Goal: Task Accomplishment & Management: Manage account settings

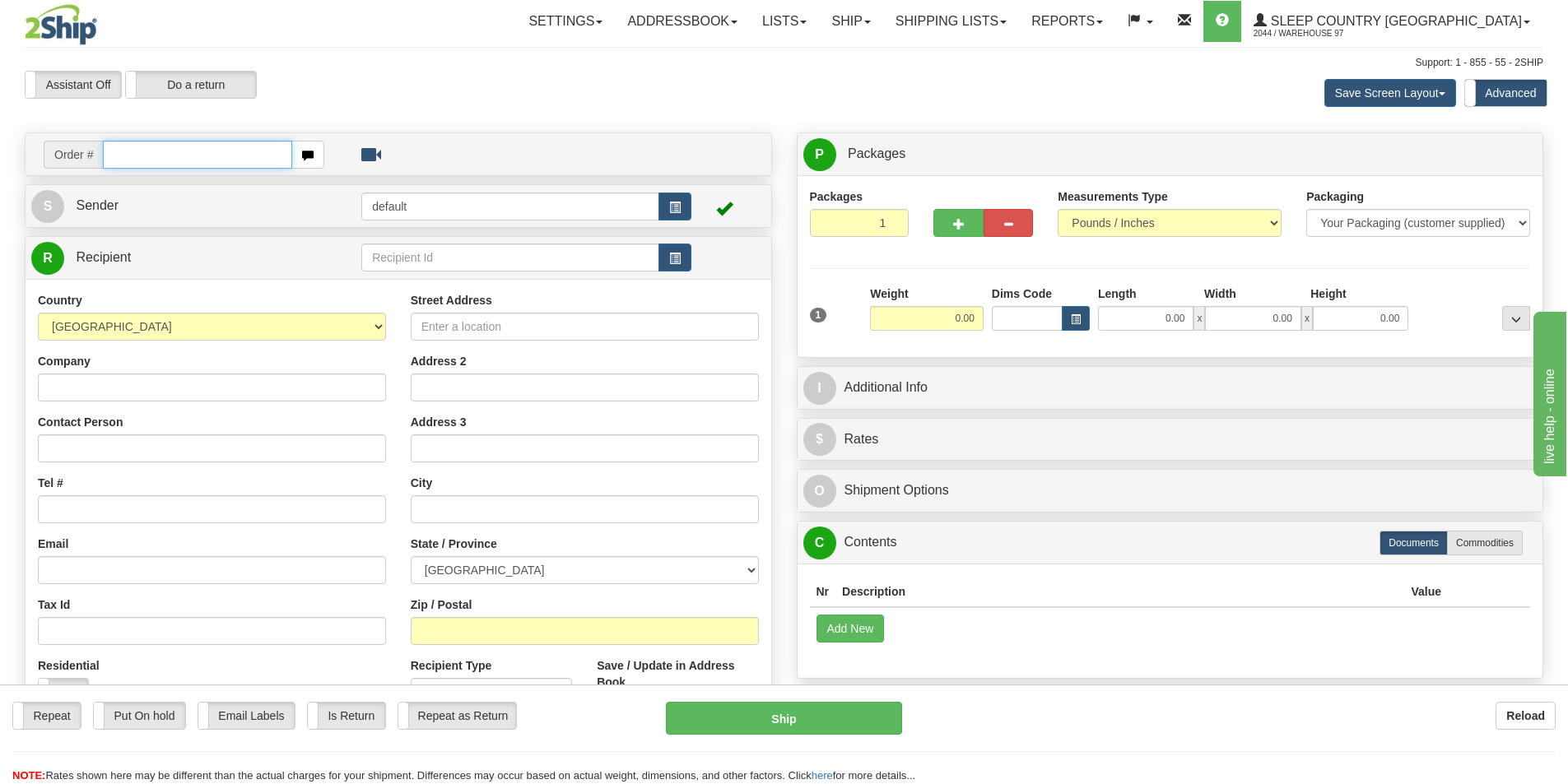
click at [120, 152] on input "text" at bounding box center [197, 154] width 189 height 28
type input "9000I135690"
click at [194, 150] on input "text" at bounding box center [197, 154] width 189 height 28
type input "9000i134158"
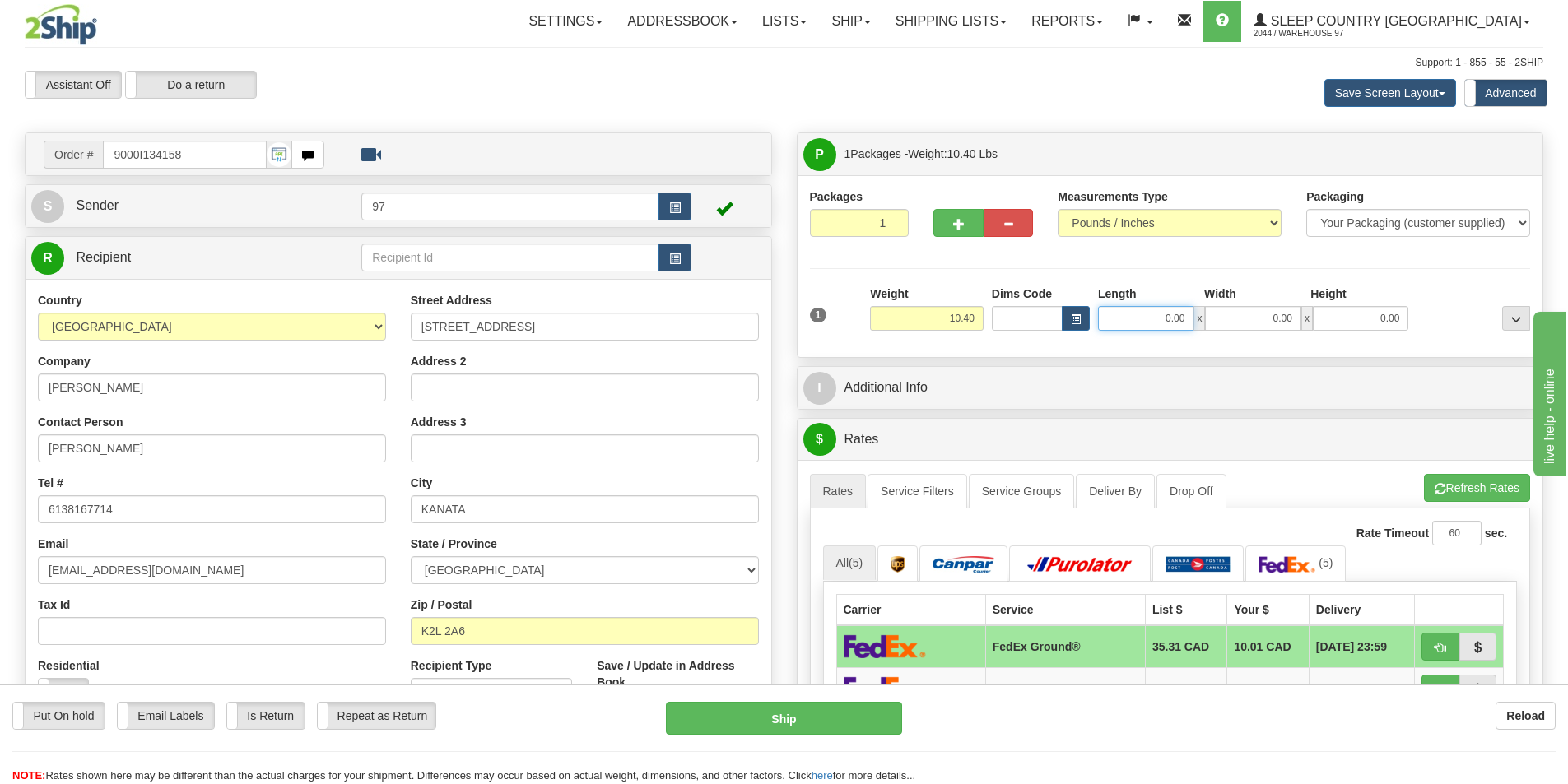
click at [1124, 314] on input "0.00" at bounding box center [1146, 318] width 95 height 25
type input "6.00"
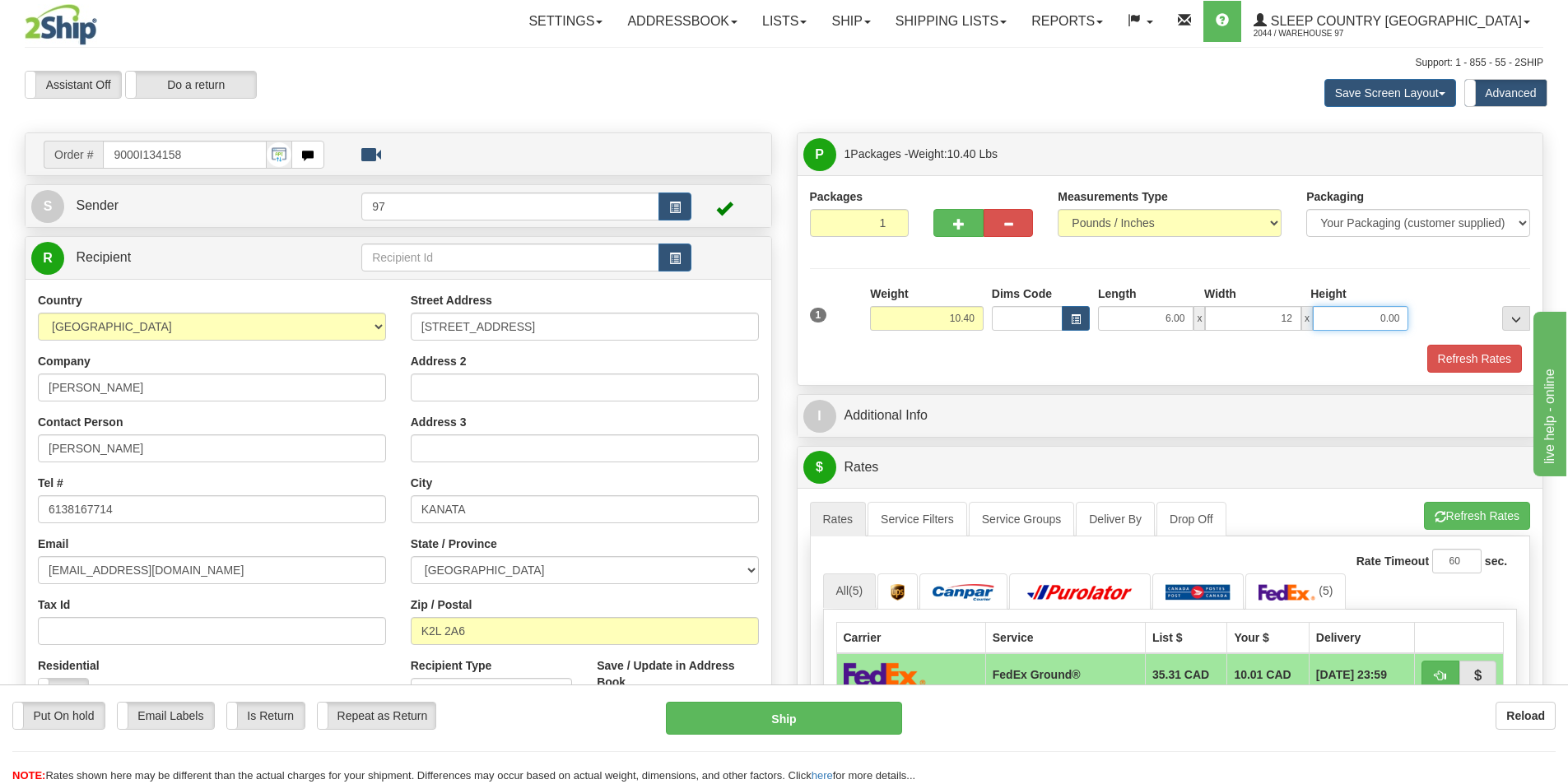
type input "12.00"
click at [1452, 350] on button "Refresh Rates" at bounding box center [1475, 358] width 95 height 28
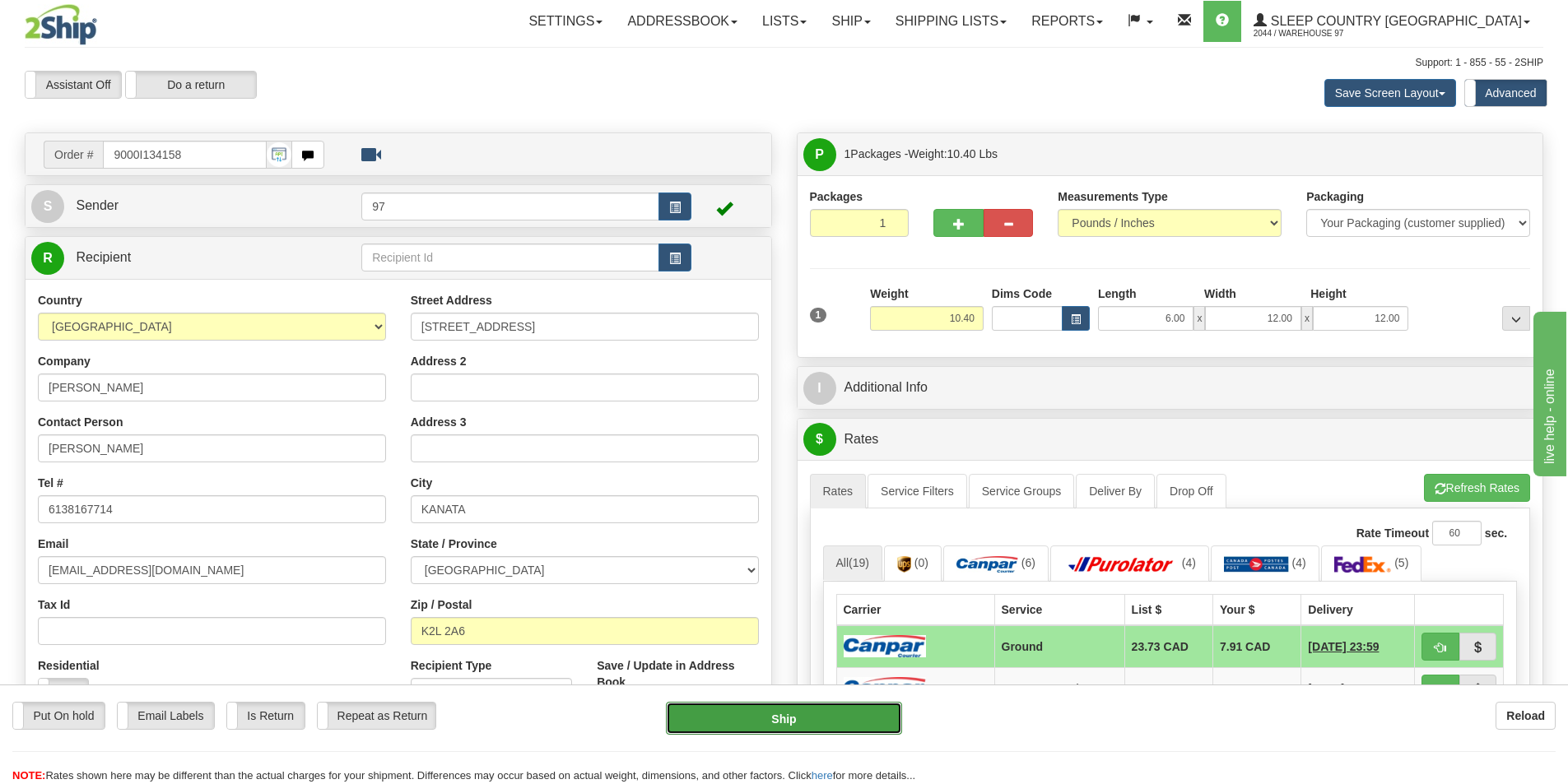
click at [812, 721] on button "Ship" at bounding box center [784, 718] width 236 height 33
type input "1"
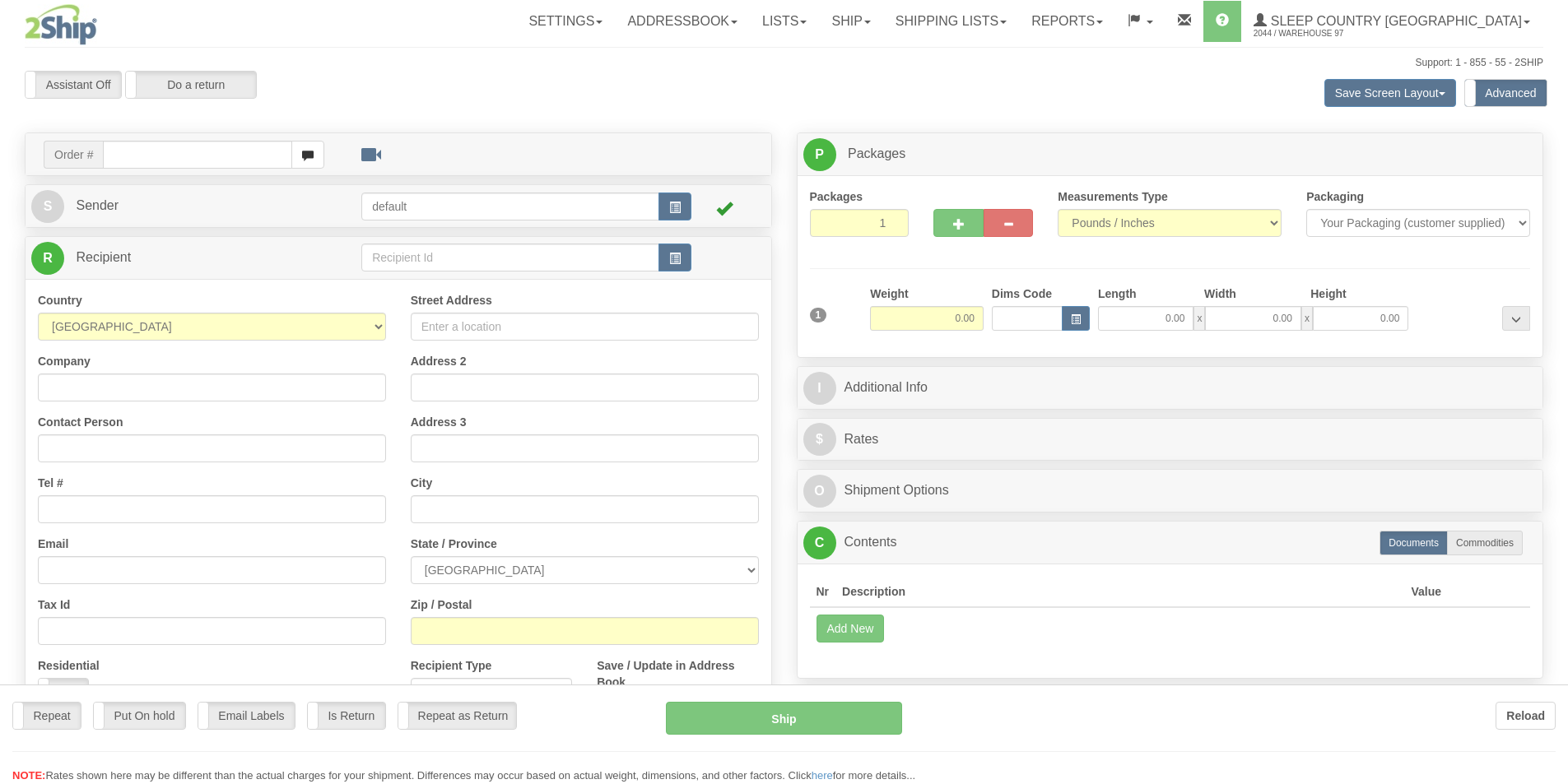
drag, startPoint x: 0, startPoint y: 0, endPoint x: 176, endPoint y: 152, distance: 232.6
click at [176, 152] on div at bounding box center [784, 392] width 1568 height 784
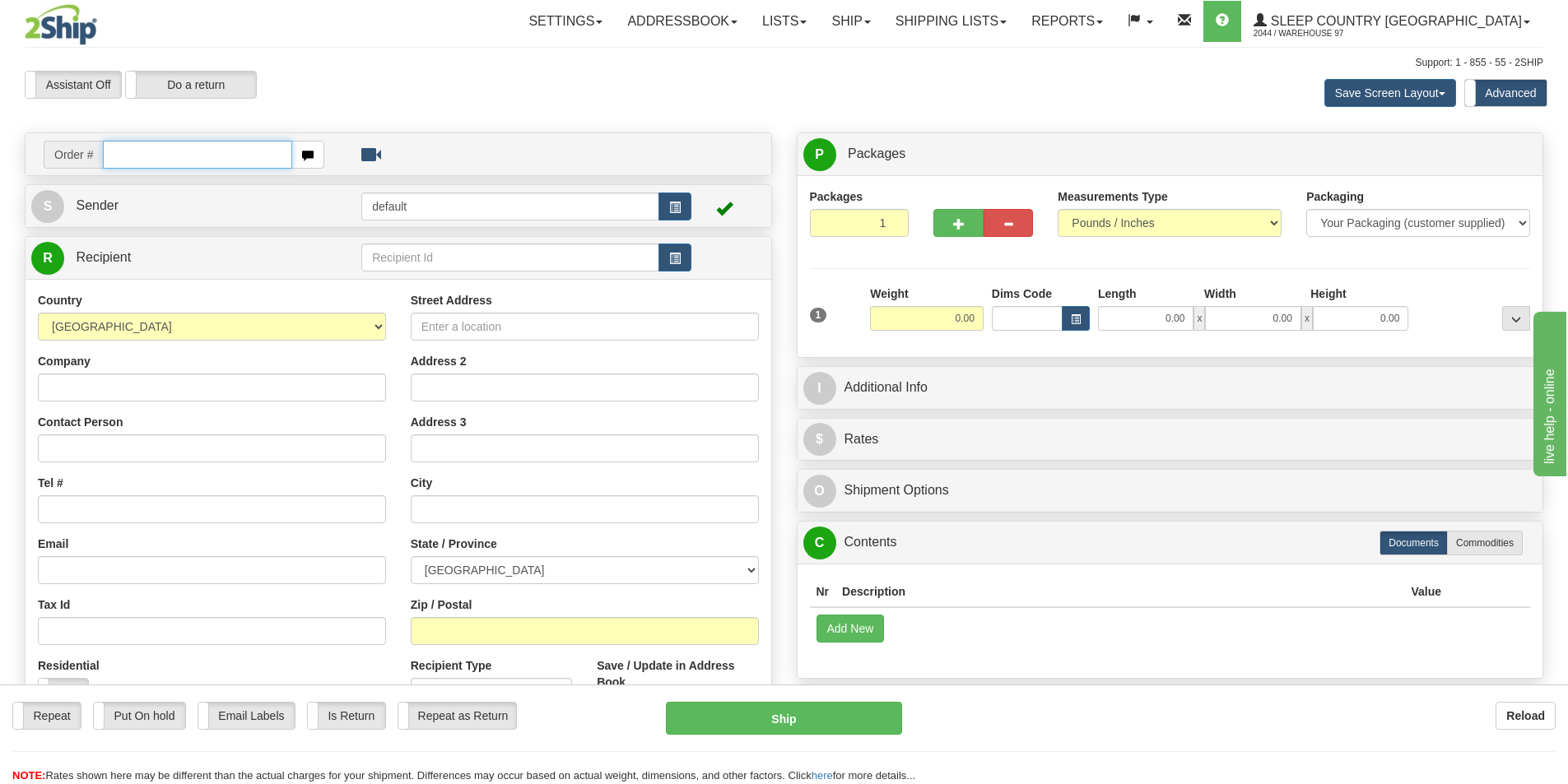
click at [176, 152] on input "text" at bounding box center [197, 154] width 189 height 28
type input "9000I1341452"
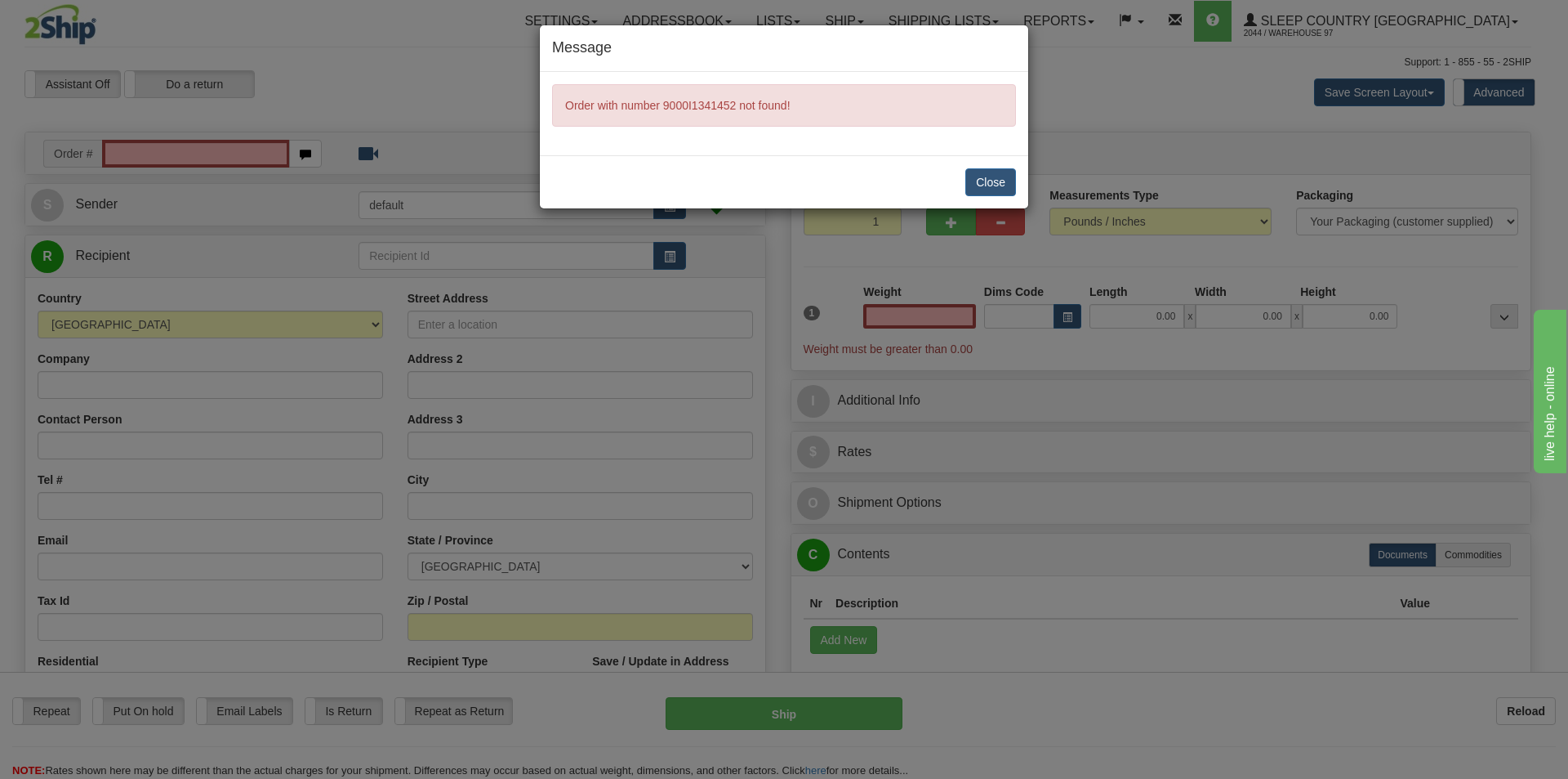
type input "0.00"
click at [982, 183] on button "Close" at bounding box center [991, 182] width 51 height 28
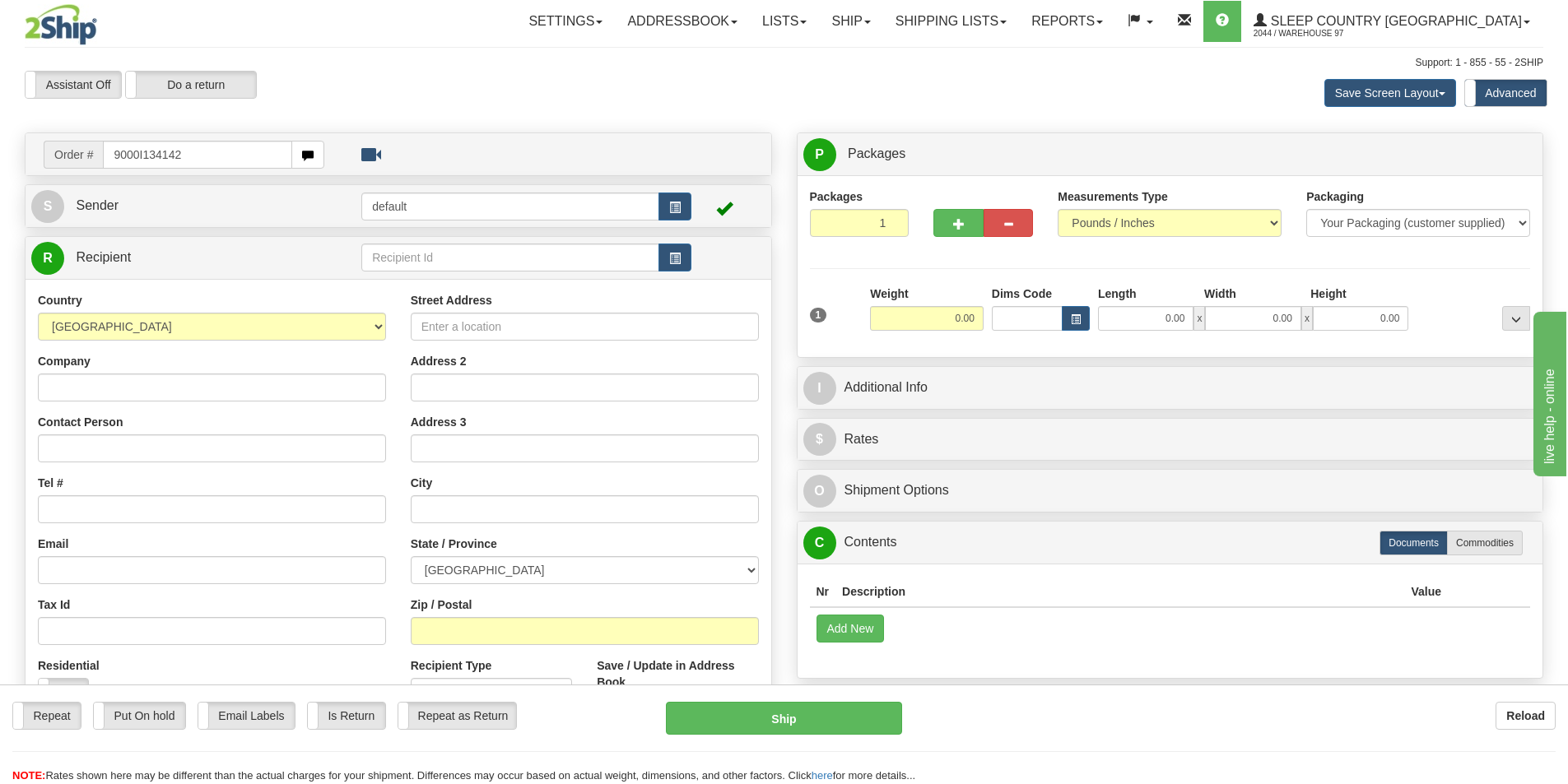
type input "9000I134142"
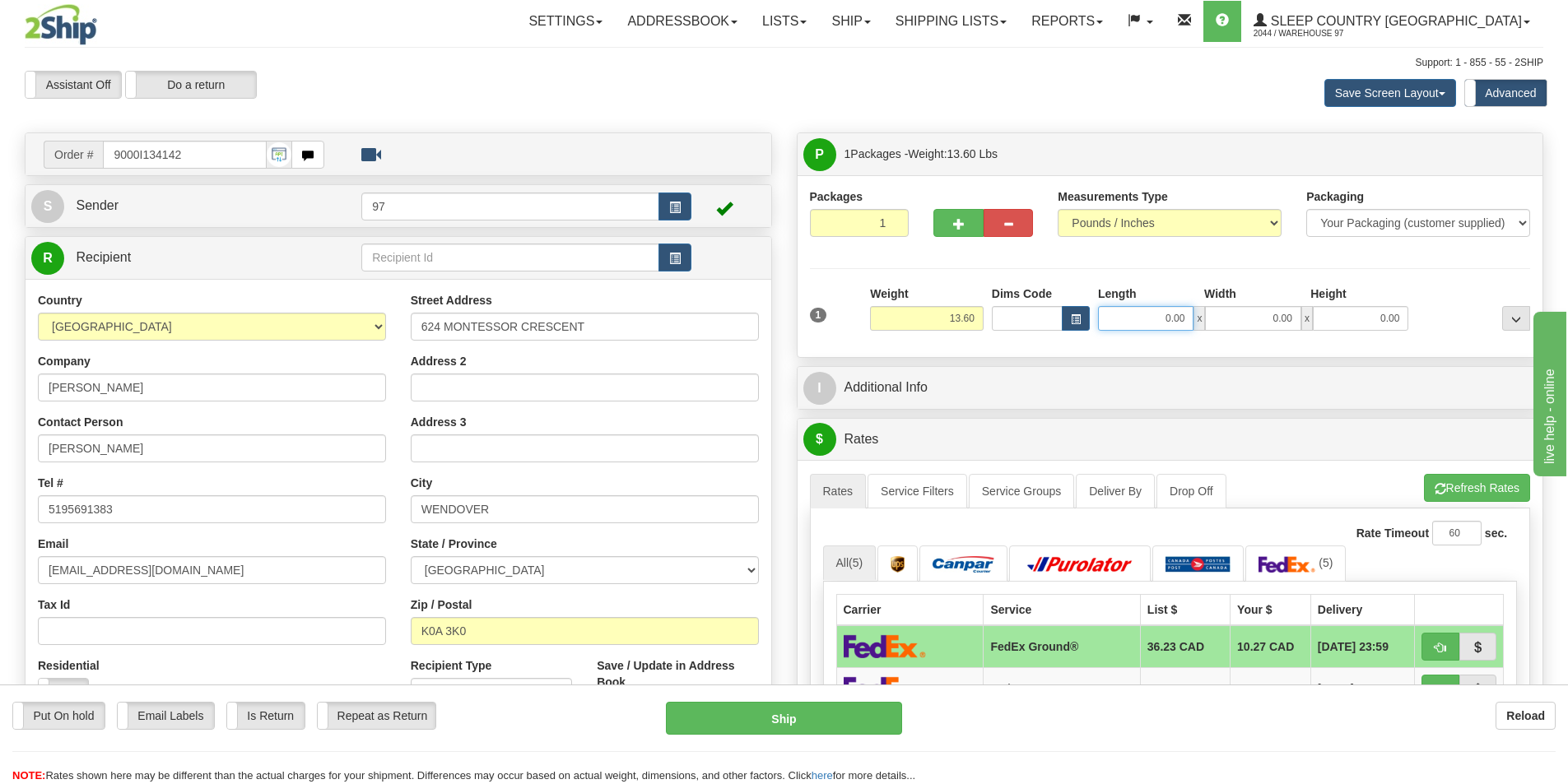
click at [1147, 323] on input "0.00" at bounding box center [1146, 318] width 95 height 25
type input "6.00"
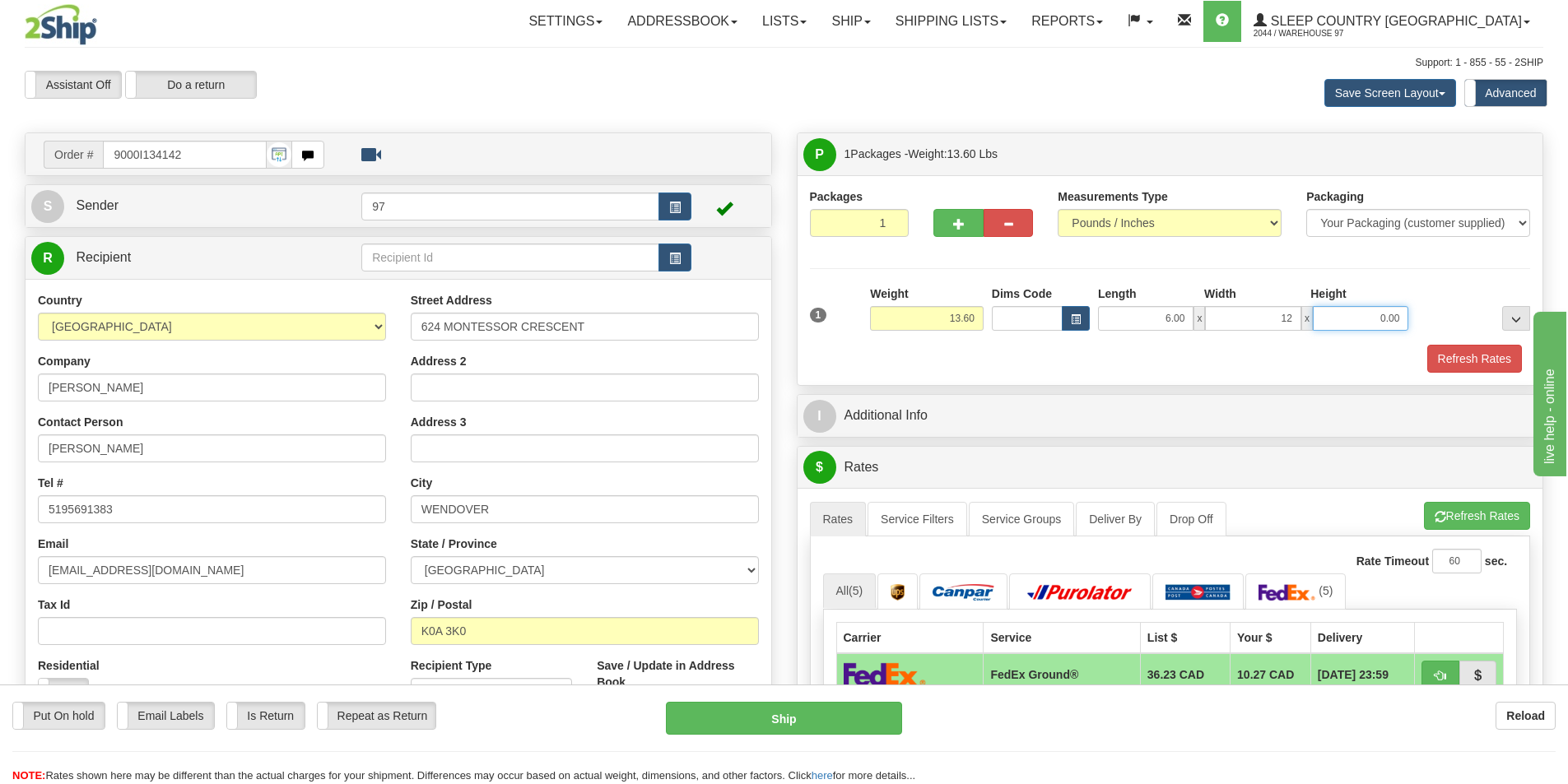
type input "12.00"
click at [1489, 359] on button "Refresh Rates" at bounding box center [1475, 358] width 95 height 28
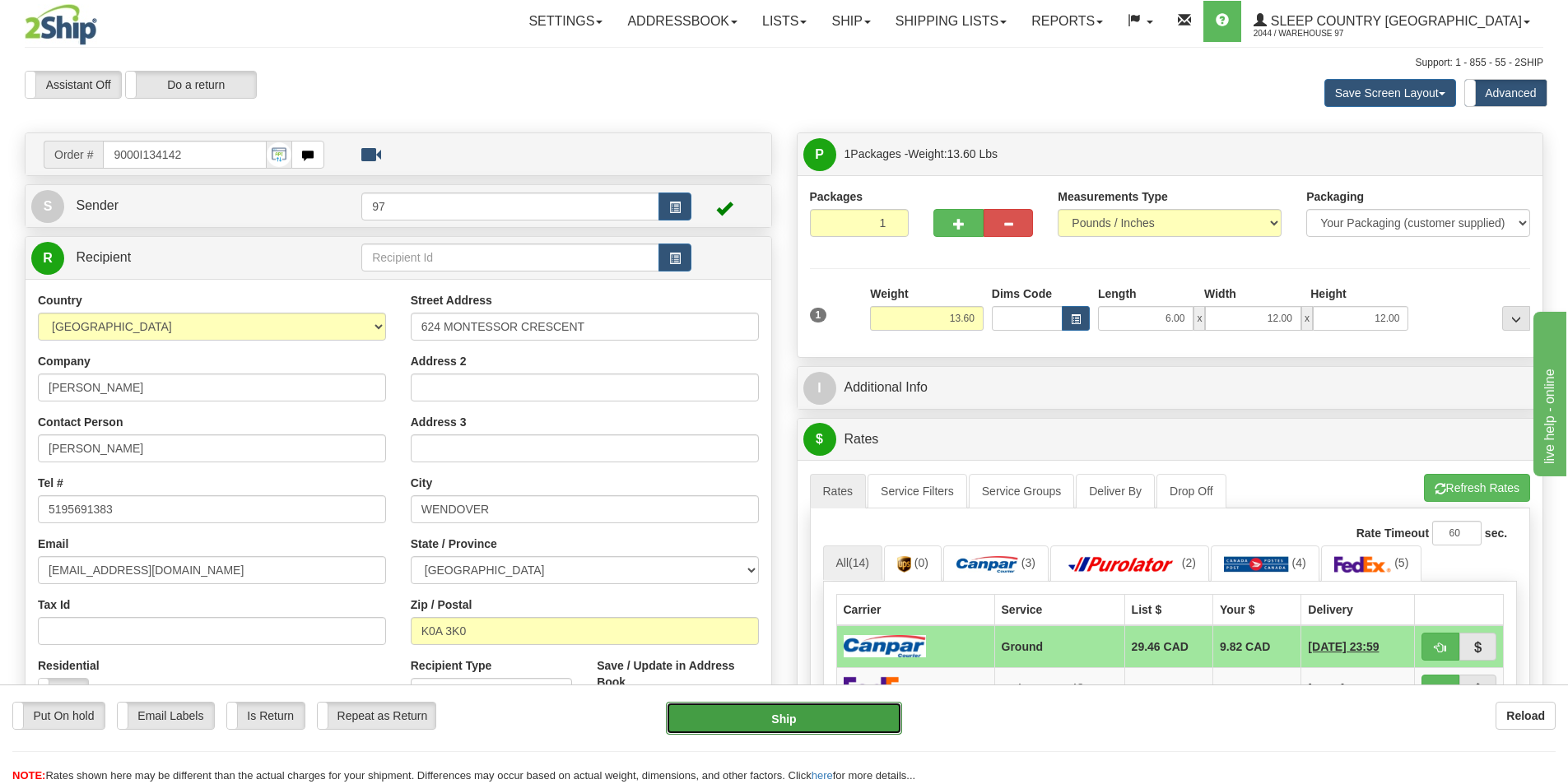
click at [843, 715] on button "Ship" at bounding box center [784, 718] width 236 height 33
type input "1"
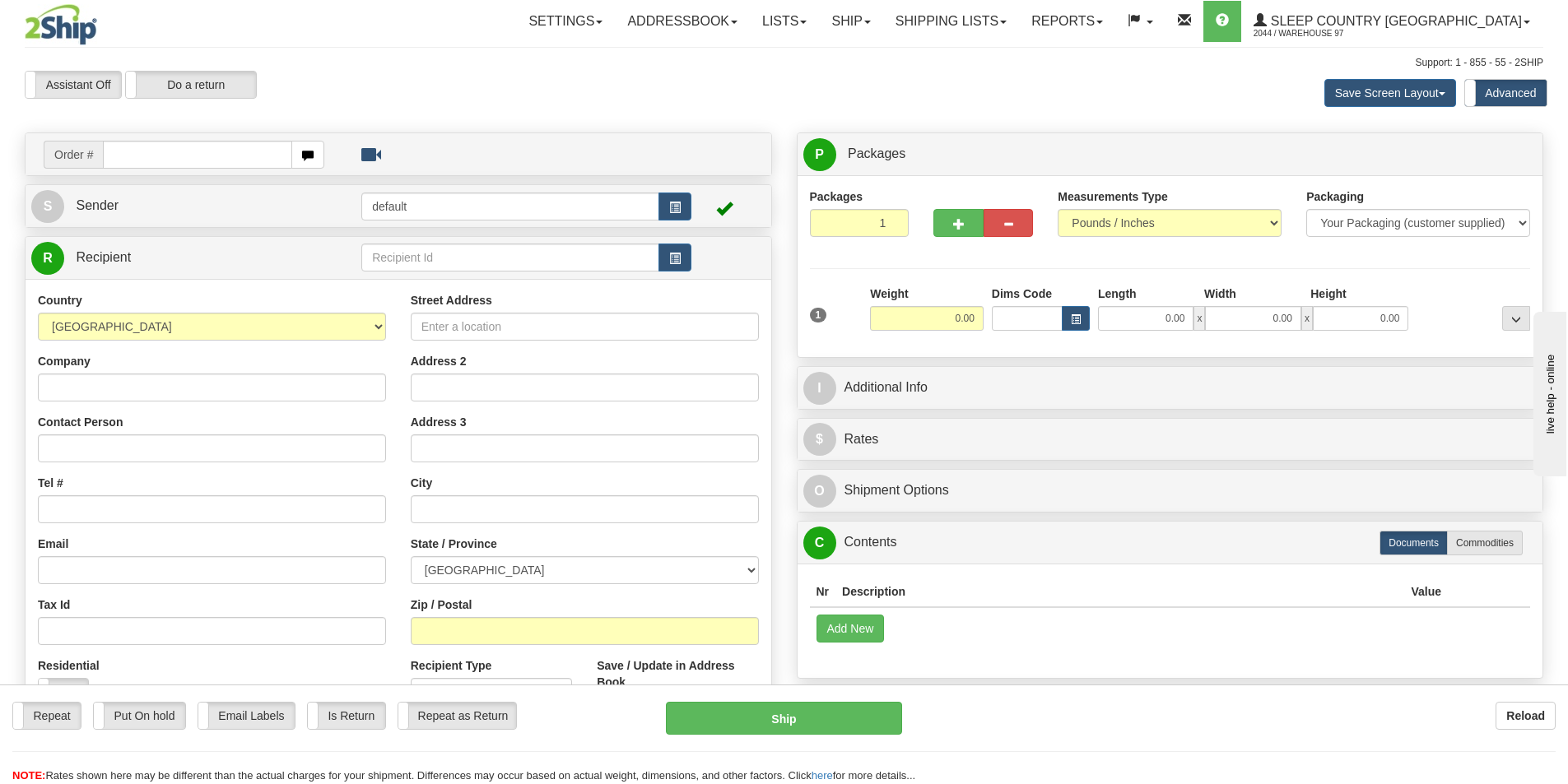
click at [168, 161] on input "text" at bounding box center [197, 154] width 189 height 28
type input "9002I133738"
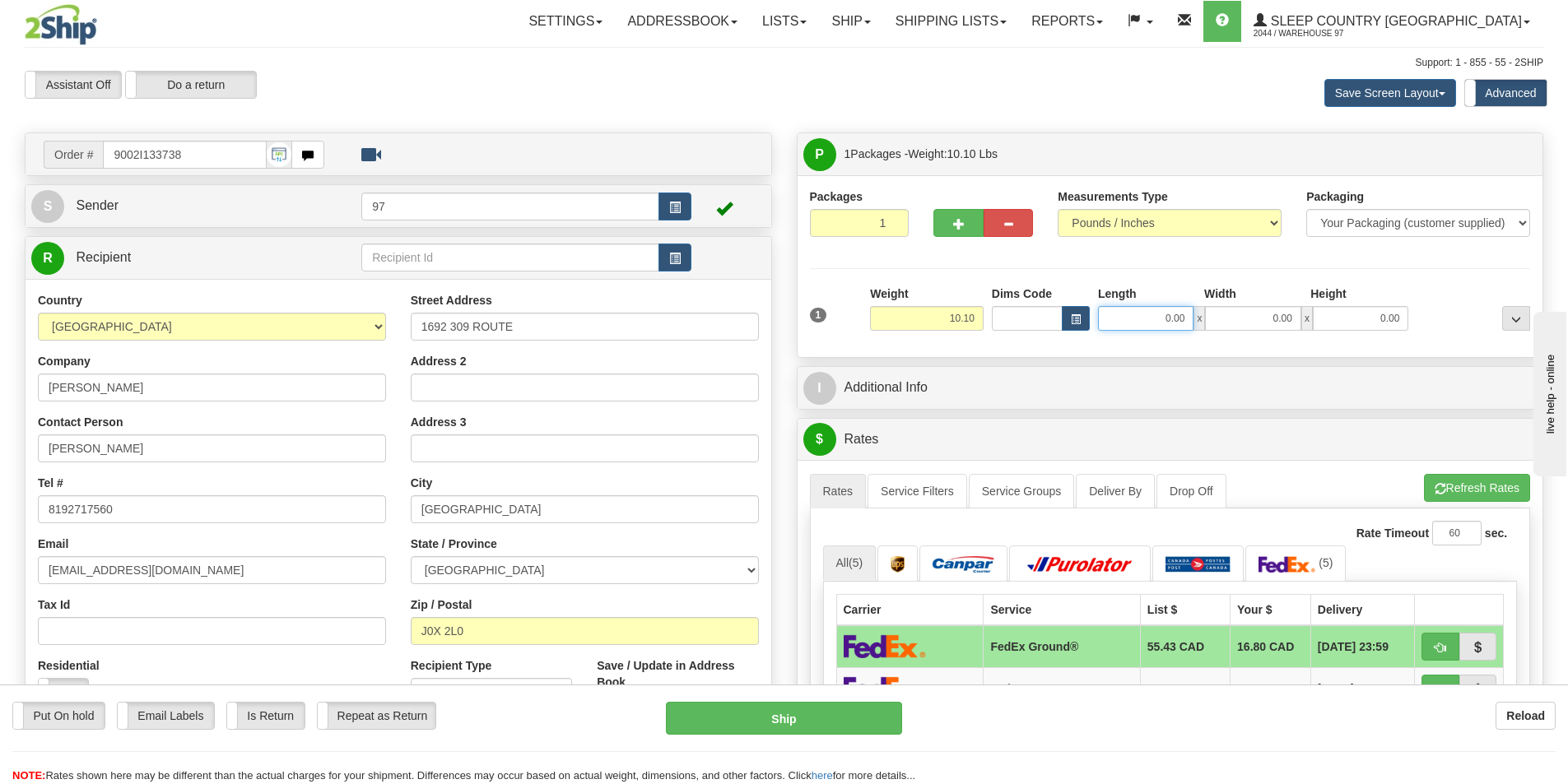
click at [1139, 315] on input "0.00" at bounding box center [1146, 318] width 95 height 25
type input "8.00"
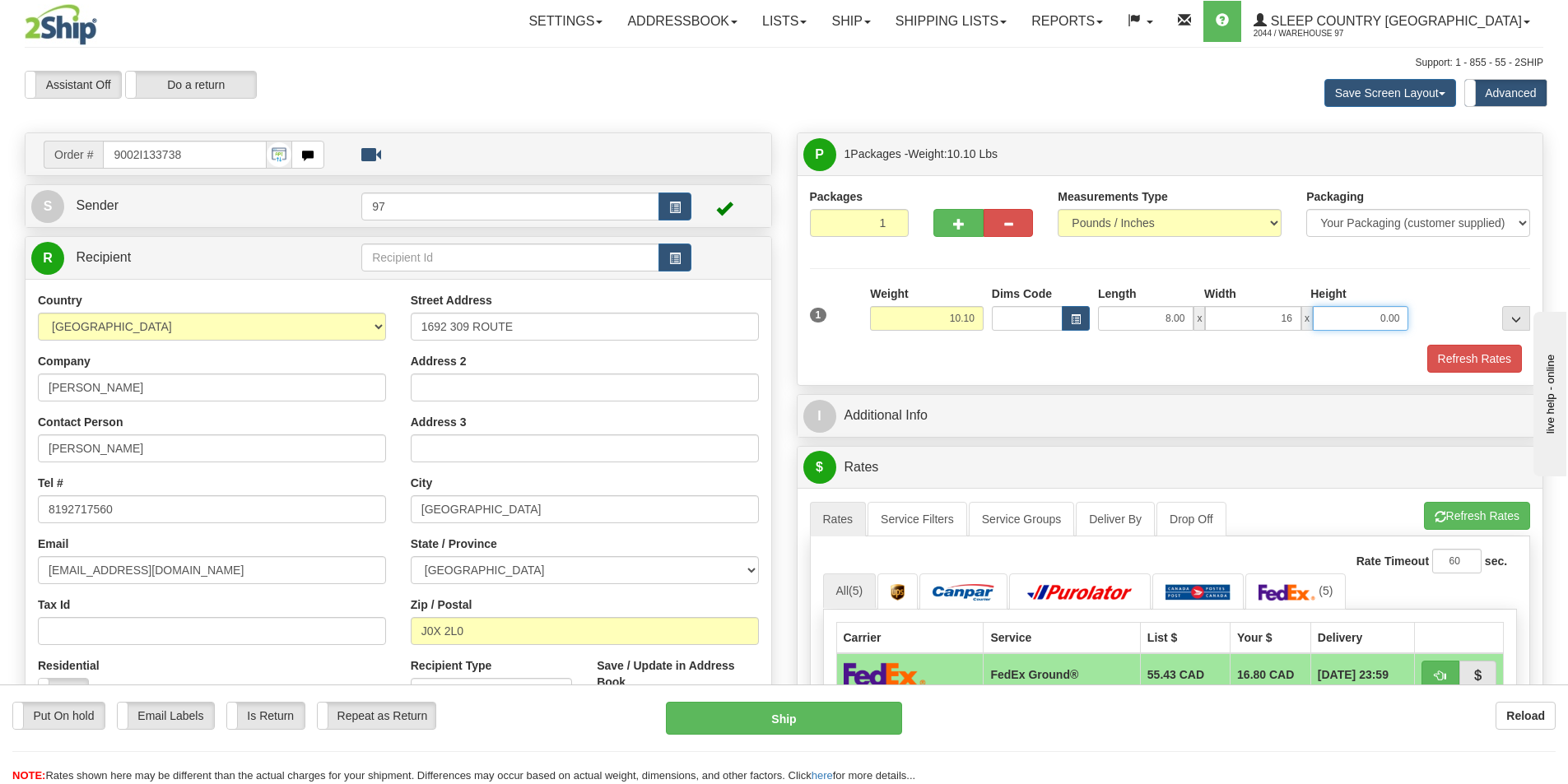
type input "16.00"
click at [1486, 355] on button "Refresh Rates" at bounding box center [1475, 358] width 95 height 28
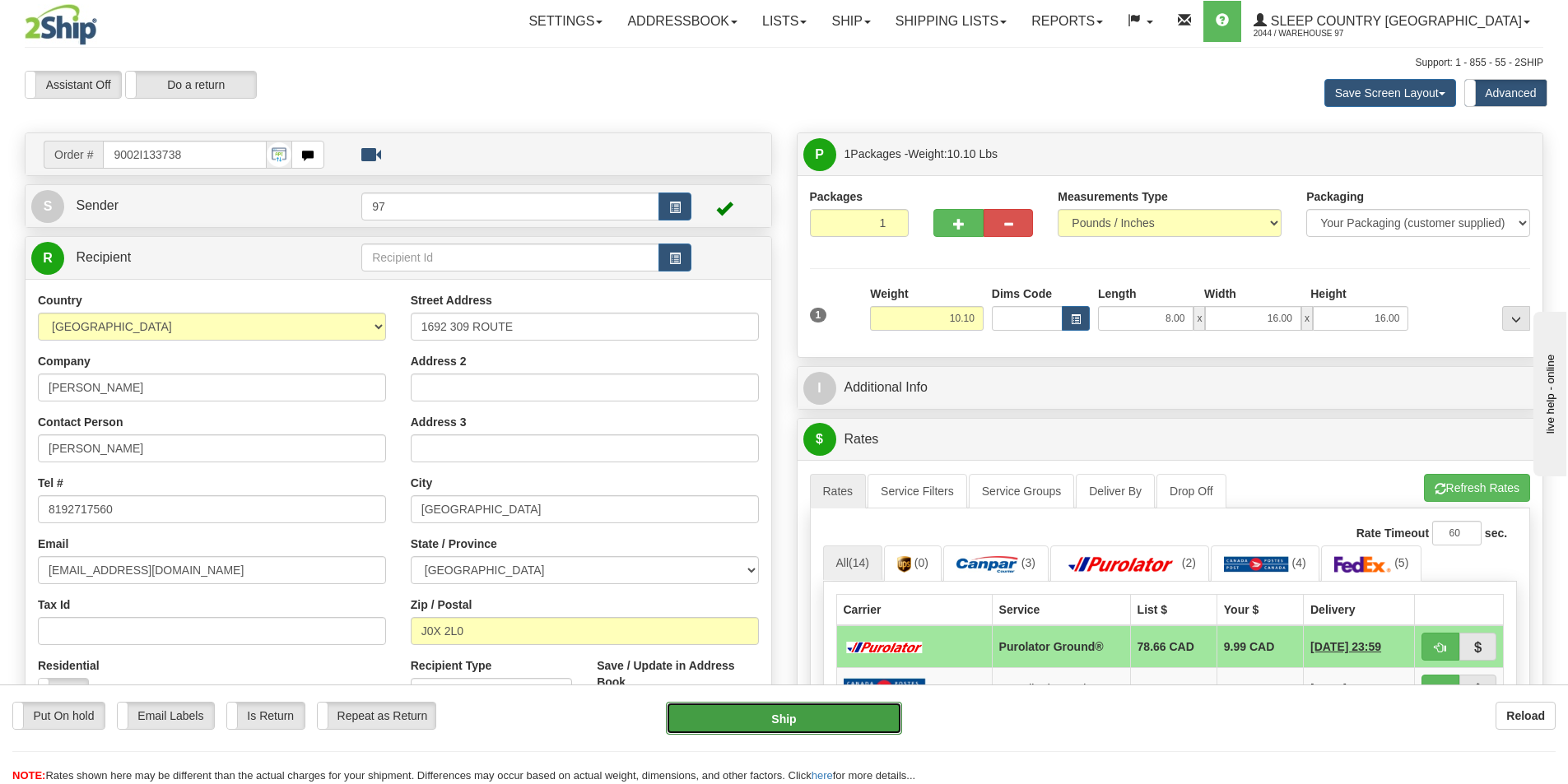
click at [820, 720] on button "Ship" at bounding box center [784, 718] width 236 height 33
type input "260"
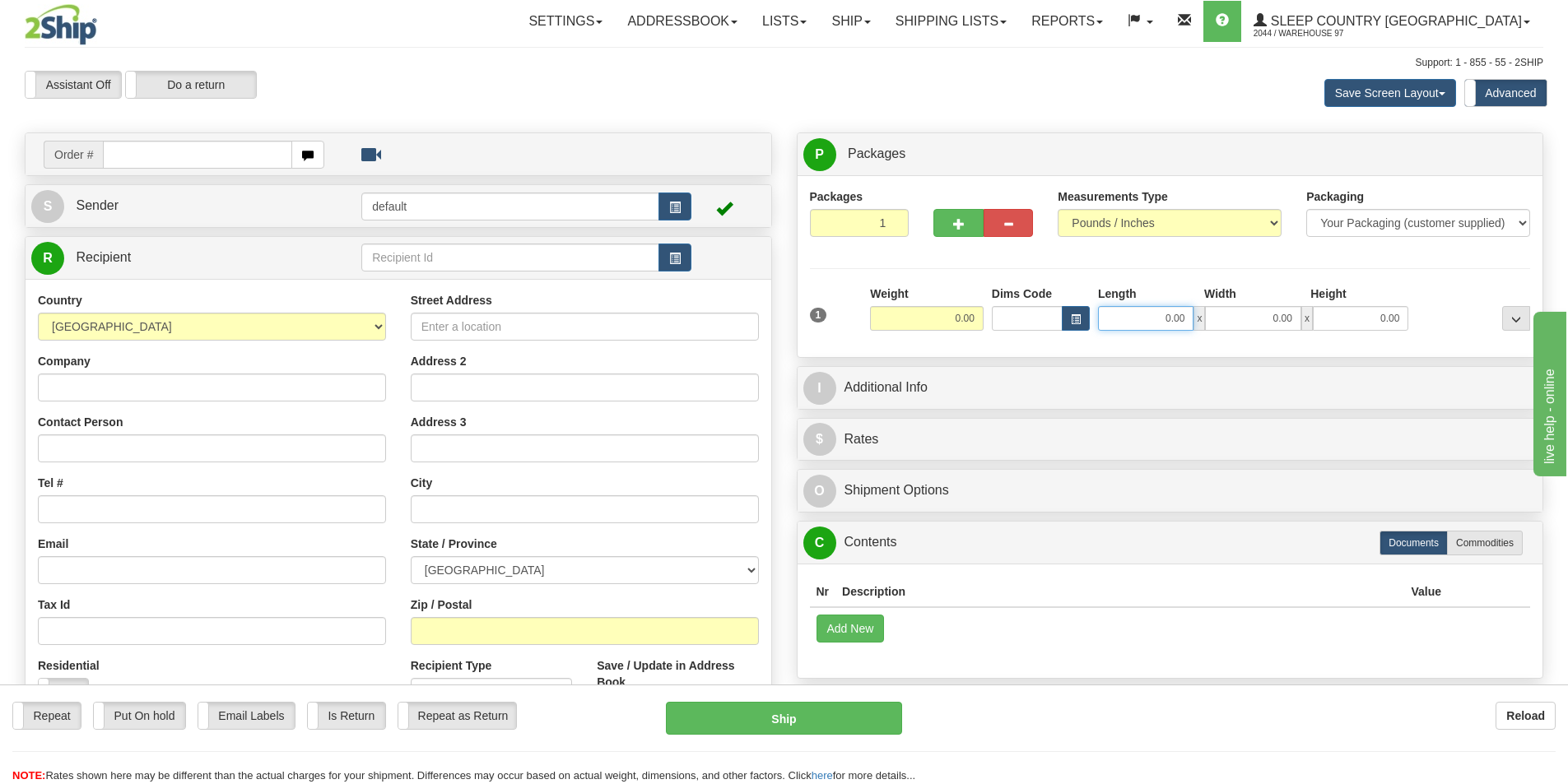
click at [1180, 317] on input "0.00" at bounding box center [1146, 318] width 95 height 25
type input "8"
type input "0.00"
click at [265, 153] on input "text" at bounding box center [197, 154] width 189 height 28
type input "9000I133725"
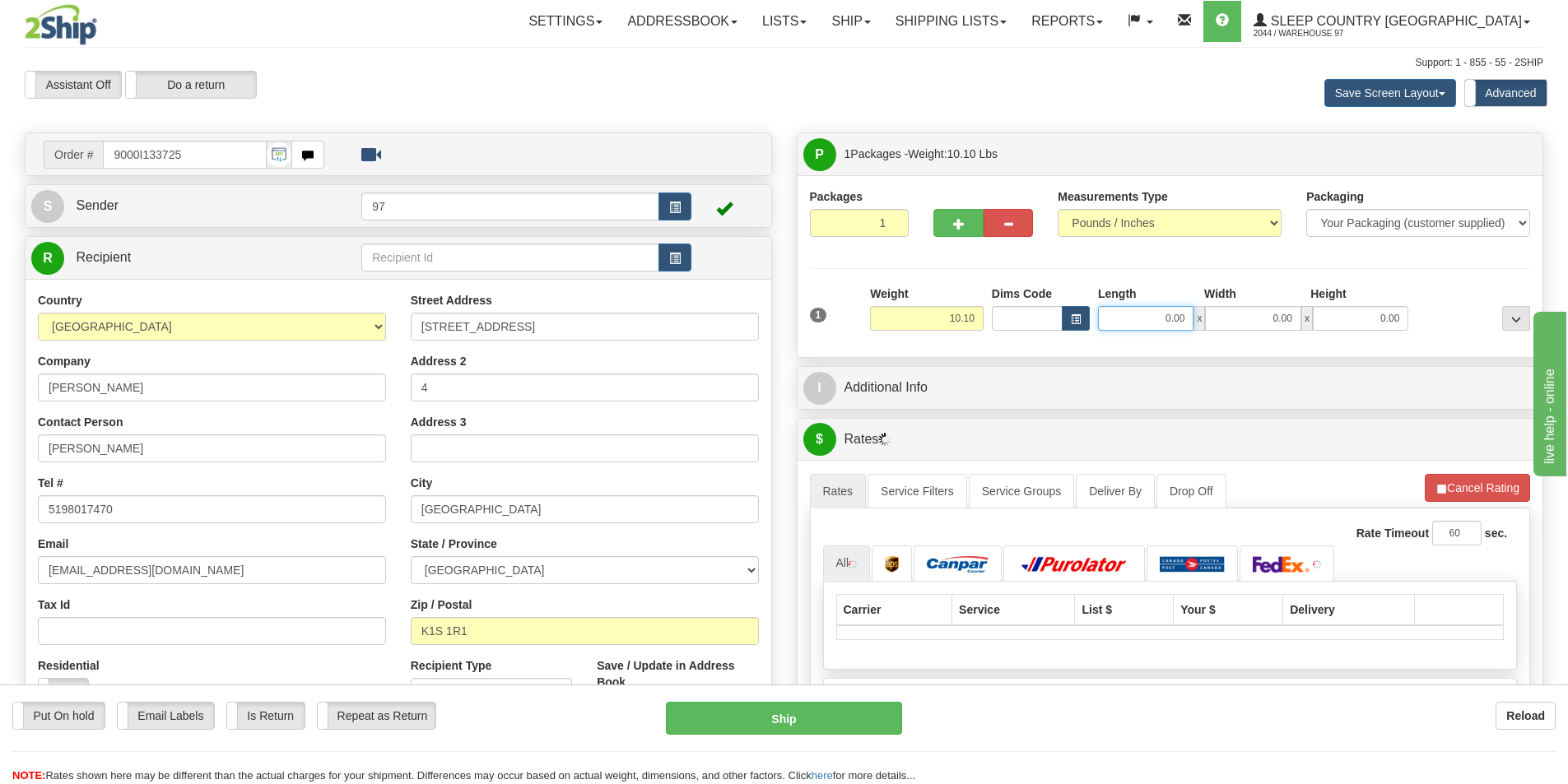
click at [1140, 318] on input "0.00" at bounding box center [1146, 318] width 95 height 25
type input "8.00"
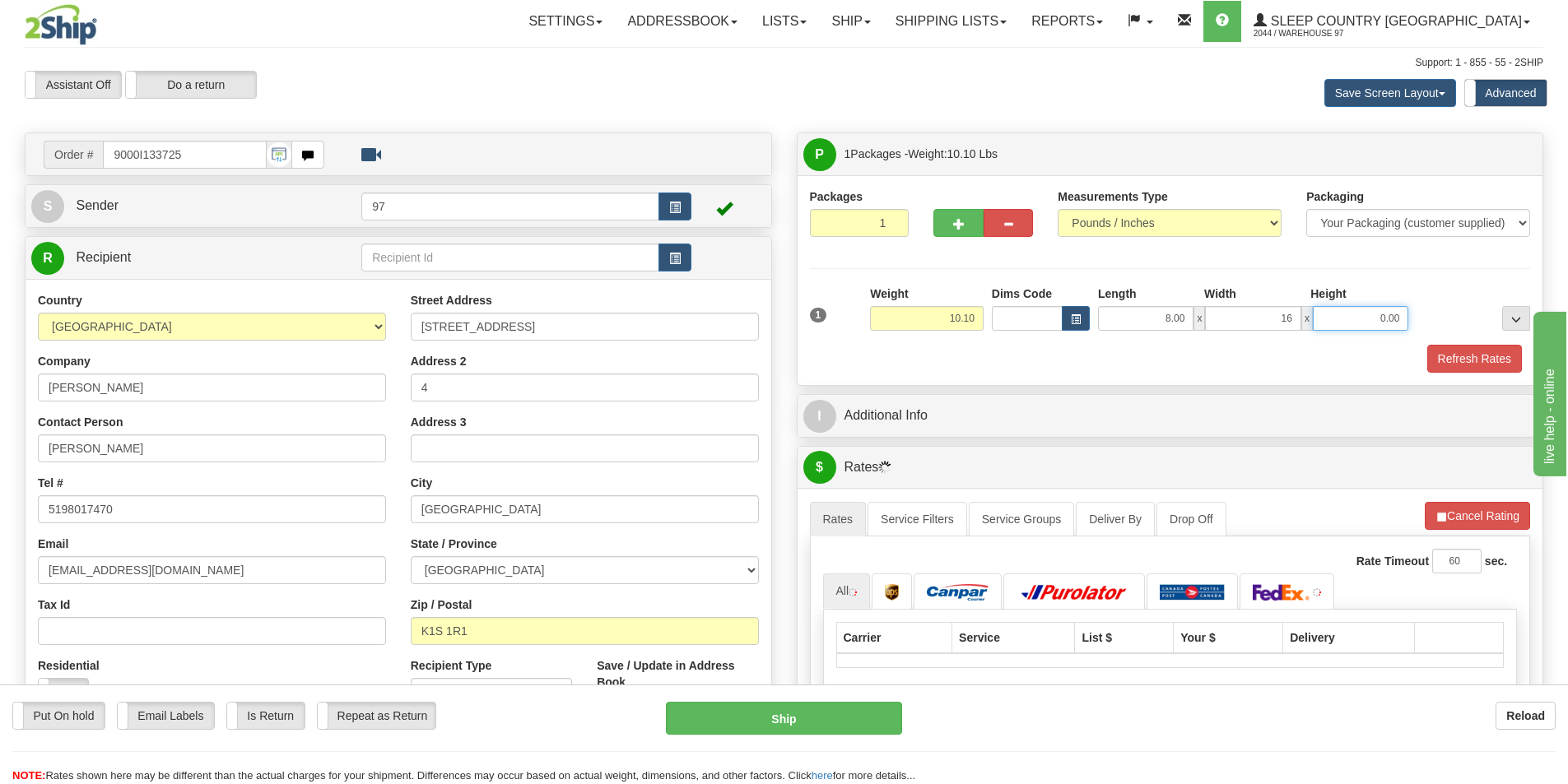
type input "16.00"
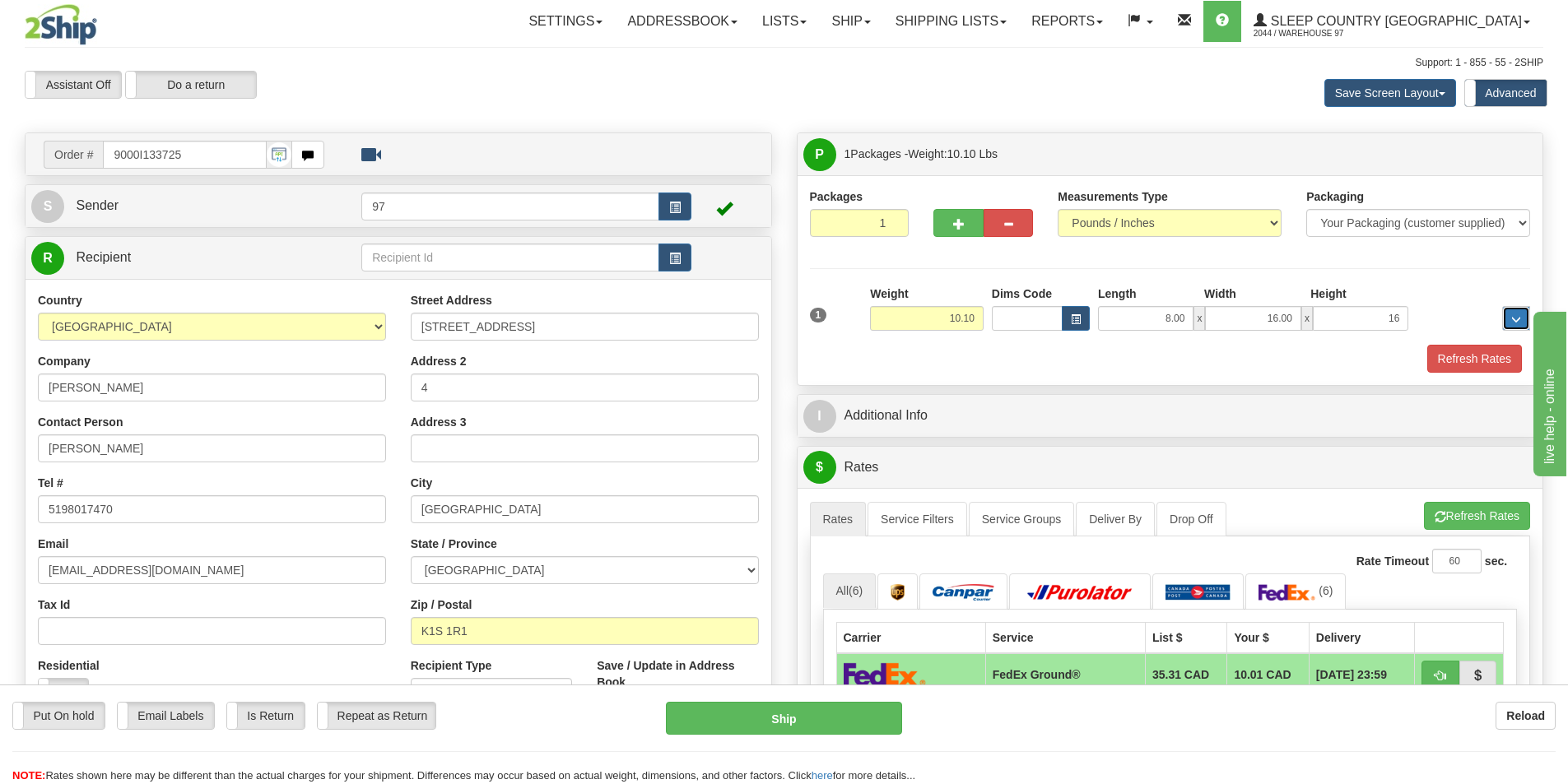
type input "16.00"
click at [1459, 360] on button "Refresh Rates" at bounding box center [1475, 358] width 95 height 28
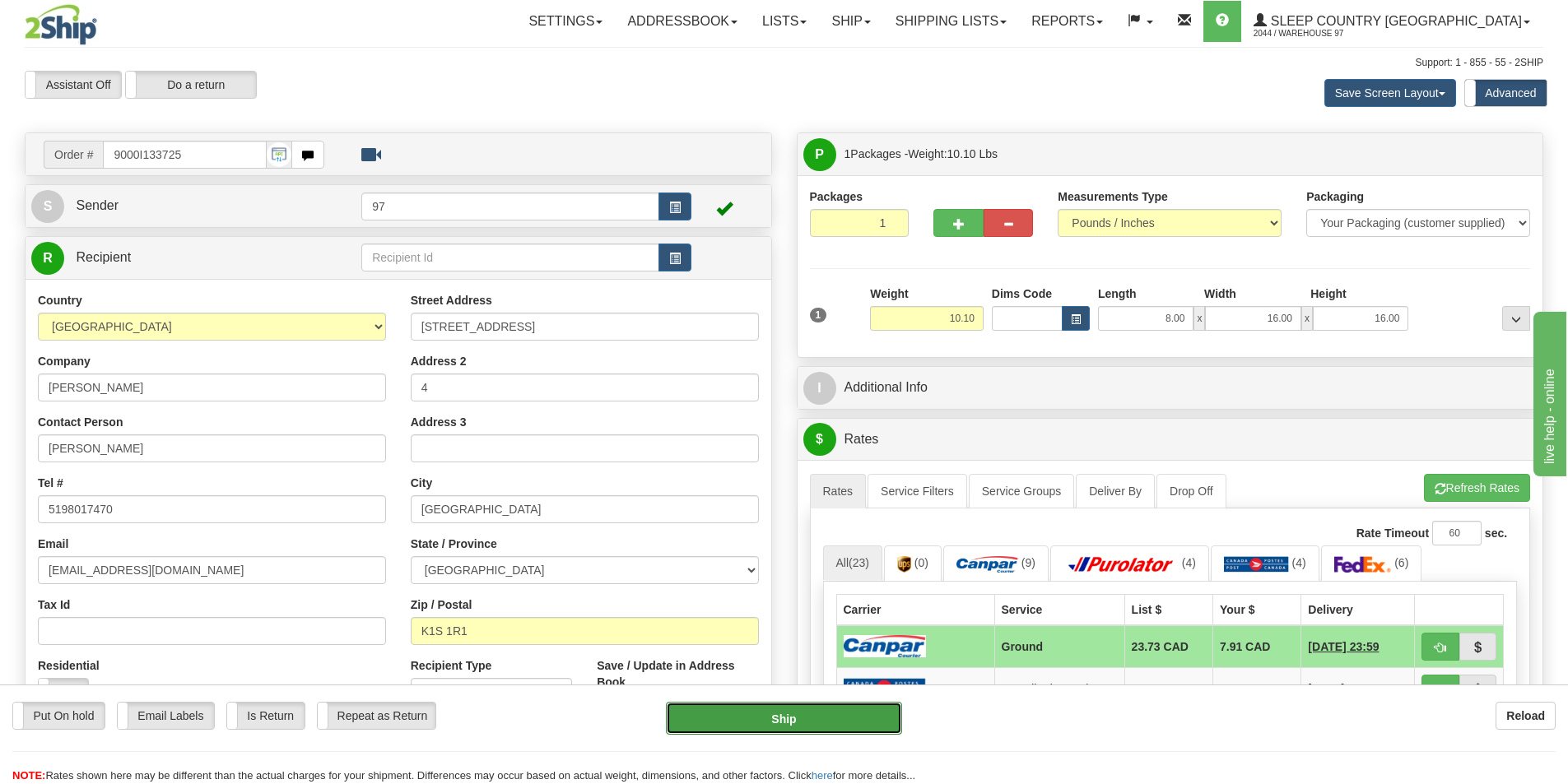
click at [843, 718] on button "Ship" at bounding box center [784, 718] width 236 height 33
type input "1"
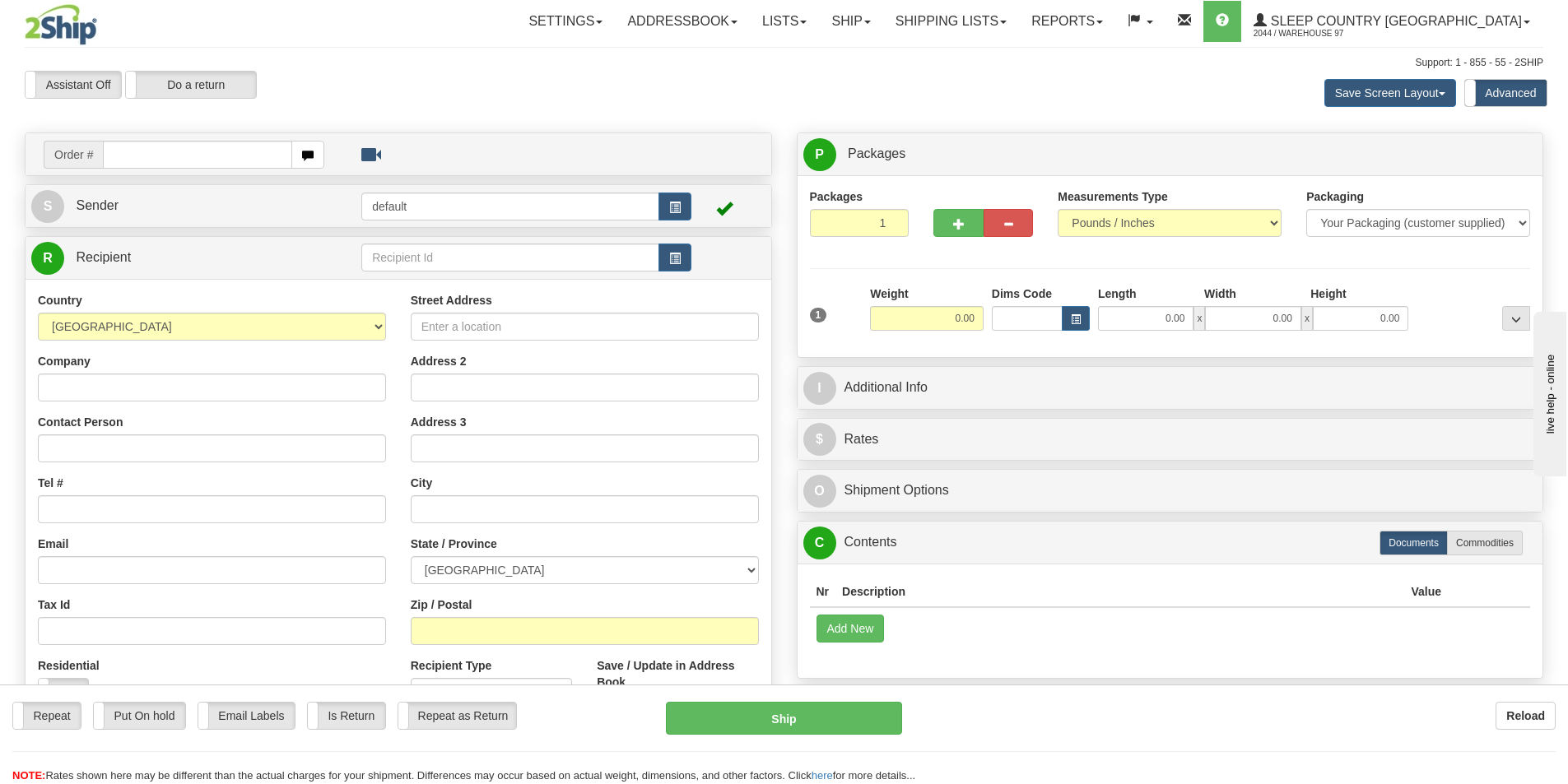
click at [142, 154] on input "text" at bounding box center [197, 154] width 189 height 28
type input "9000I131267"
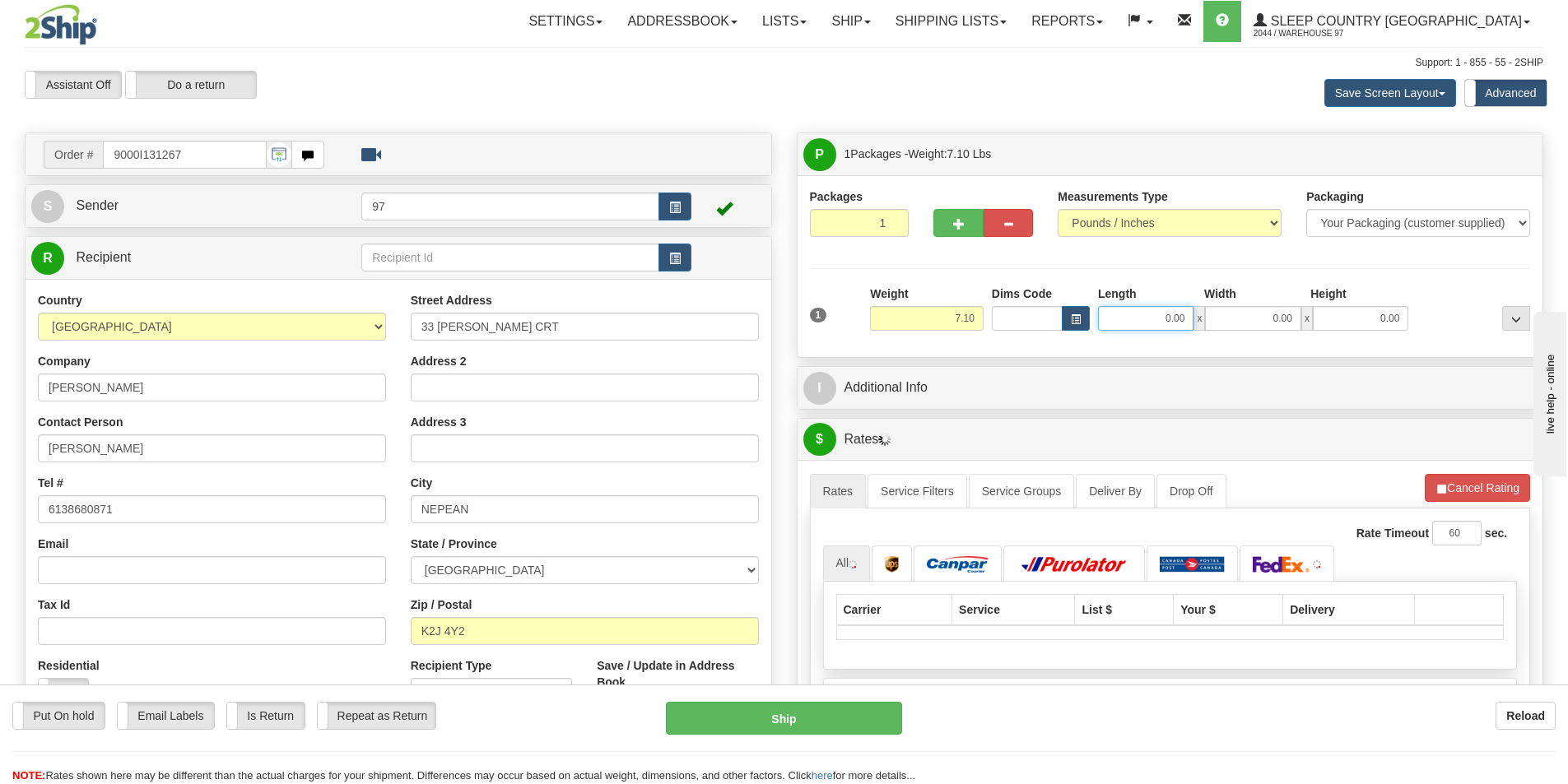
click at [1135, 322] on input "0.00" at bounding box center [1146, 318] width 95 height 25
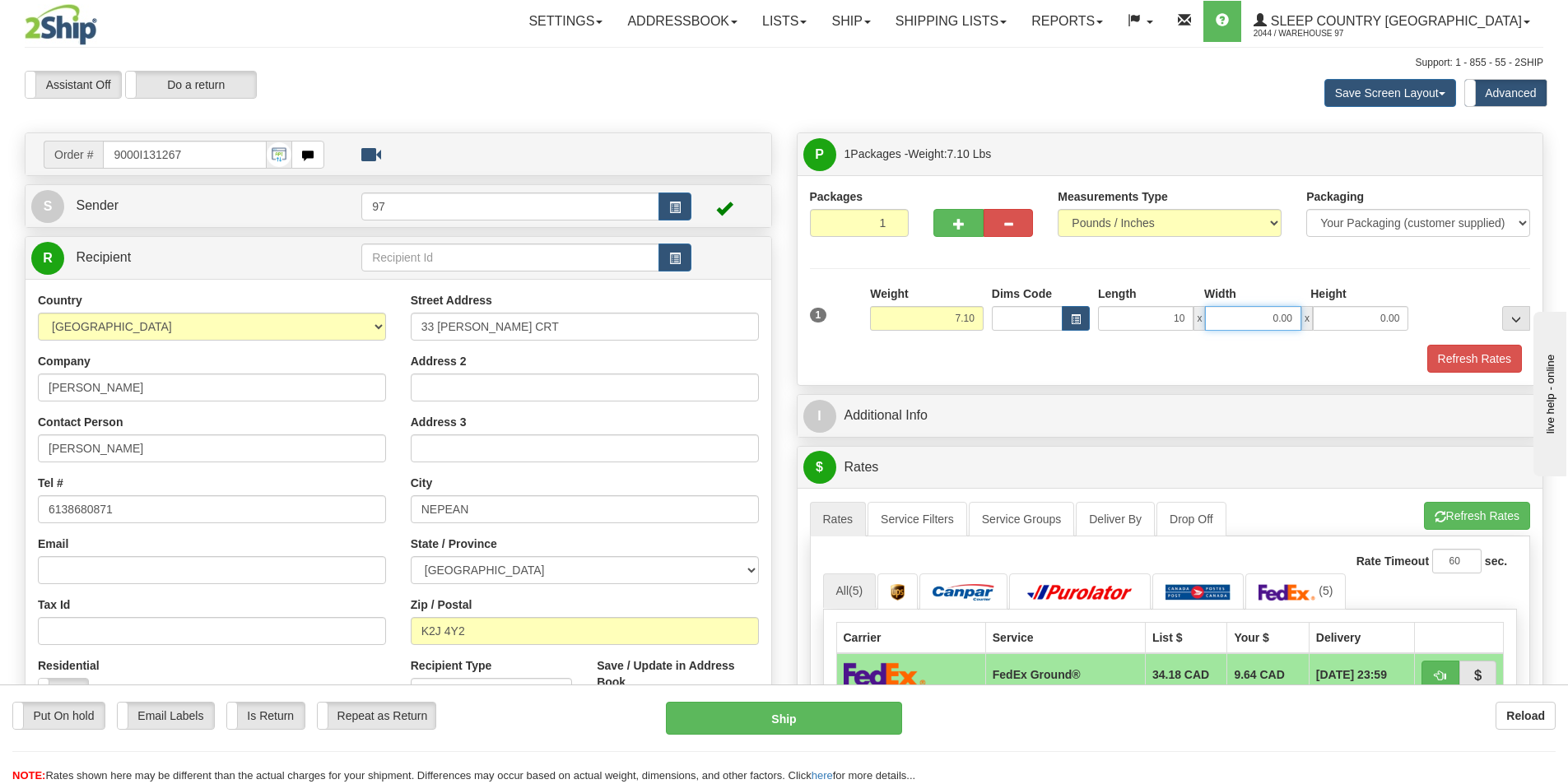
type input "10.00"
type input "3.00"
click at [1476, 355] on button "Refresh Rates" at bounding box center [1475, 358] width 95 height 28
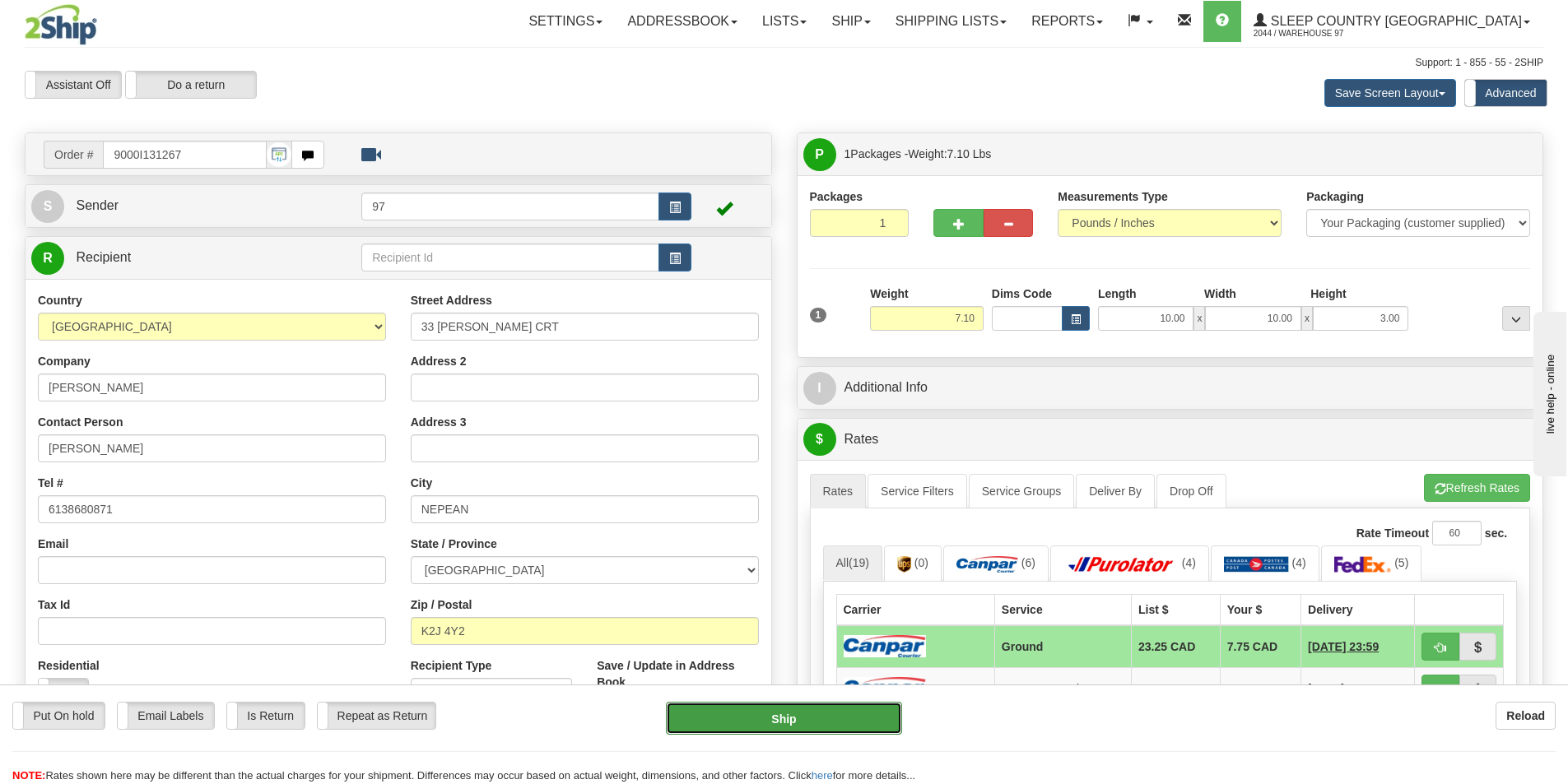
click at [792, 721] on button "Ship" at bounding box center [784, 718] width 236 height 33
type input "1"
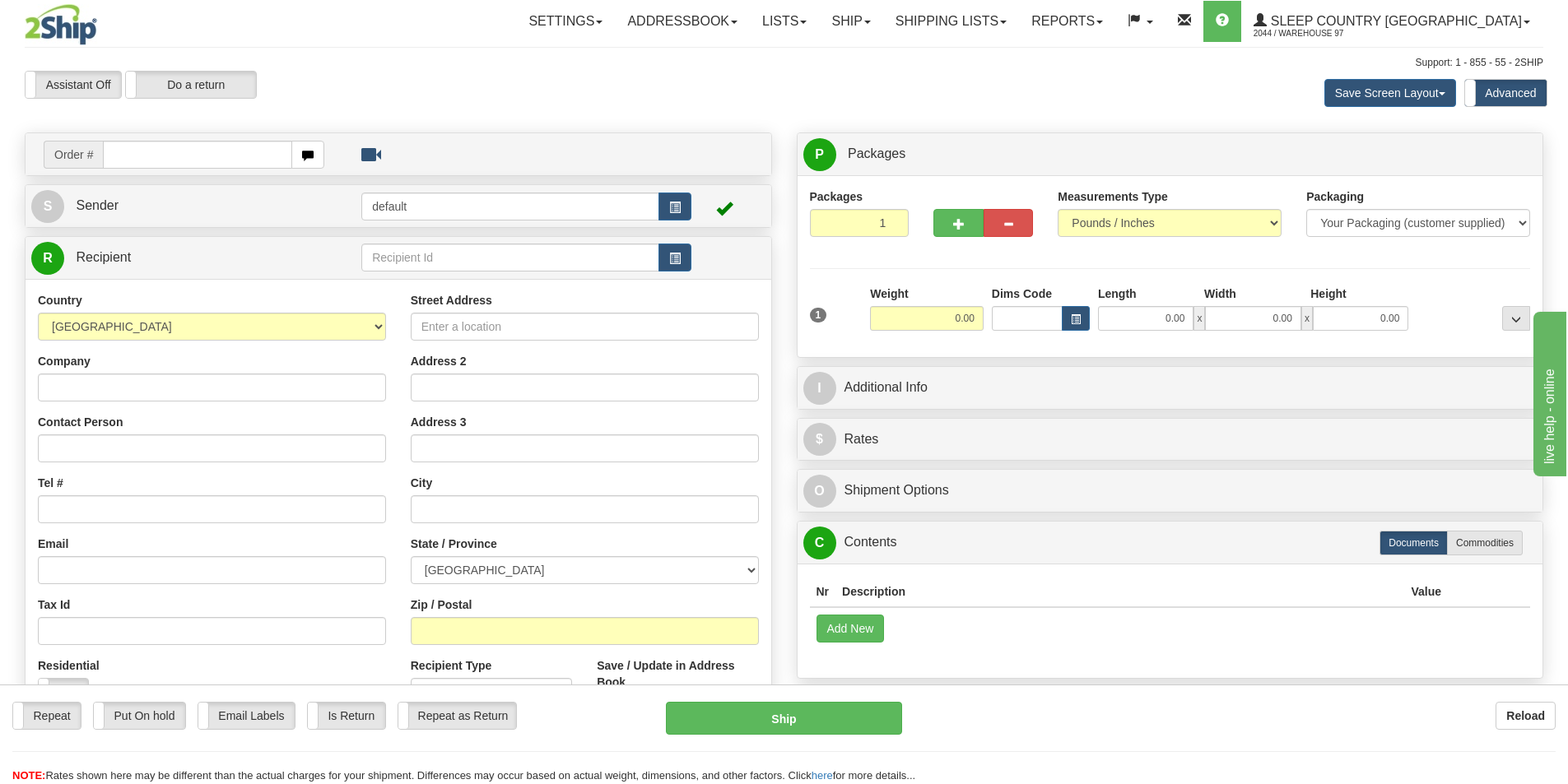
click at [233, 154] on input "text" at bounding box center [197, 154] width 189 height 28
type input "9000I132722"
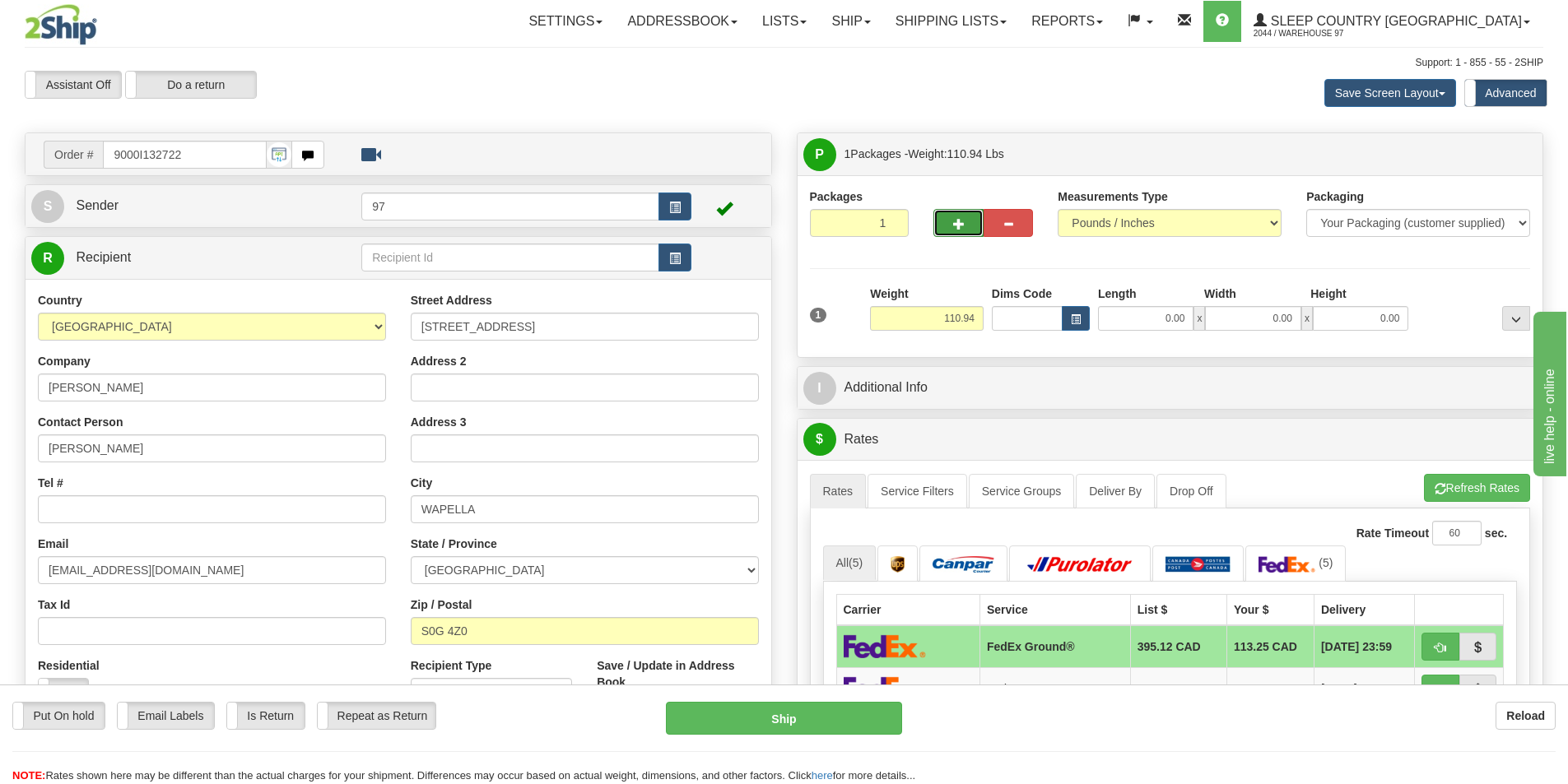
click at [957, 225] on span "button" at bounding box center [958, 224] width 12 height 11
type input "2"
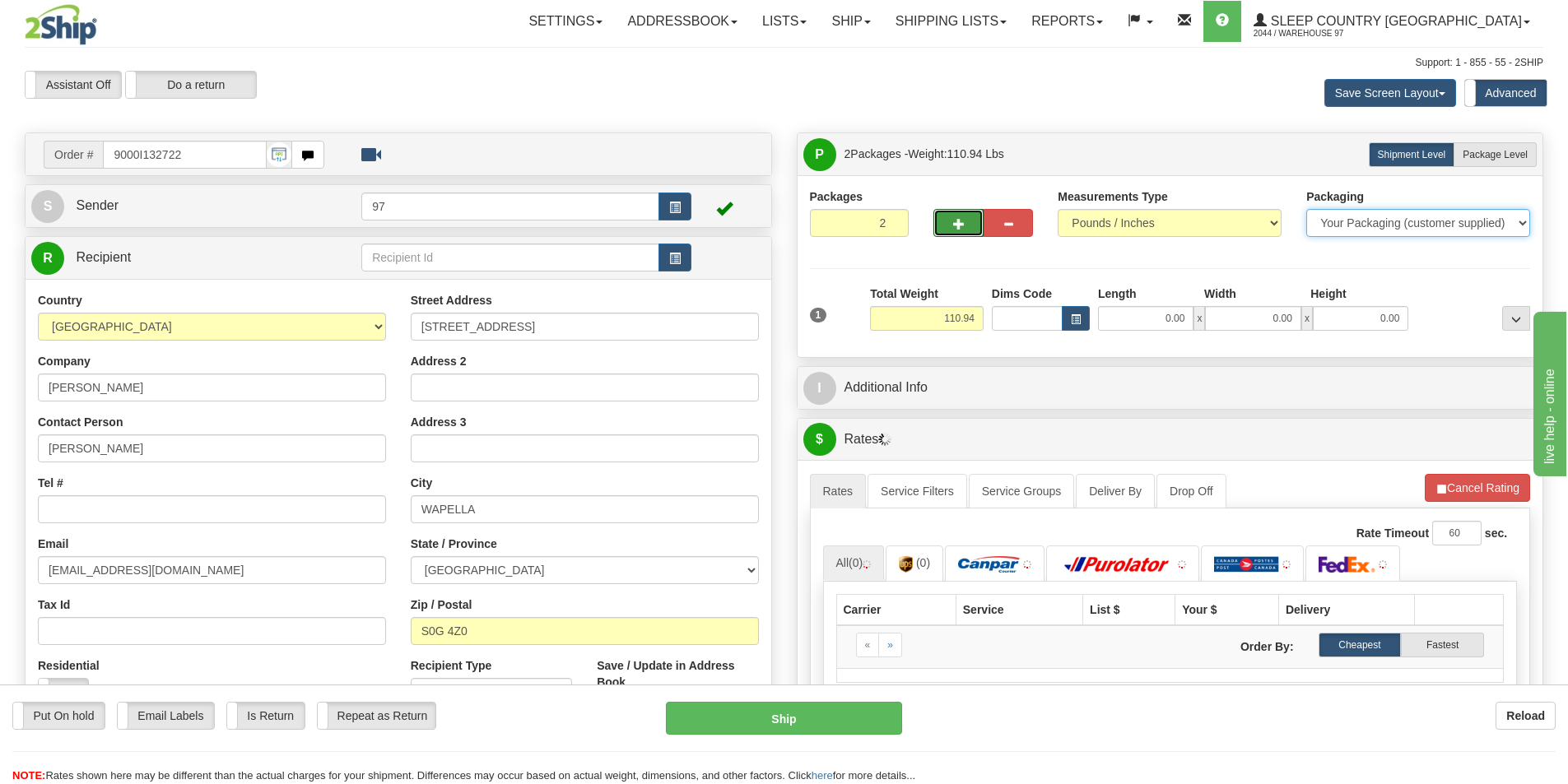
click at [1318, 222] on select "Your Packaging (customer supplied) Envelope (carrier supplied) Pack (carrier su…" at bounding box center [1418, 223] width 224 height 28
click at [1459, 155] on label "Package Level Pack.." at bounding box center [1495, 154] width 83 height 25
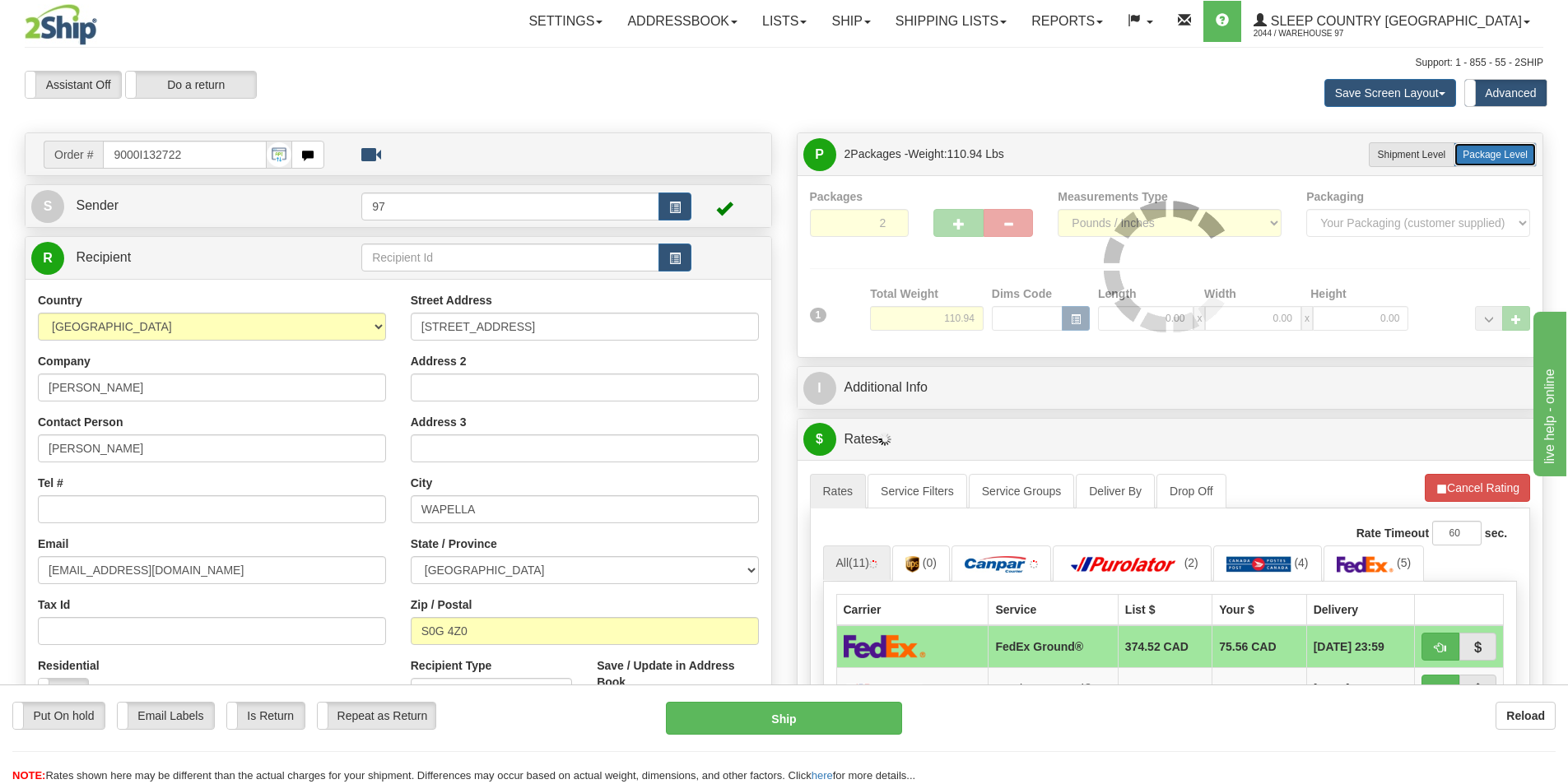
radio input "true"
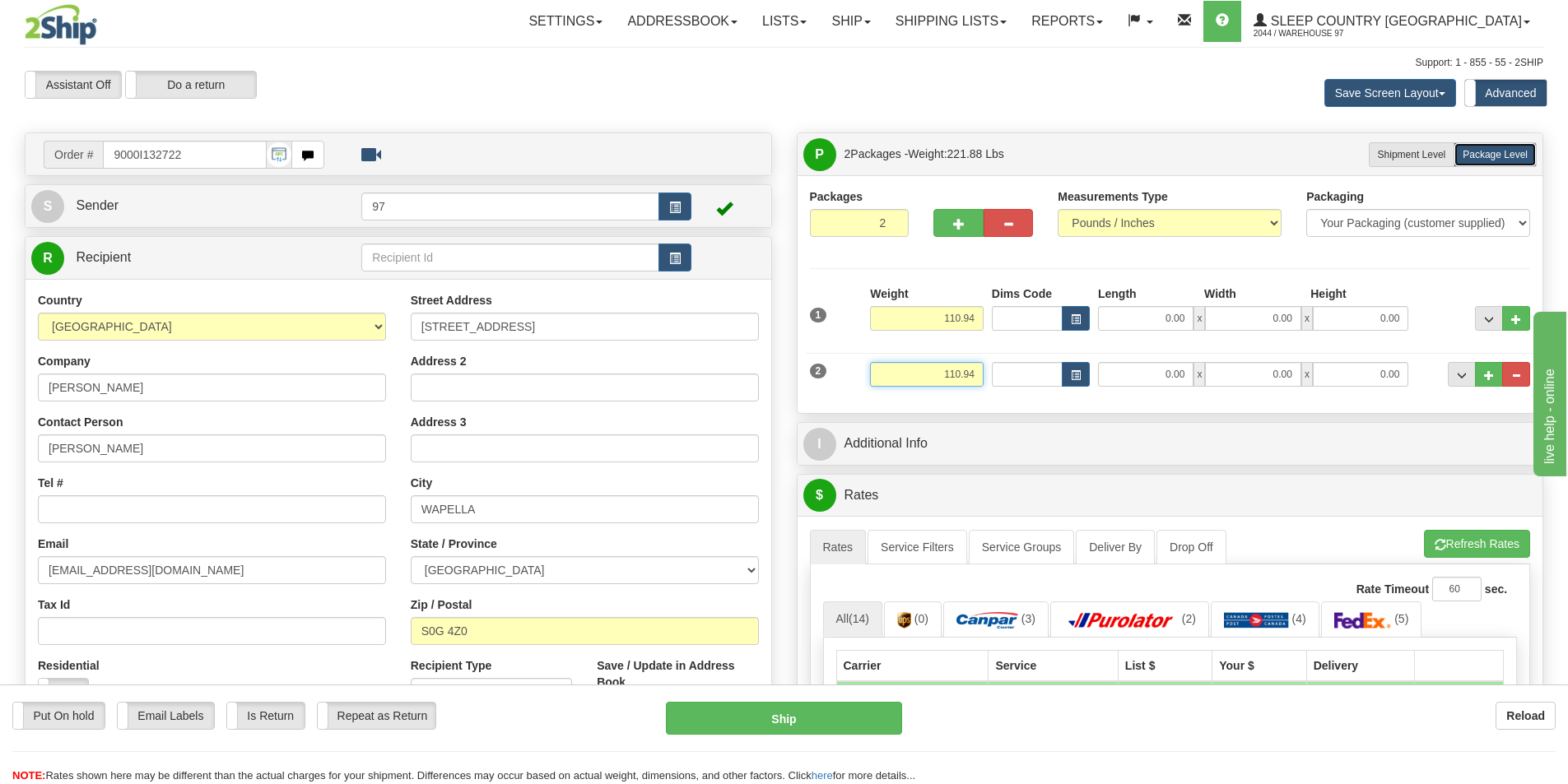
click at [951, 373] on input "110.94" at bounding box center [926, 374] width 113 height 25
type input "10.94"
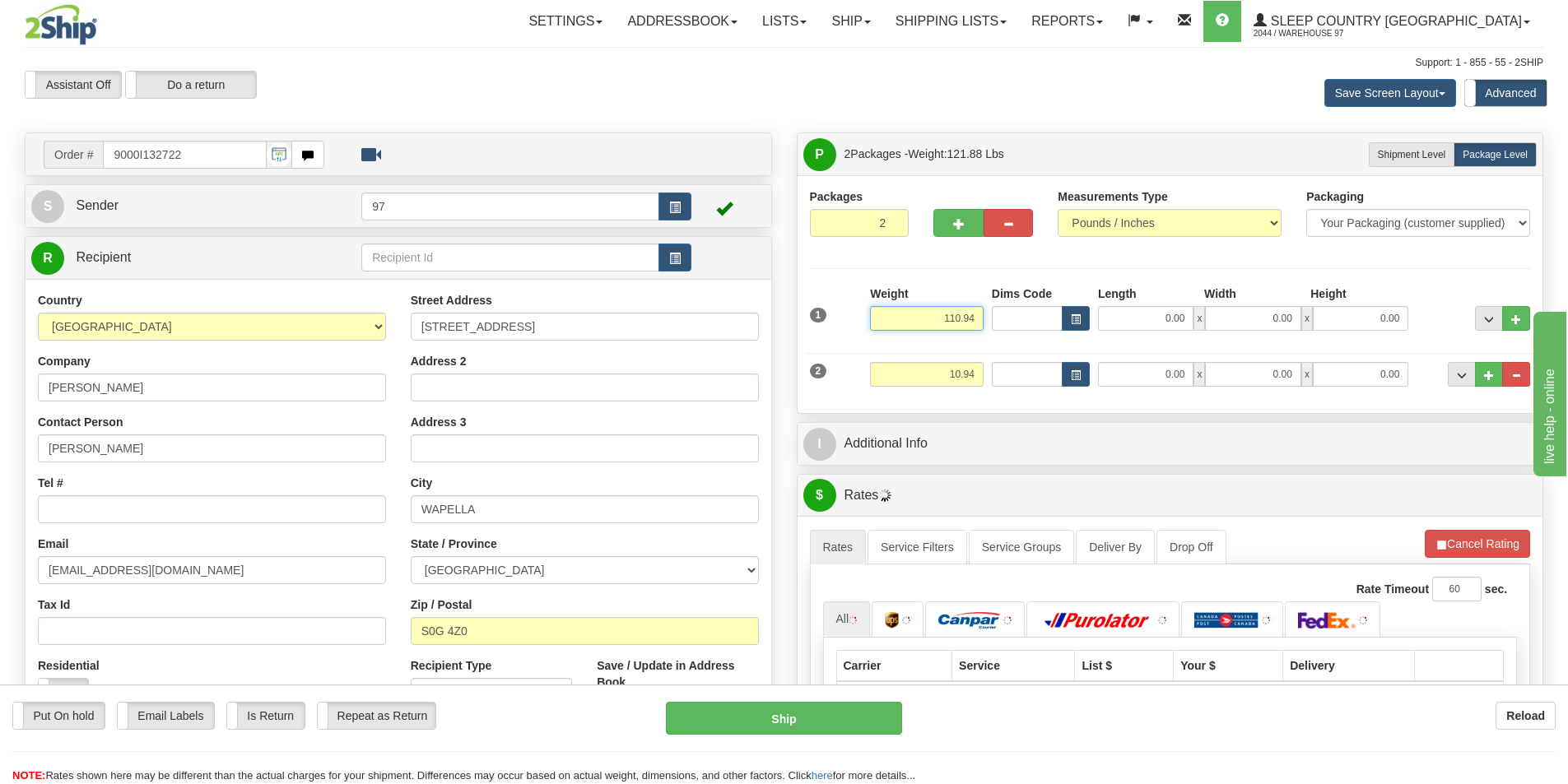
drag, startPoint x: 953, startPoint y: 317, endPoint x: 1051, endPoint y: 310, distance: 98.2
click at [1051, 310] on div "1 Weight 110.94 Dims Code x" at bounding box center [1170, 314] width 730 height 58
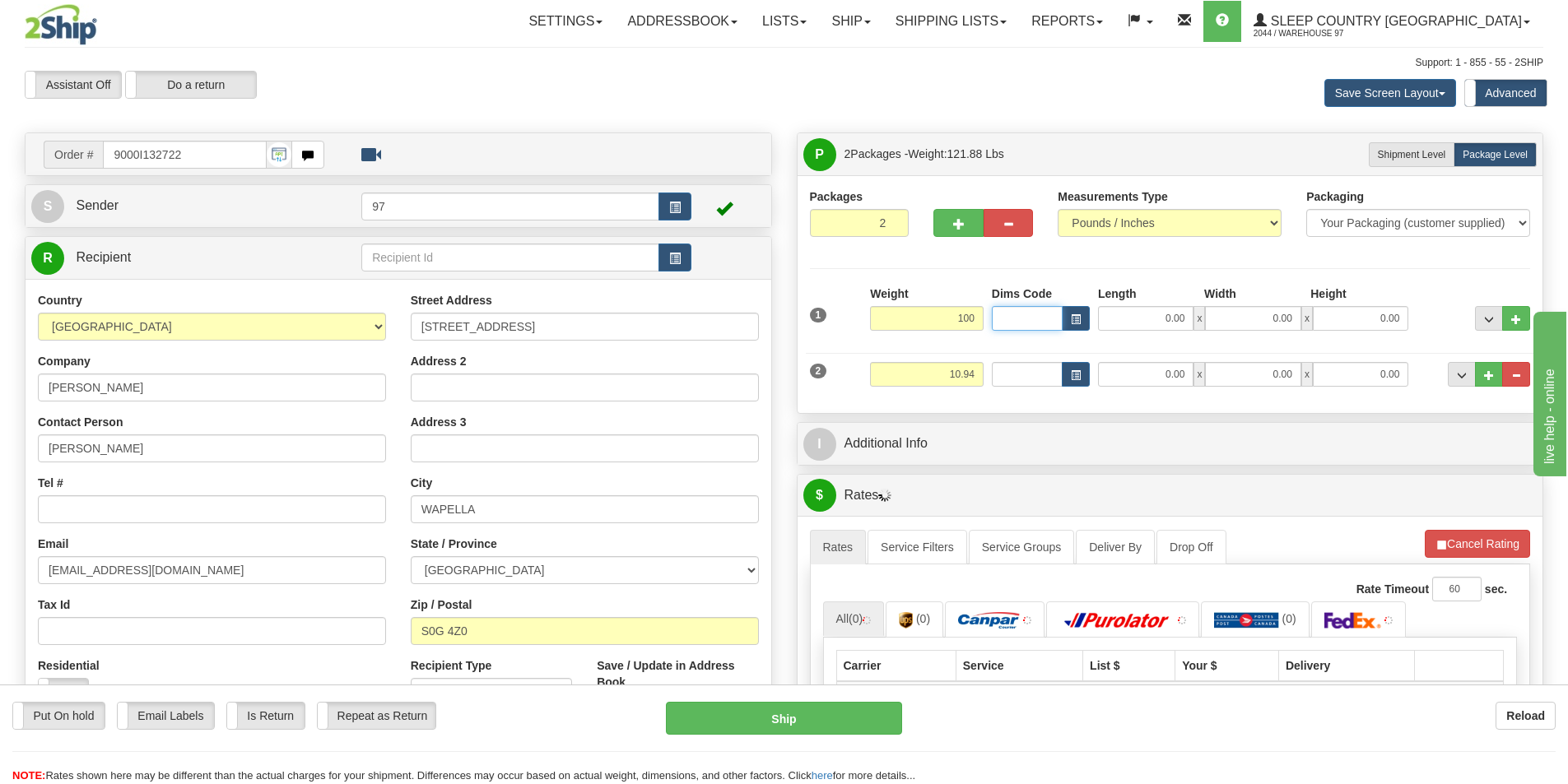
type input "100.00"
click at [1156, 323] on input "0.00" at bounding box center [1146, 318] width 95 height 25
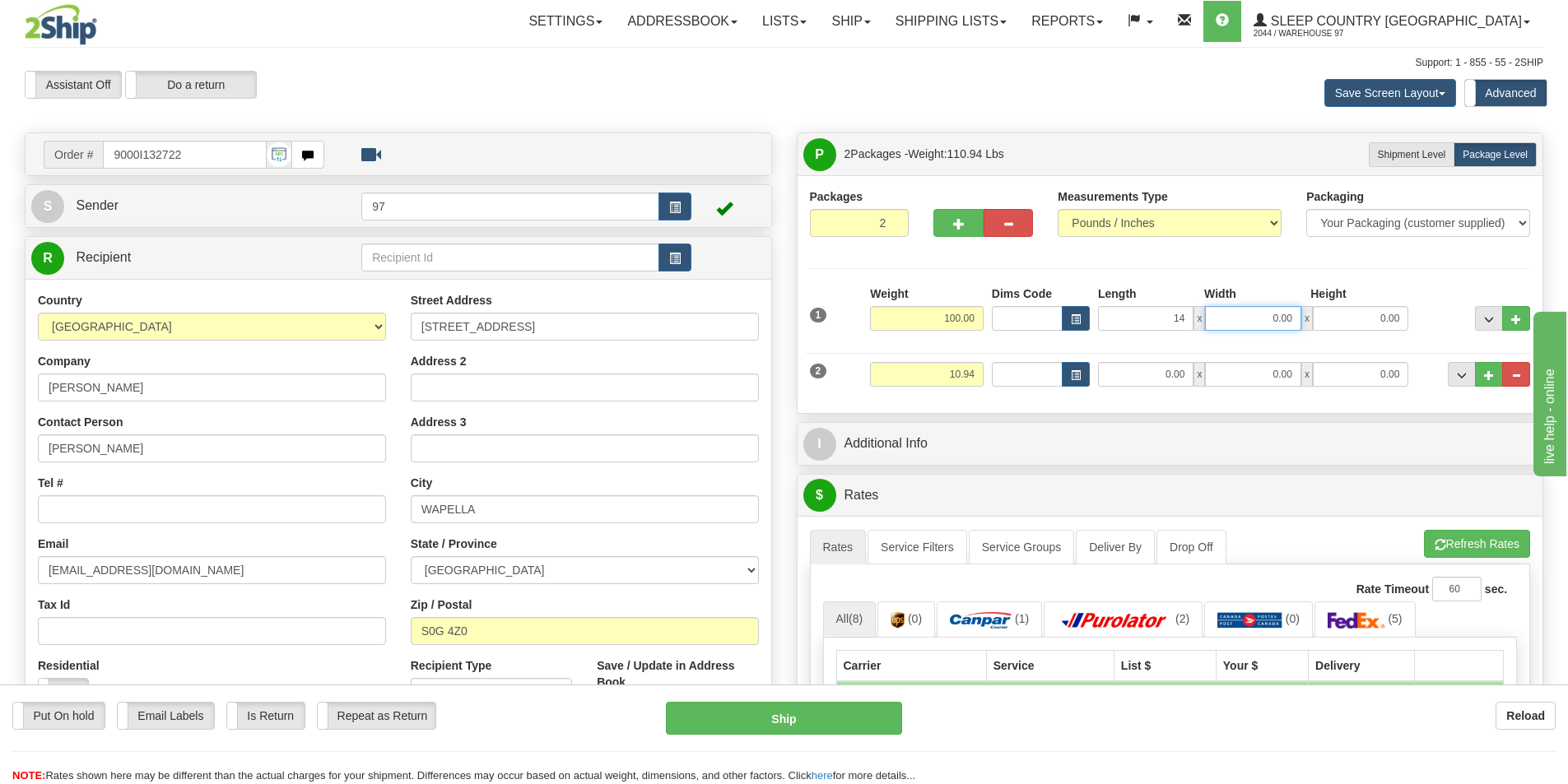
type input "14.00"
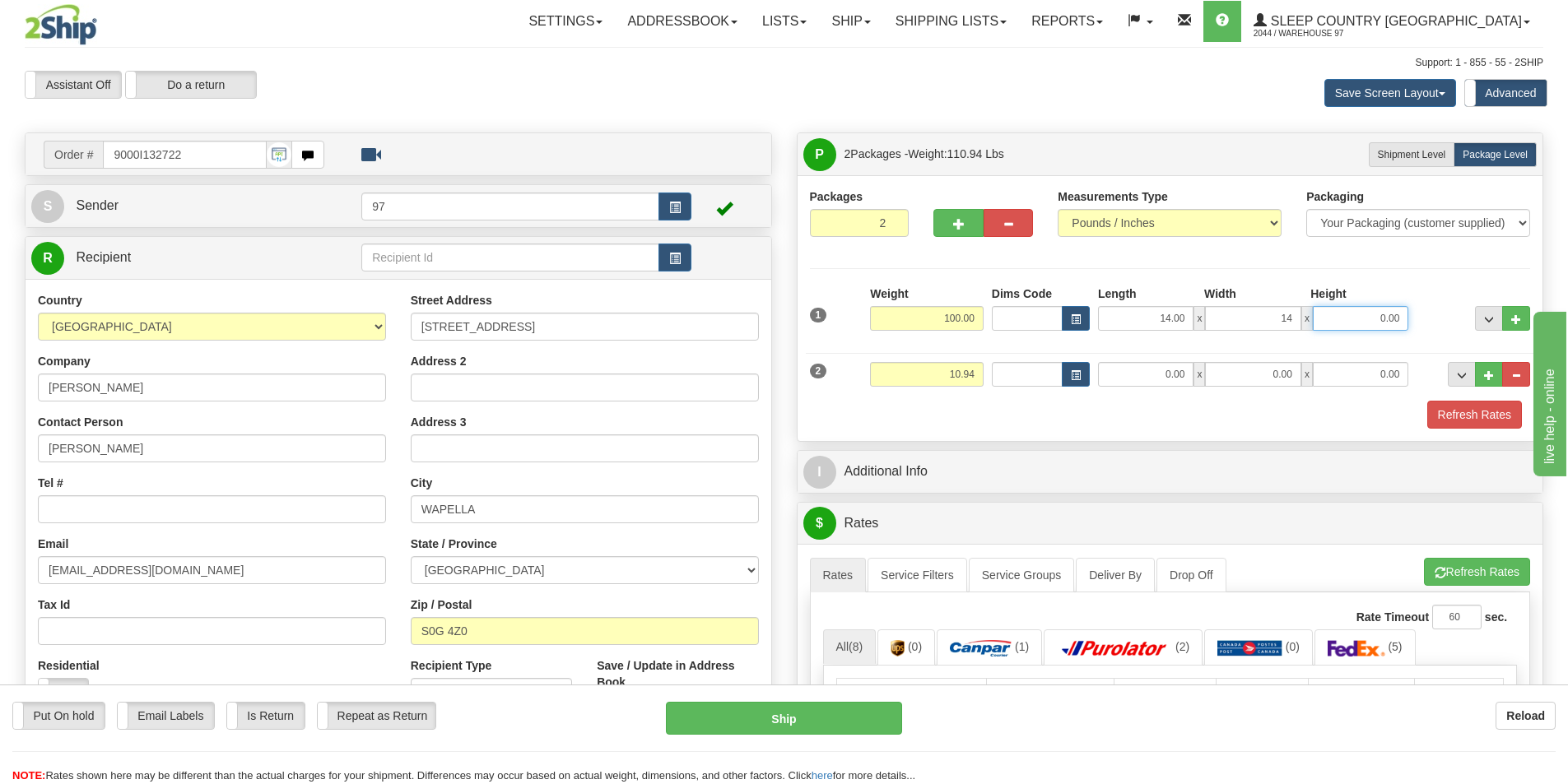
type input "14.00"
type input "2"
type input "40.00"
click at [1180, 370] on input "0.00" at bounding box center [1146, 374] width 95 height 25
type input "8.00"
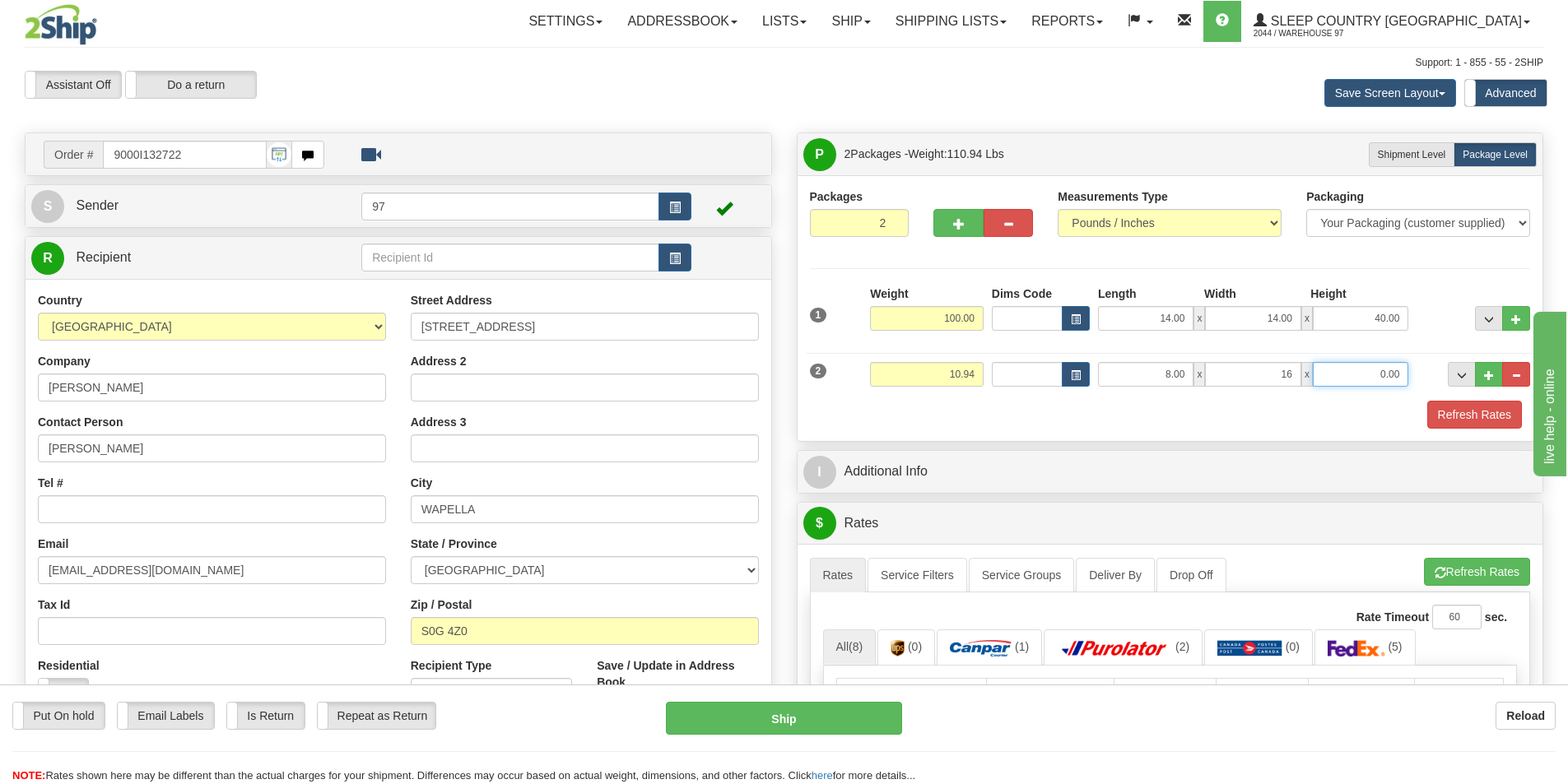
type input "16.00"
type input "1"
type input "12.00"
type input "6.00"
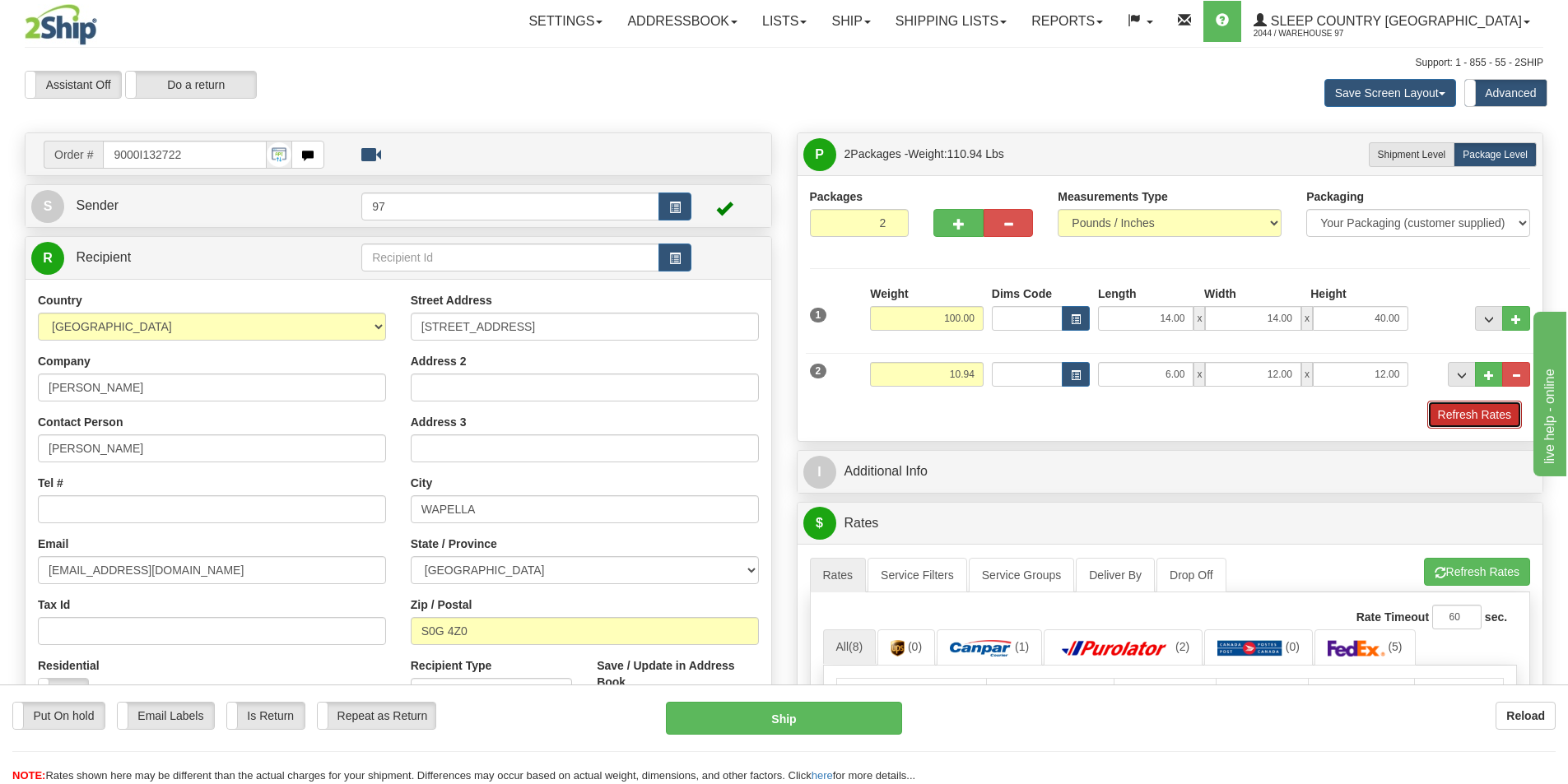
click at [1455, 411] on button "Refresh Rates" at bounding box center [1475, 414] width 95 height 28
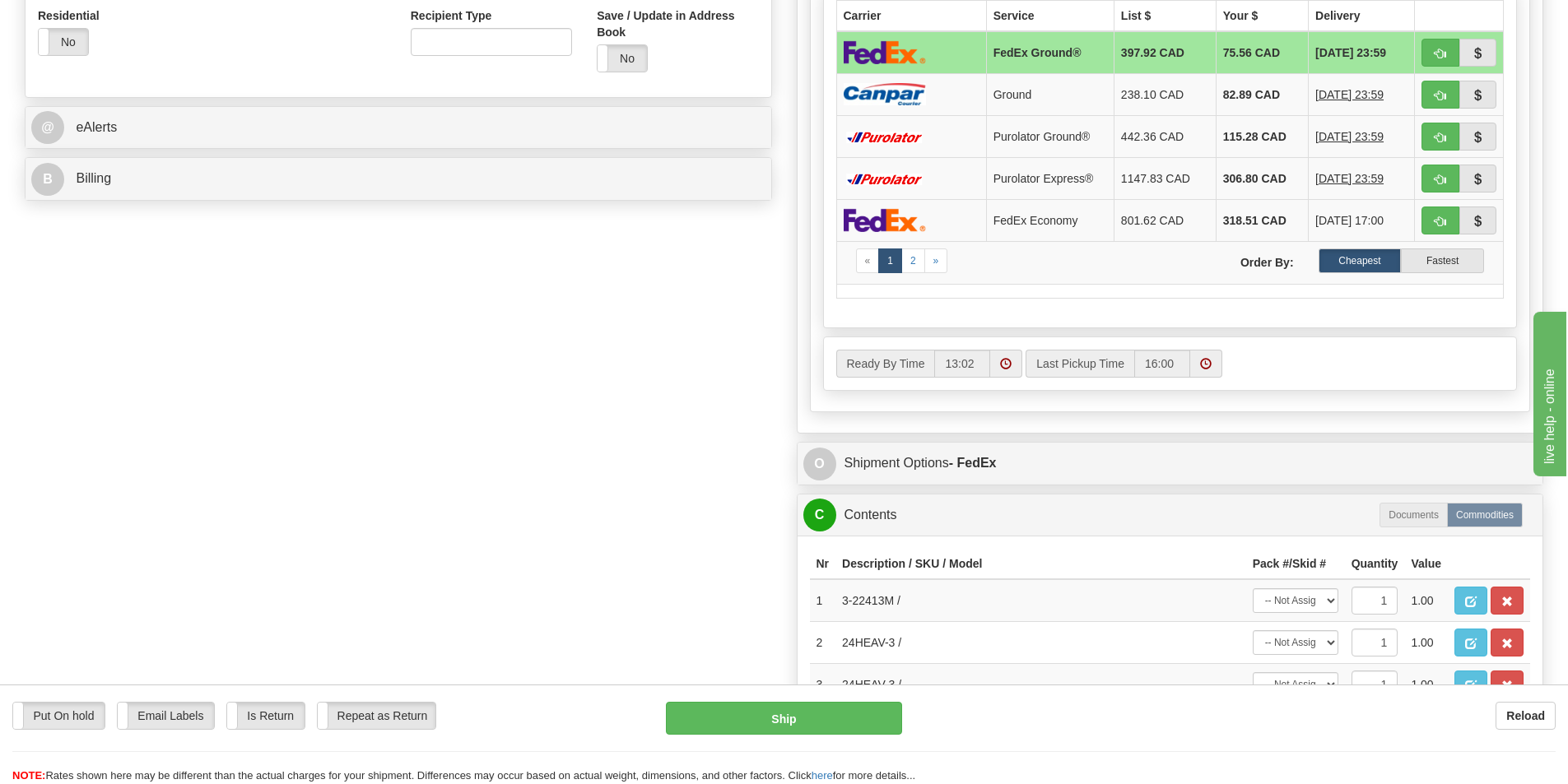
scroll to position [987, 0]
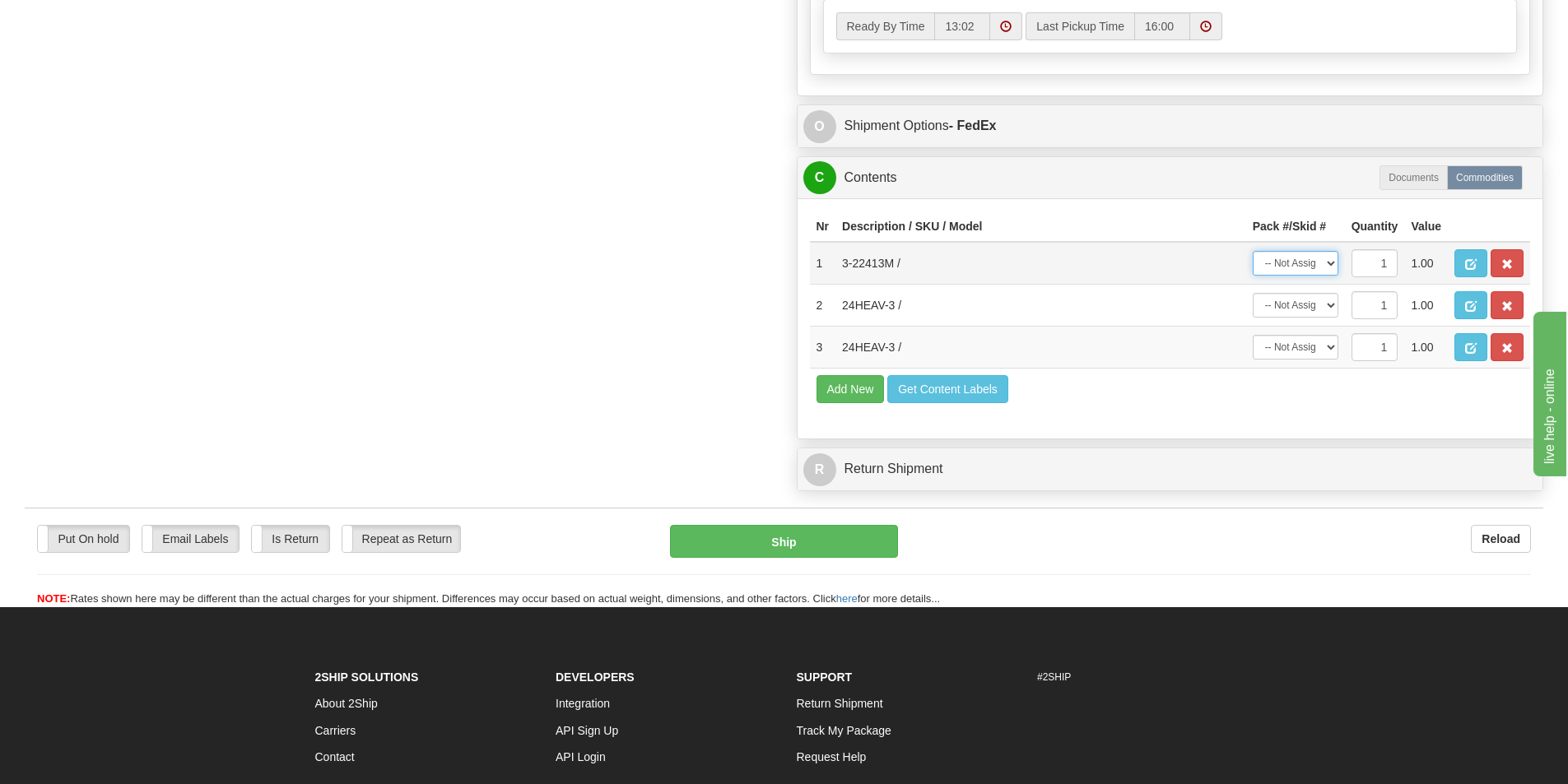
click at [1330, 270] on select "-- Not Assigned -- Package 1 Package 2" at bounding box center [1296, 263] width 86 height 25
select select "0"
click at [1253, 251] on select "-- Not Assigned -- Package 1 Package 2" at bounding box center [1296, 263] width 86 height 25
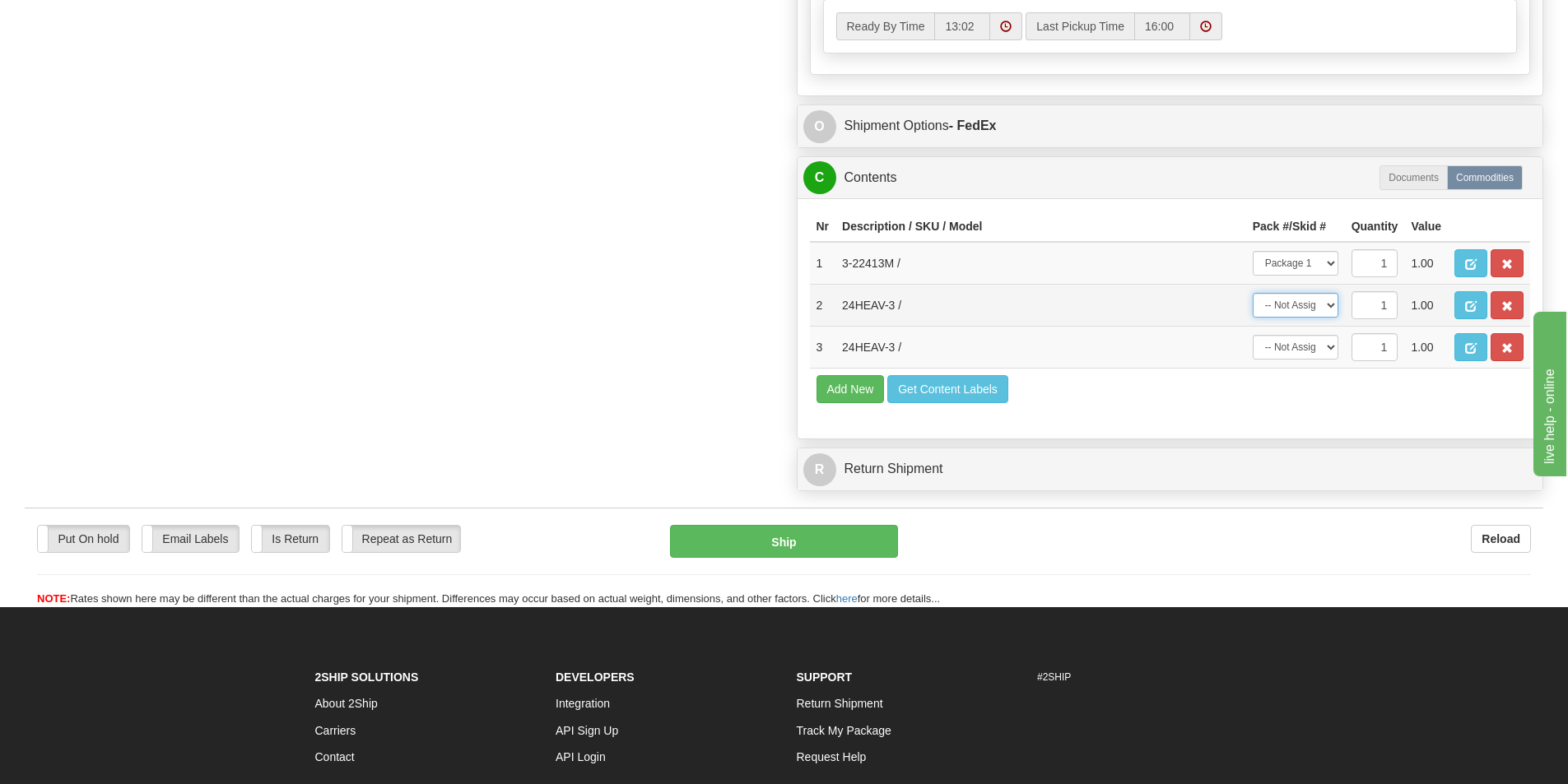
drag, startPoint x: 1330, startPoint y: 305, endPoint x: 1330, endPoint y: 314, distance: 9.0
click at [1330, 305] on select "-- Not Assigned -- Package 1 Package 2" at bounding box center [1296, 304] width 86 height 25
select select "1"
click at [1253, 292] on select "-- Not Assigned -- Package 1 Package 2" at bounding box center [1296, 304] width 86 height 25
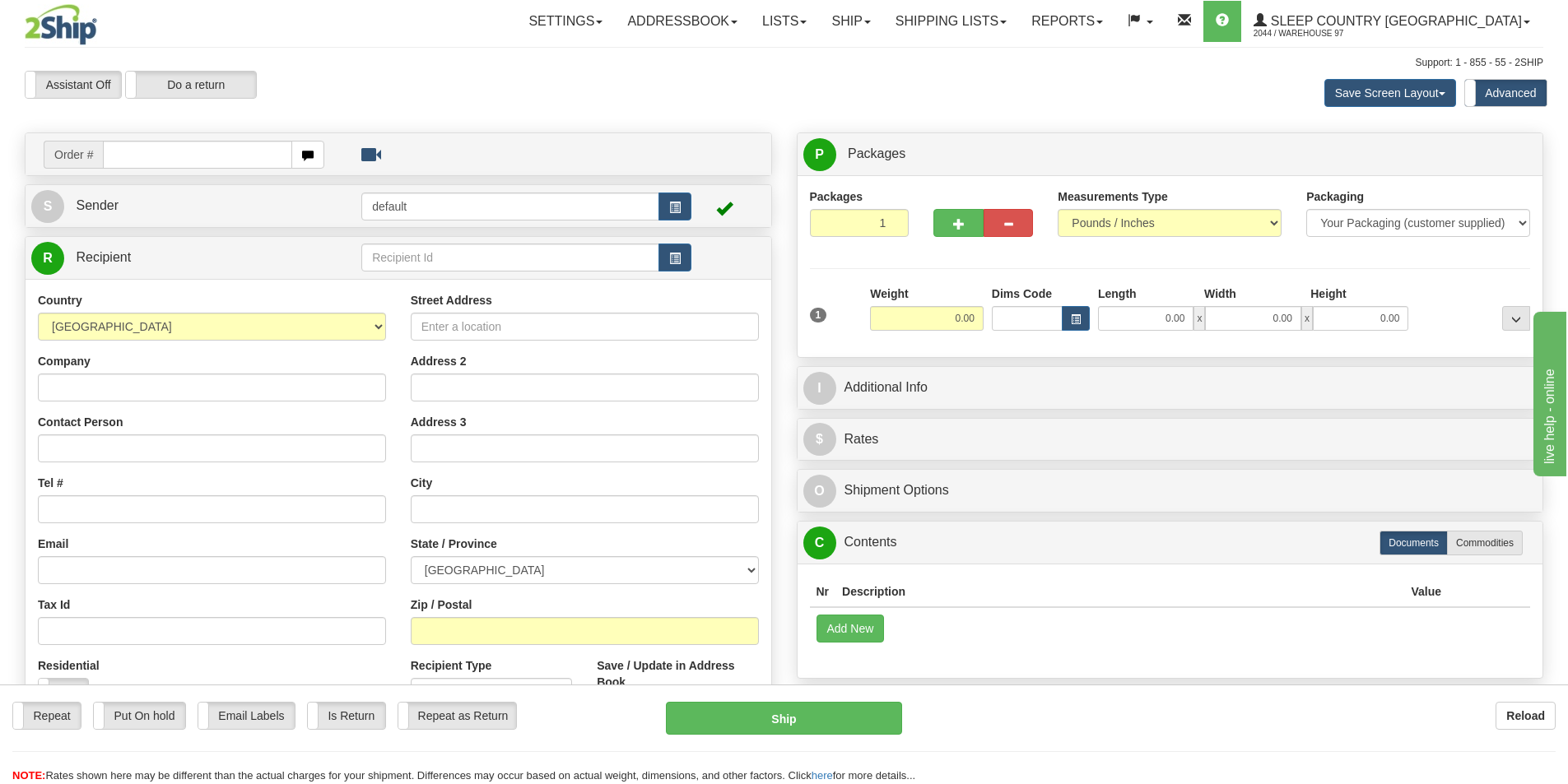
click at [170, 147] on input "text" at bounding box center [197, 154] width 189 height 28
type input "9000I135690"
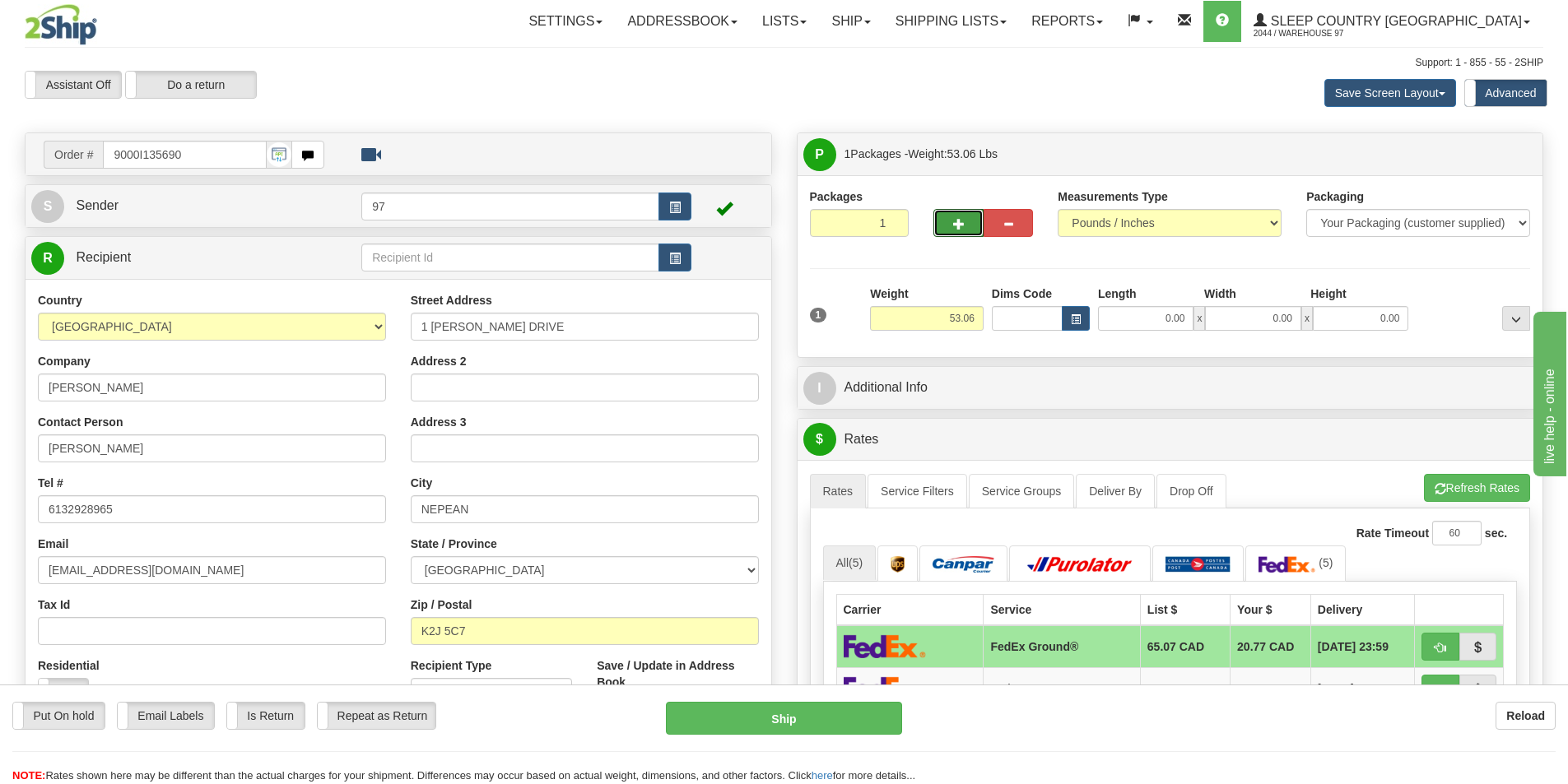
click at [960, 221] on span "button" at bounding box center [958, 224] width 12 height 11
type input "2"
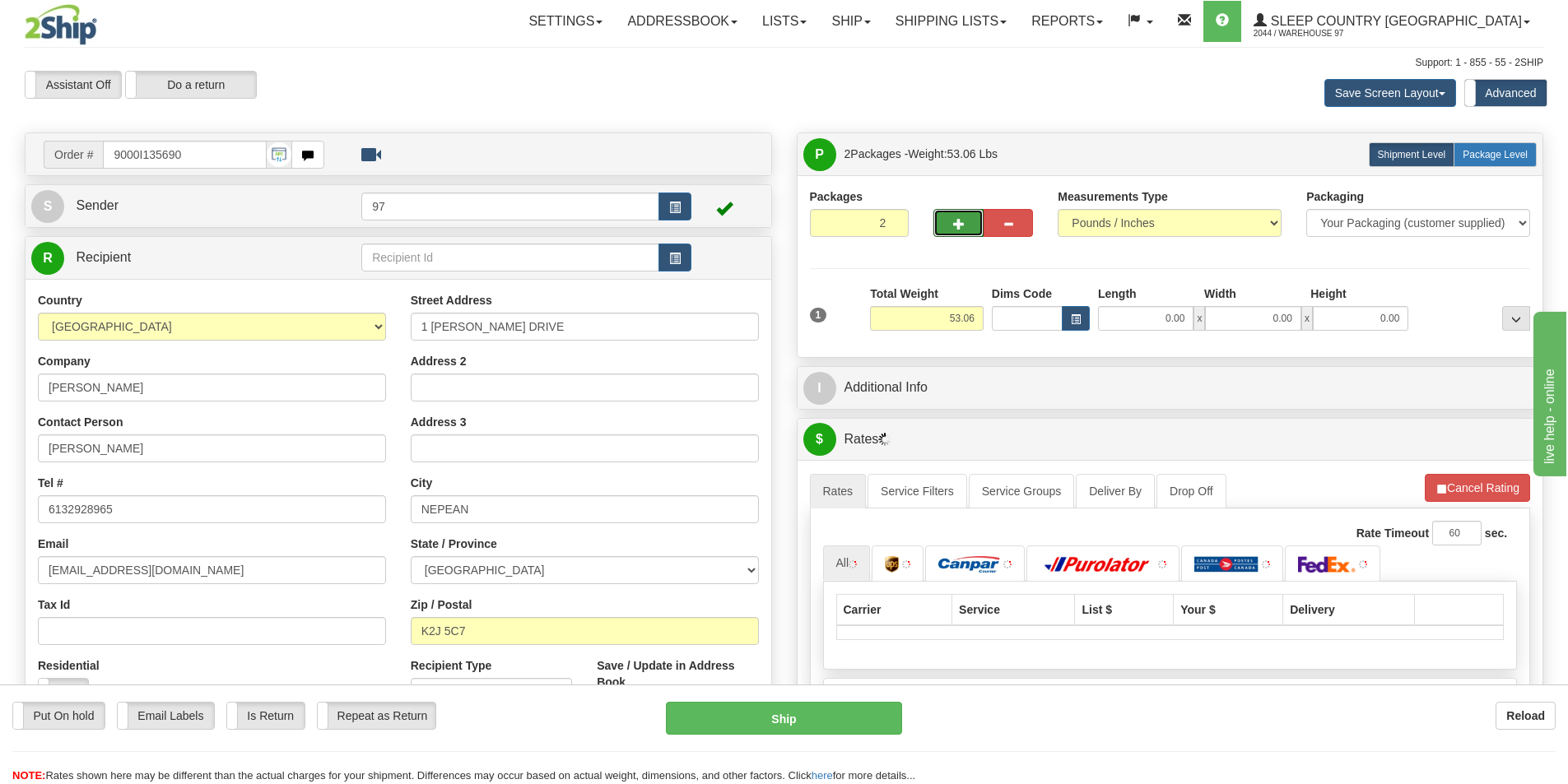
click at [1499, 162] on label "Package Level Pack.." at bounding box center [1495, 154] width 83 height 25
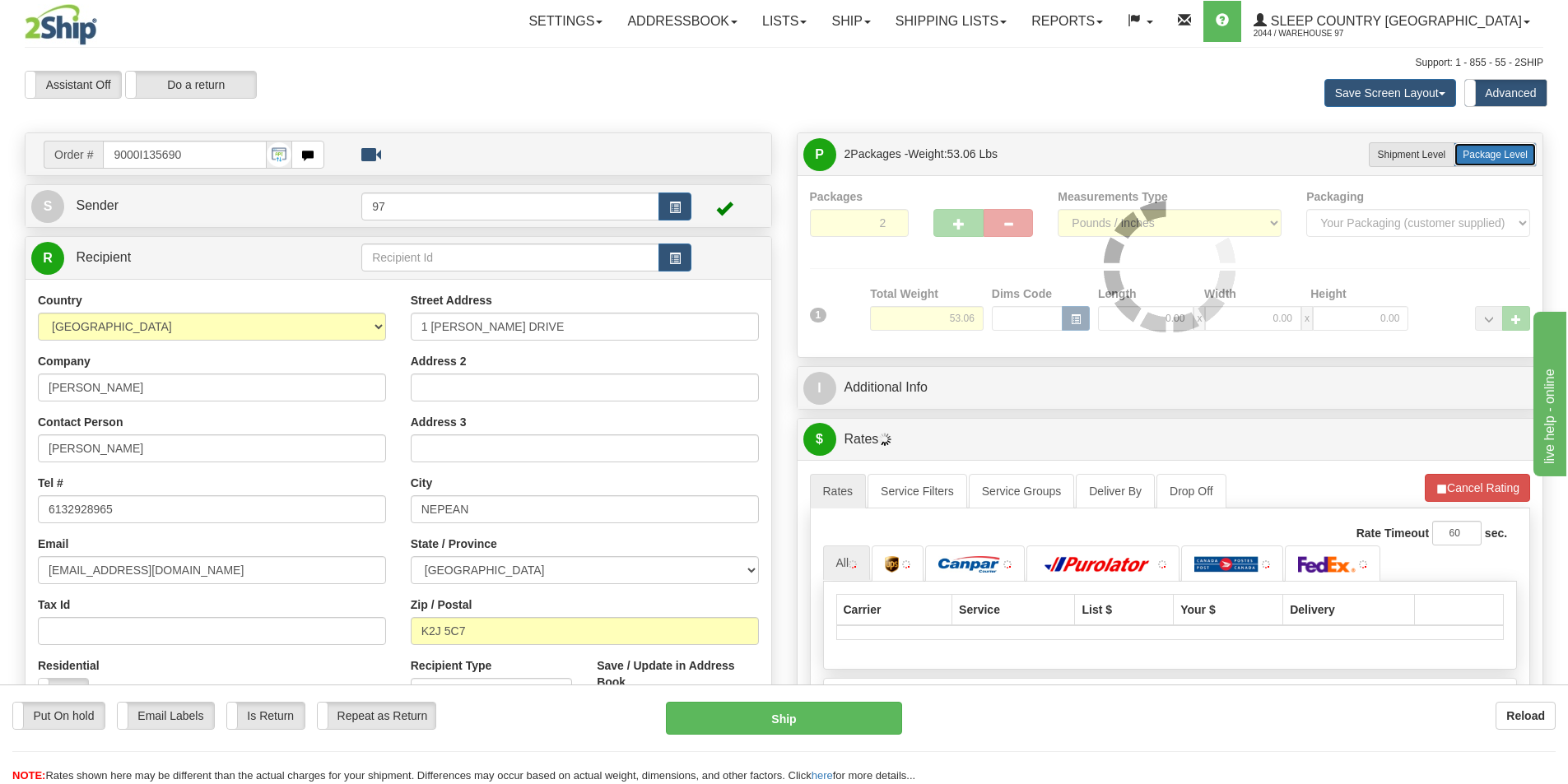
radio input "true"
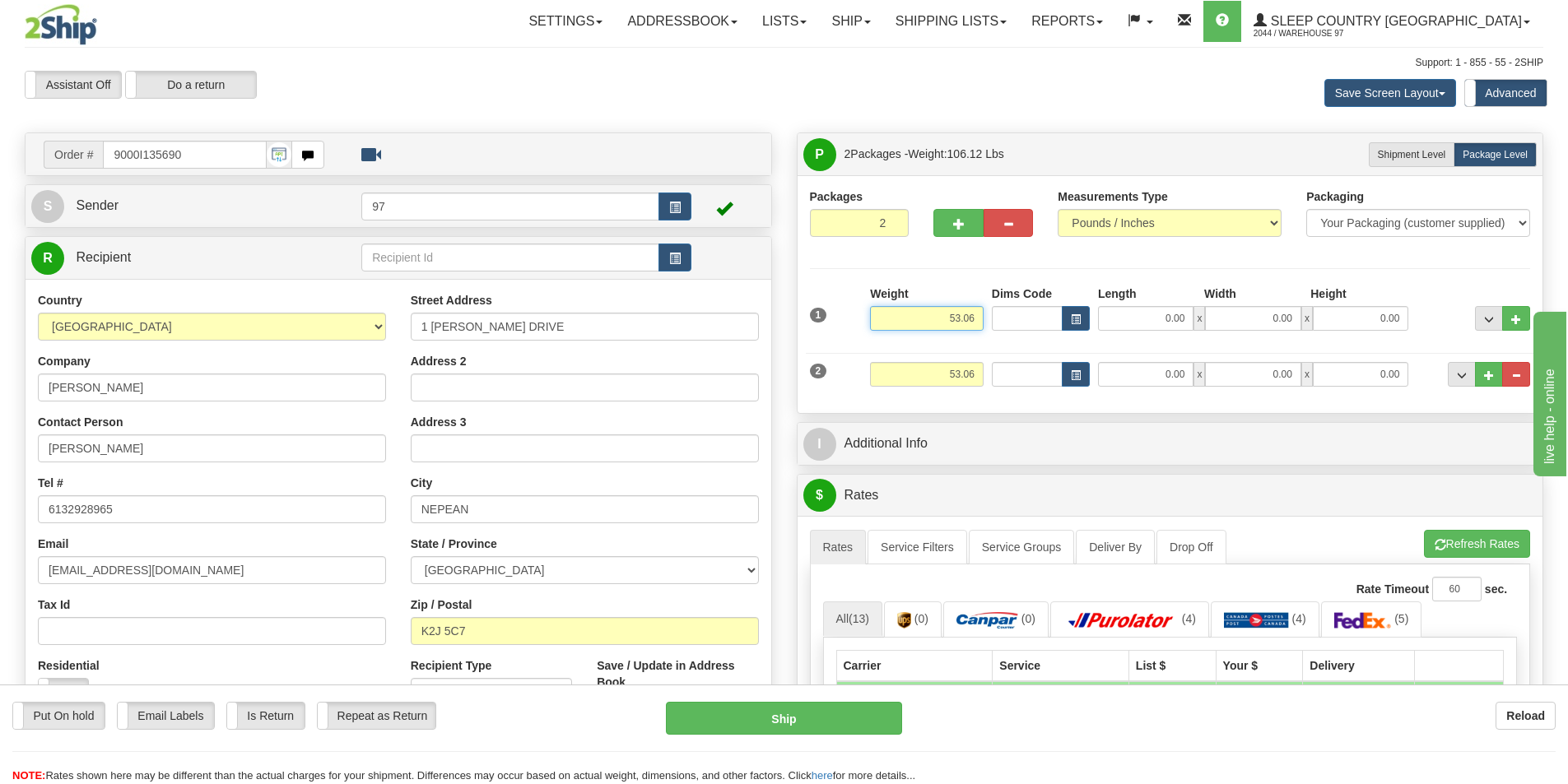
drag, startPoint x: 948, startPoint y: 317, endPoint x: 1000, endPoint y: 319, distance: 52.0
click at [1000, 319] on div "1 Weight 53.06 Dims Code x x" at bounding box center [1170, 314] width 730 height 58
click at [961, 323] on input "53.06" at bounding box center [926, 318] width 113 height 25
drag, startPoint x: 965, startPoint y: 321, endPoint x: 986, endPoint y: 321, distance: 21.0
click at [986, 321] on div "Weight 53.06" at bounding box center [926, 313] width 122 height 58
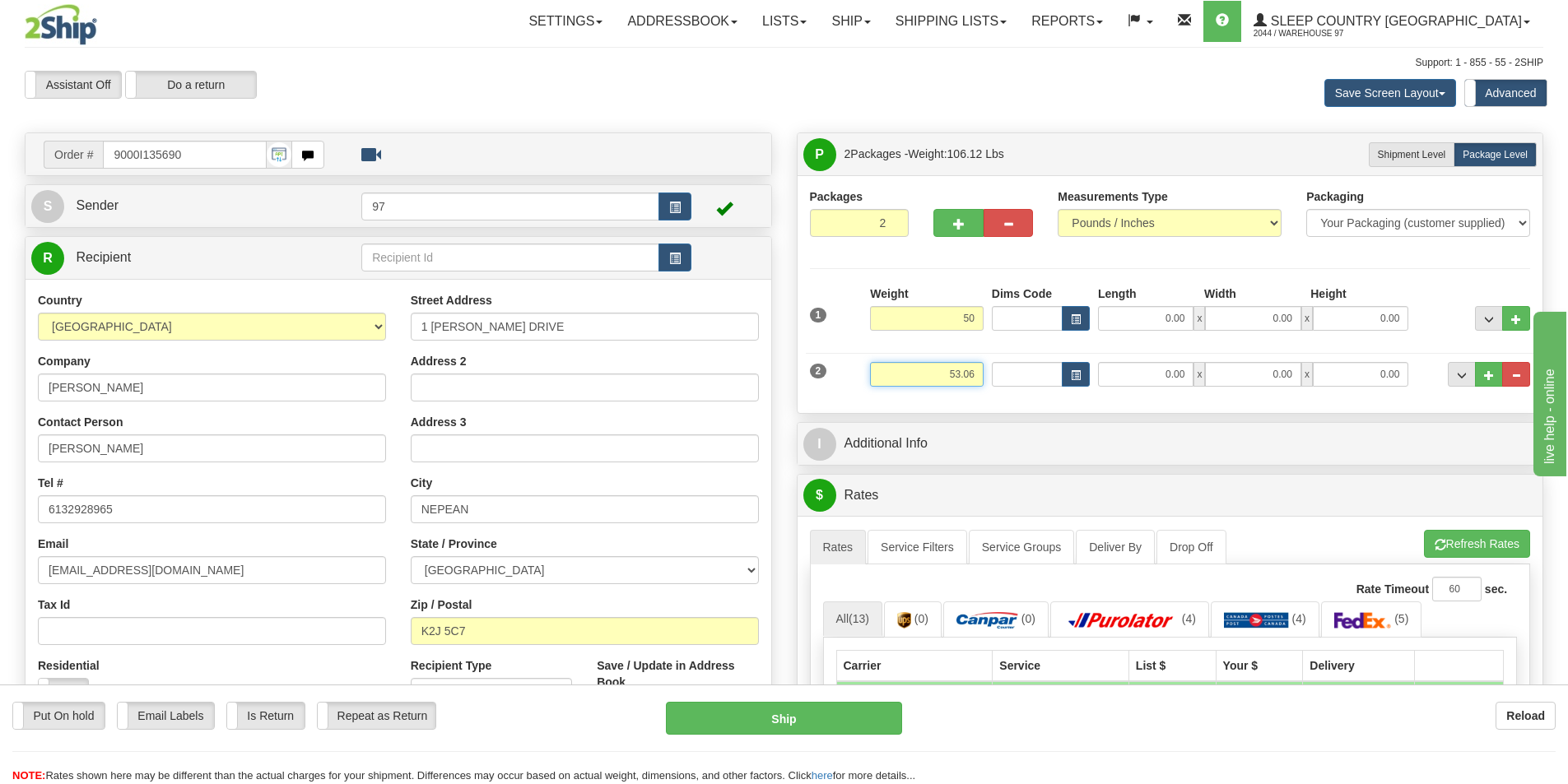
type input "50.00"
click at [953, 375] on input "53.06" at bounding box center [926, 374] width 113 height 25
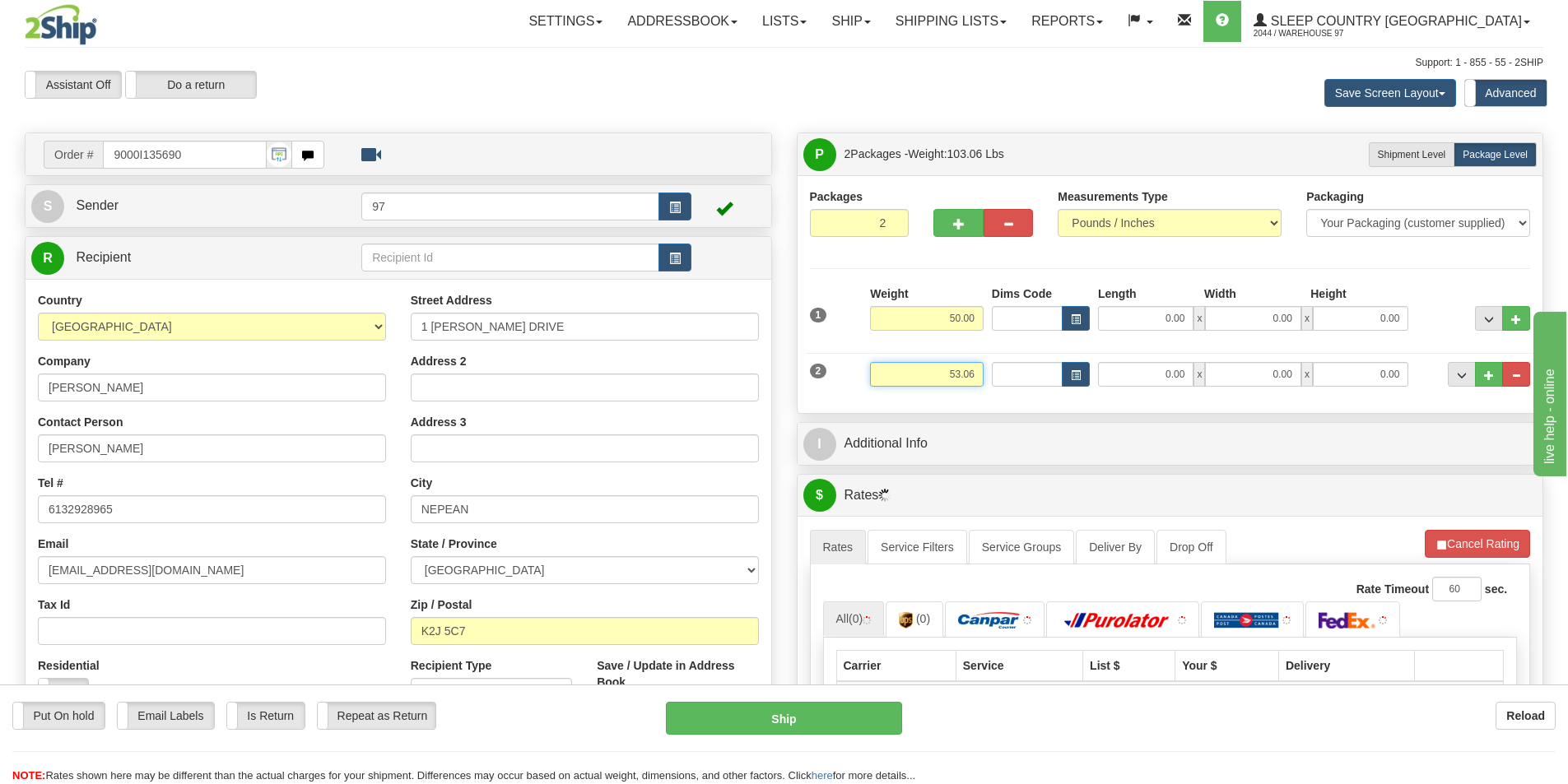
click at [955, 375] on input "53.06" at bounding box center [926, 374] width 113 height 25
type input "3.06"
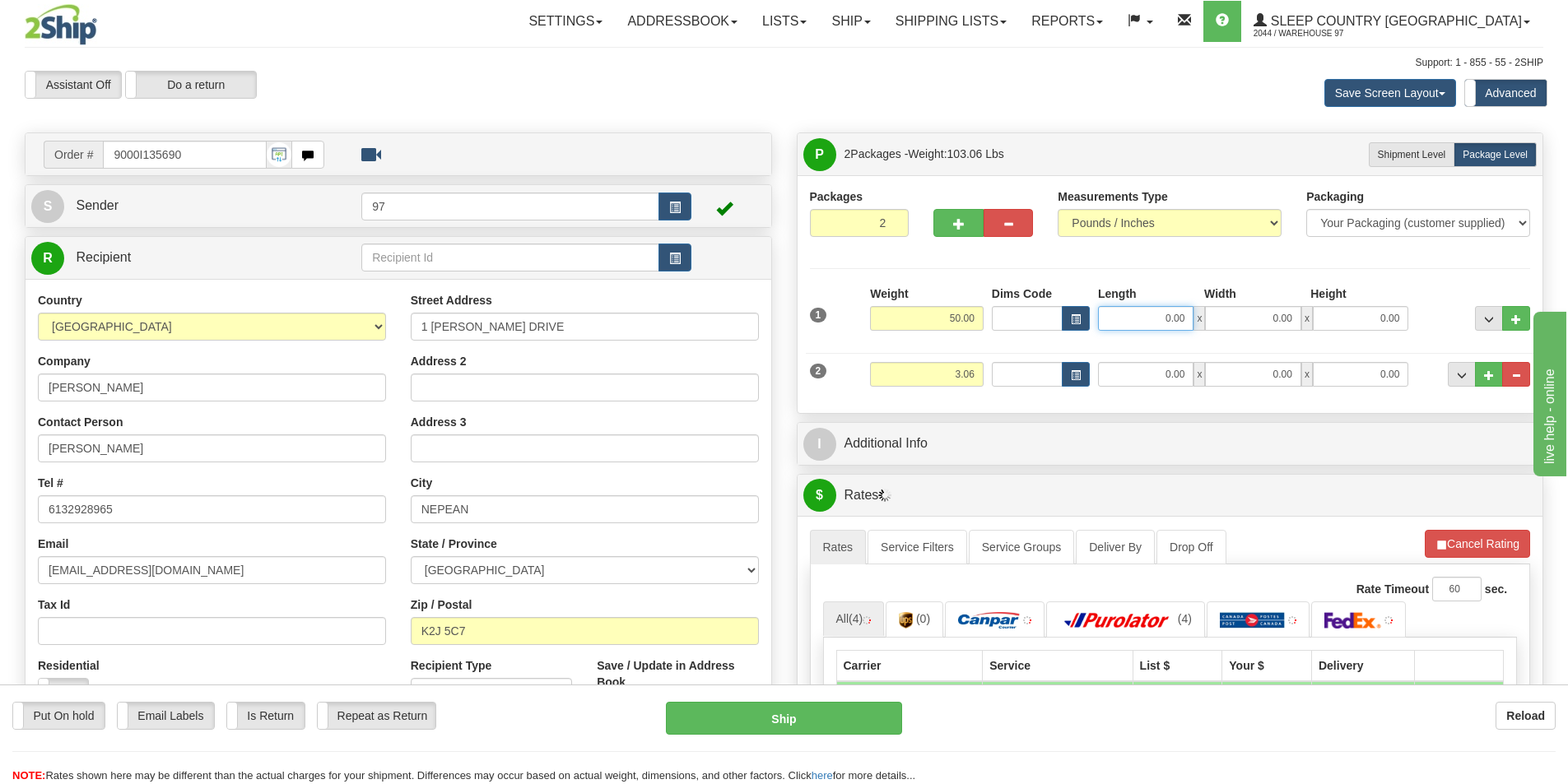
click at [1144, 322] on input "0.00" at bounding box center [1146, 318] width 95 height 25
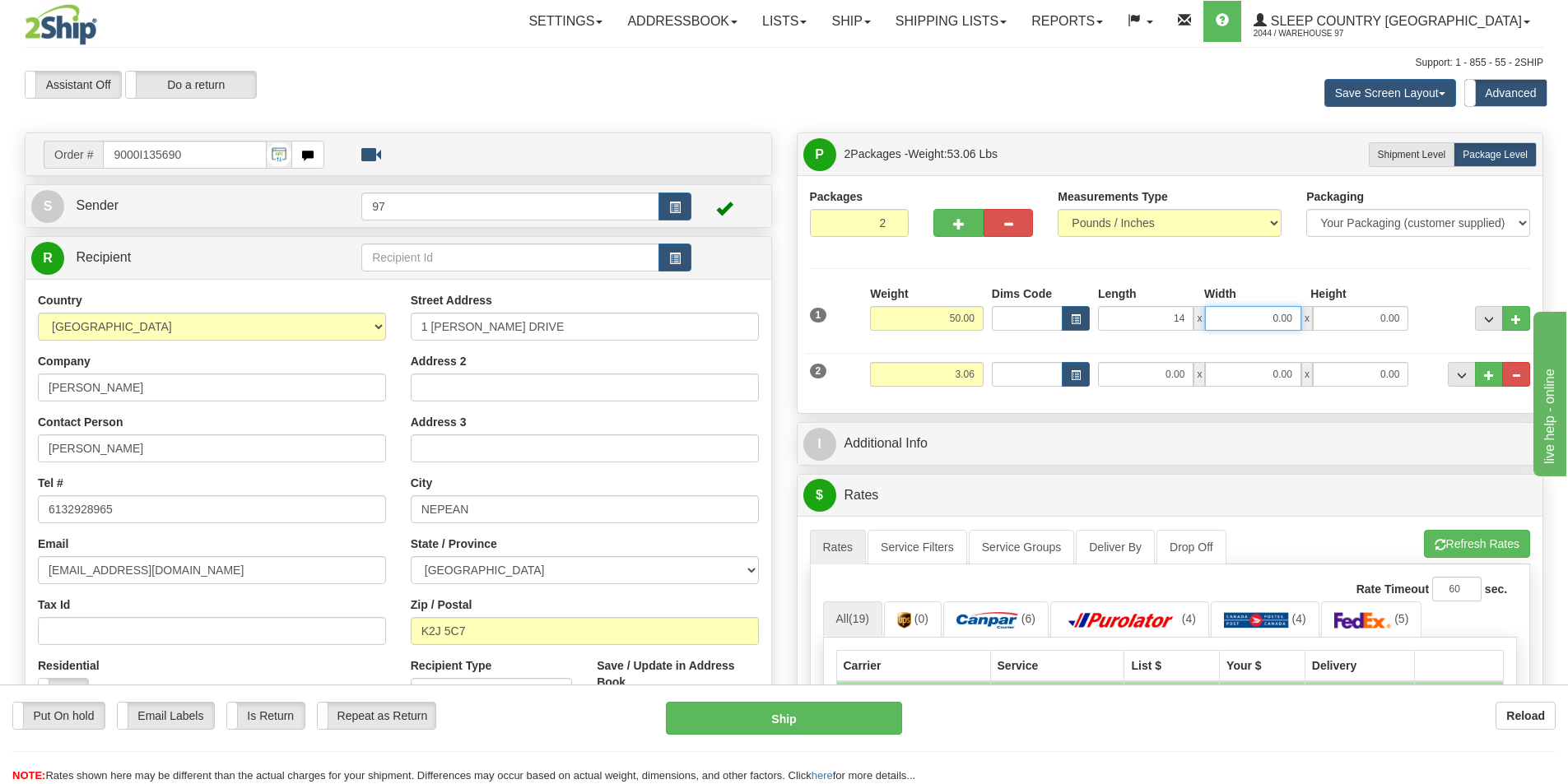
type input "14.00"
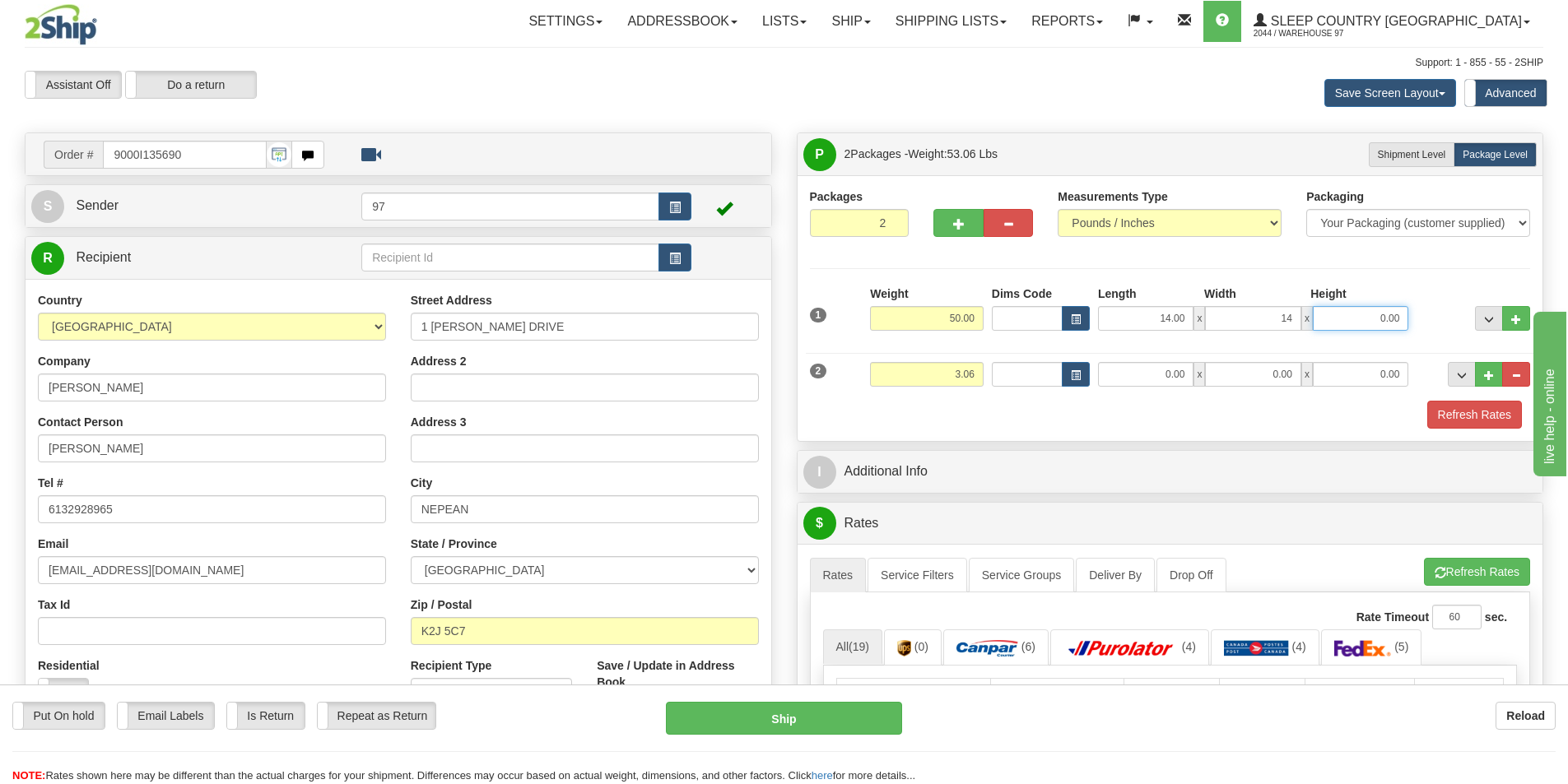
type input "14.00"
type input "48.00"
click at [1175, 374] on input "0.00" at bounding box center [1146, 374] width 95 height 25
type input "10.00"
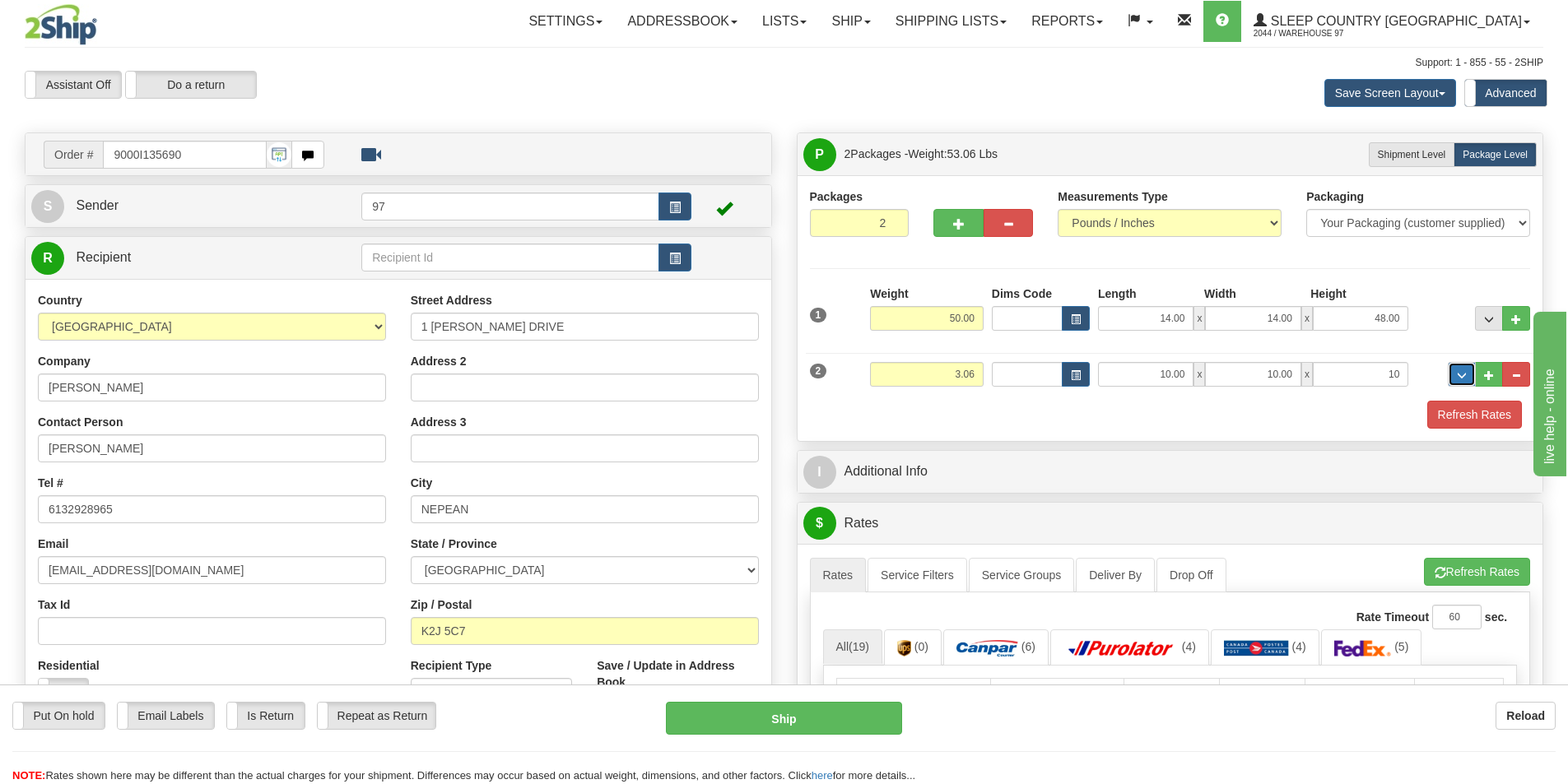
type input "10.00"
click at [1433, 411] on button "Refresh Rates" at bounding box center [1475, 414] width 95 height 28
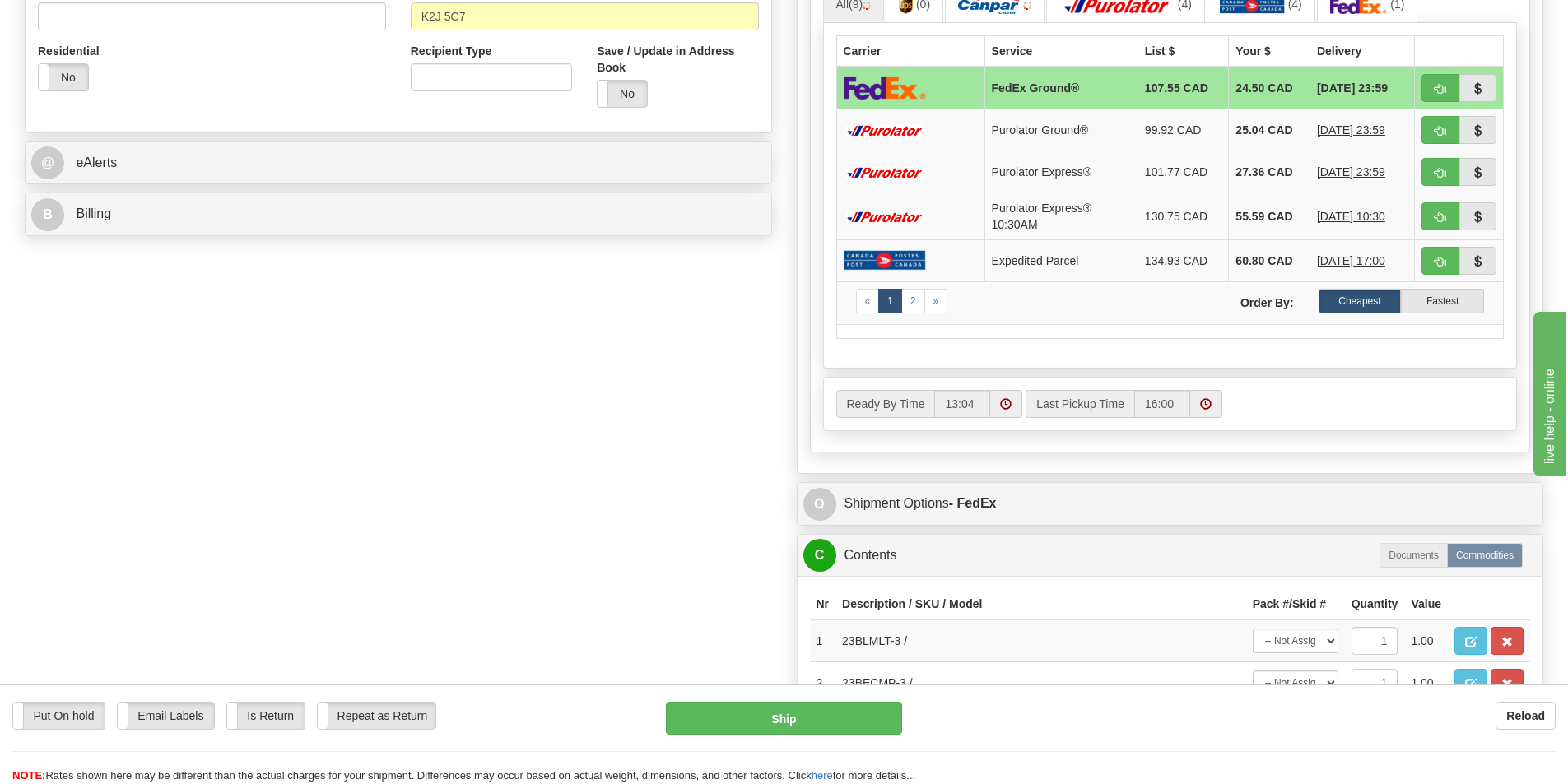
scroll to position [658, 0]
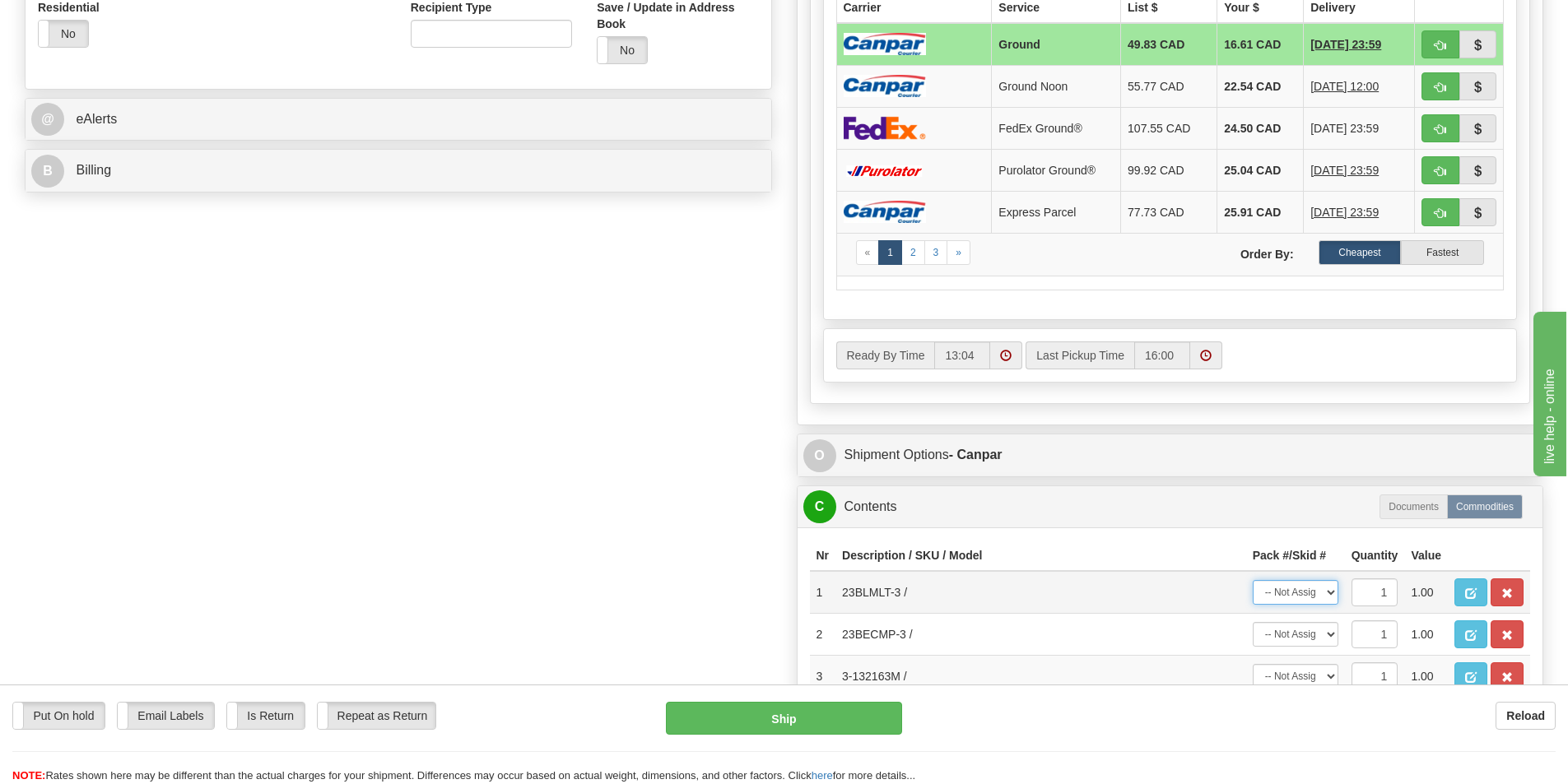
click at [1327, 595] on select "-- Not Assigned -- Package 1 Package 2" at bounding box center [1296, 592] width 86 height 25
select select "1"
click at [1253, 580] on select "-- Not Assigned -- Package 1 Package 2" at bounding box center [1296, 592] width 86 height 25
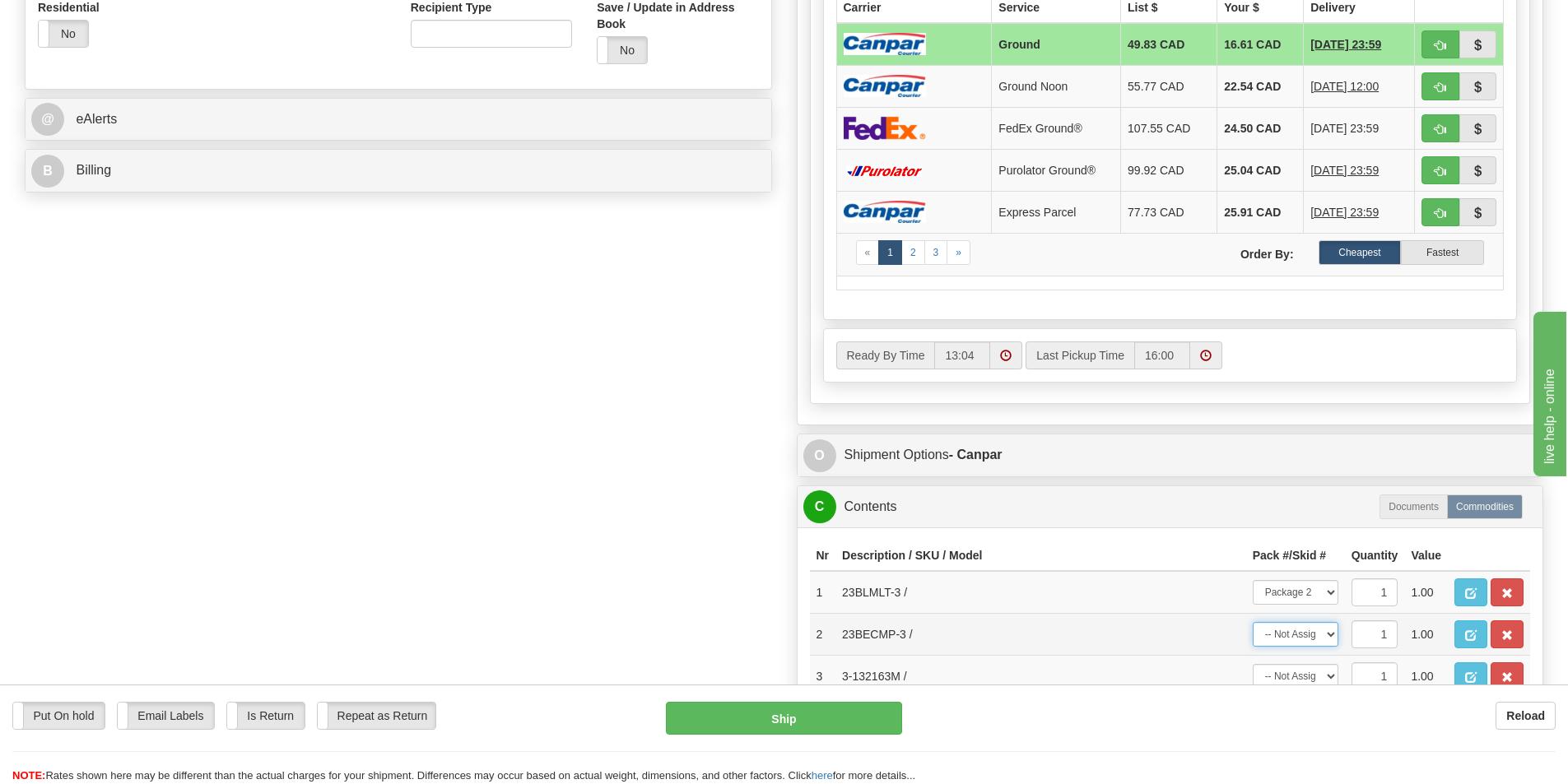
click at [1321, 635] on select "-- Not Assigned -- Package 1 Package 2" at bounding box center [1296, 634] width 86 height 25
select select "1"
click at [1253, 622] on select "-- Not Assigned -- Package 1 Package 2" at bounding box center [1296, 634] width 86 height 25
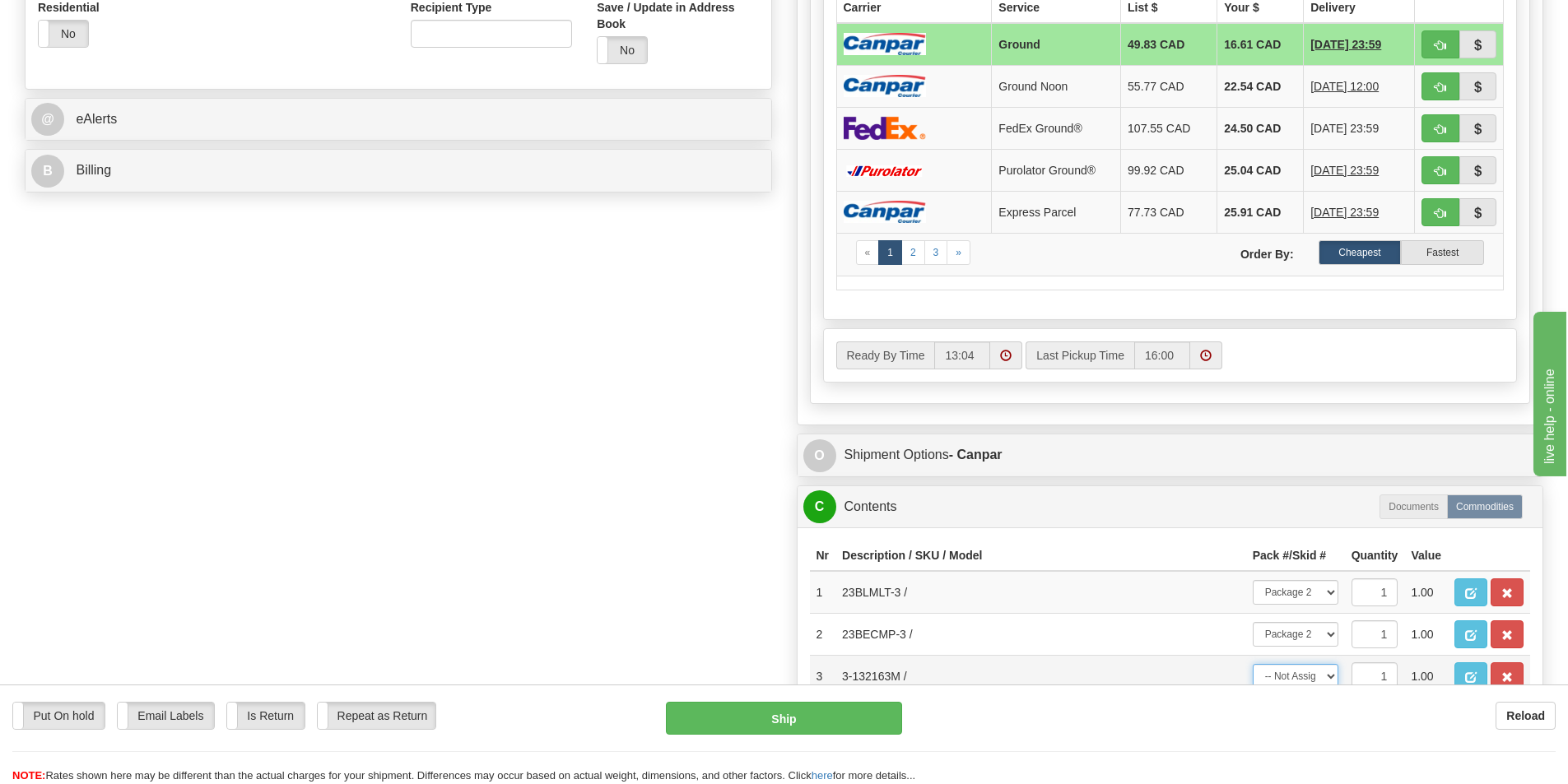
click at [1317, 679] on select "-- Not Assigned -- Package 1 Package 2" at bounding box center [1296, 675] width 86 height 25
select select "0"
click at [1253, 663] on select "-- Not Assigned -- Package 1 Package 2" at bounding box center [1296, 675] width 86 height 25
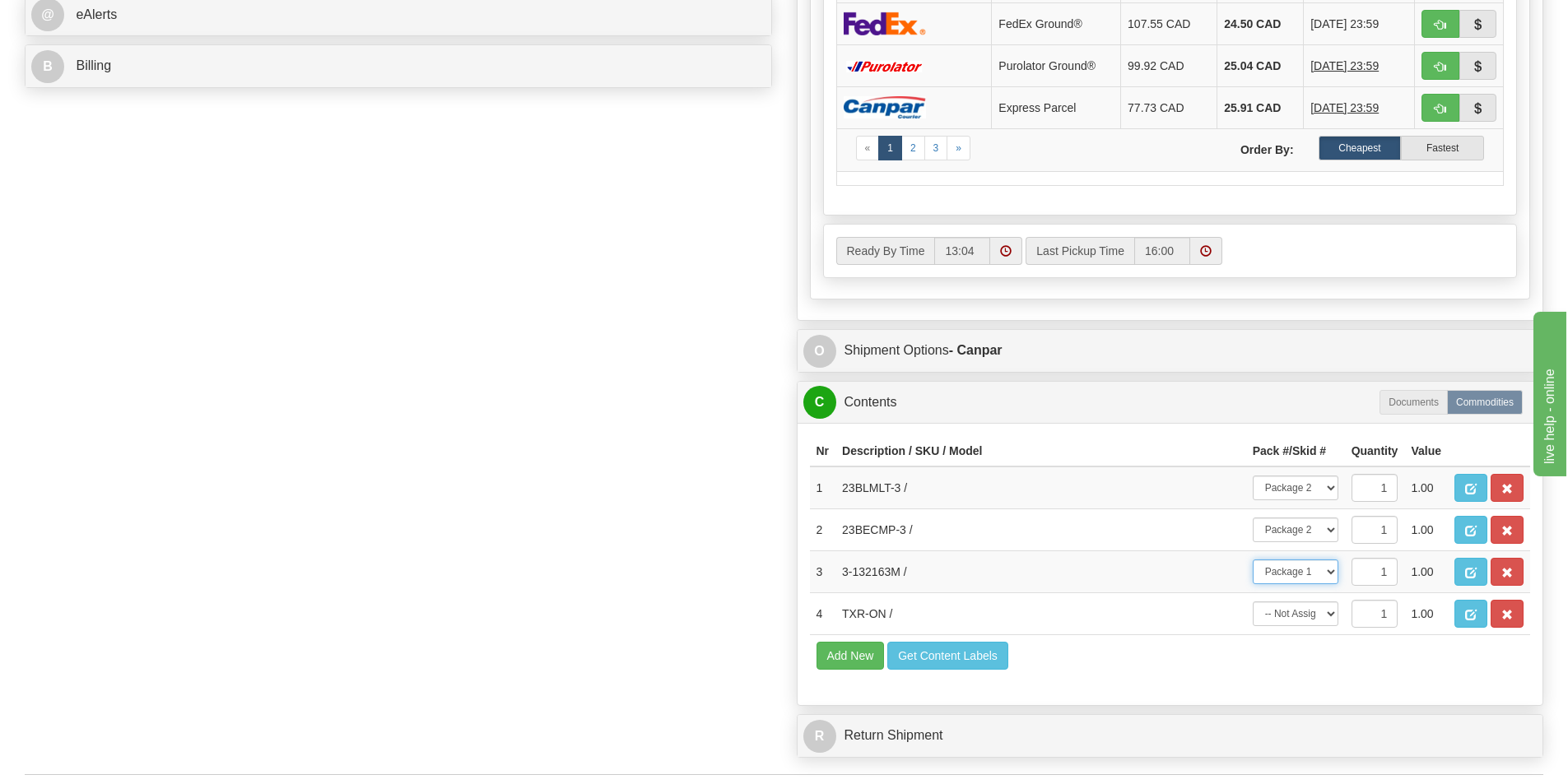
scroll to position [905, 0]
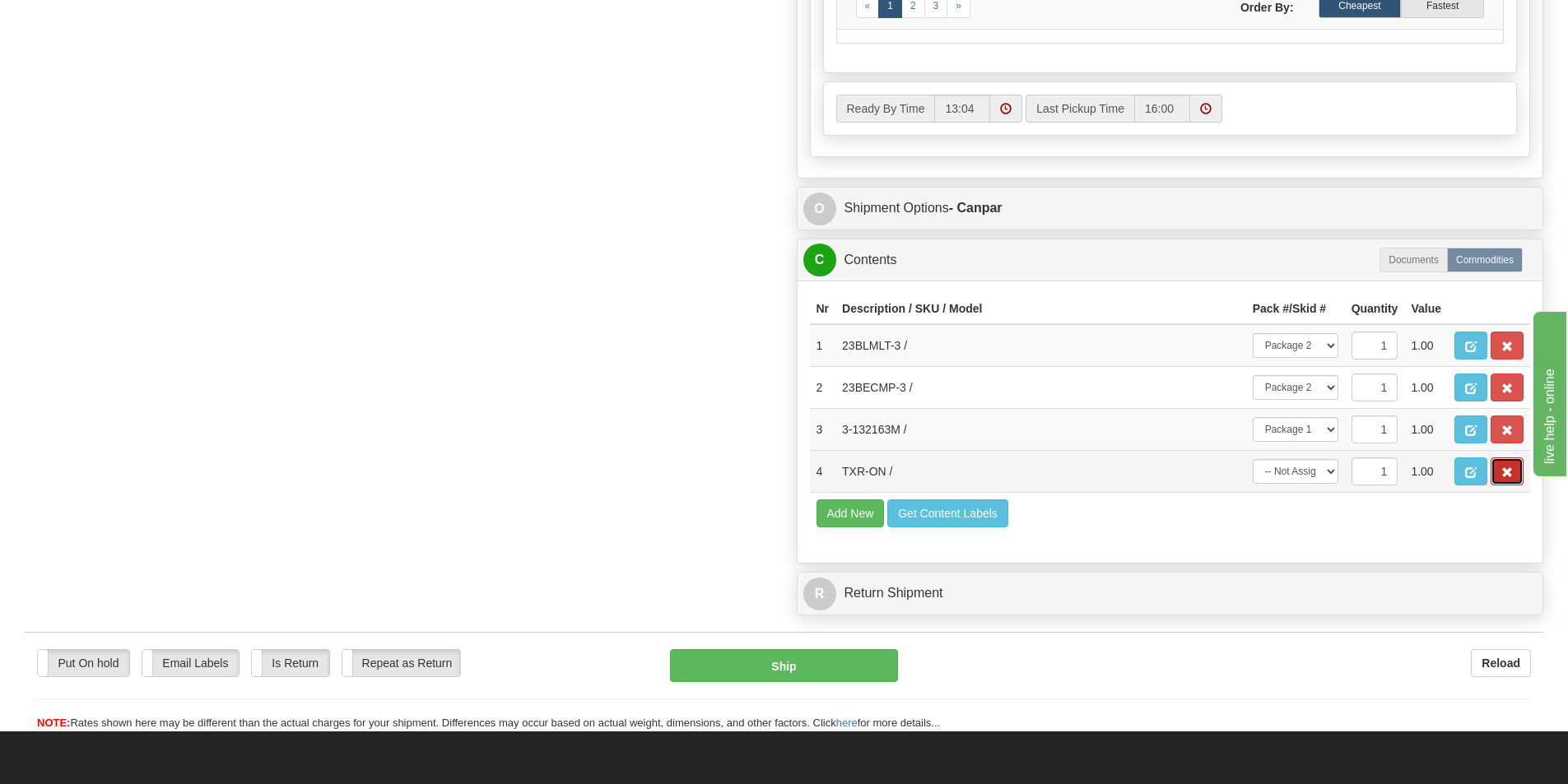
click at [1501, 471] on span "button" at bounding box center [1507, 472] width 12 height 11
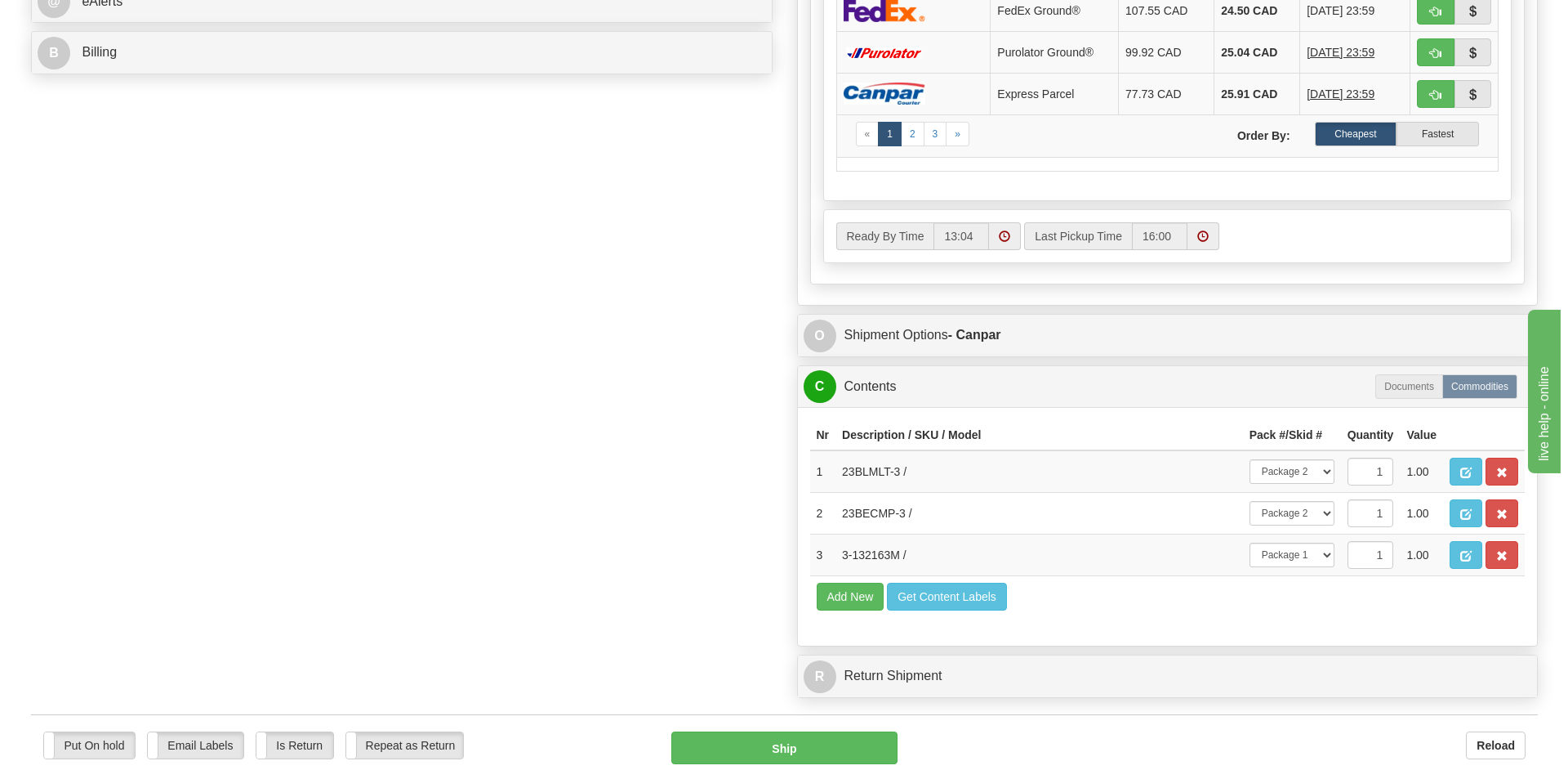
scroll to position [163, 0]
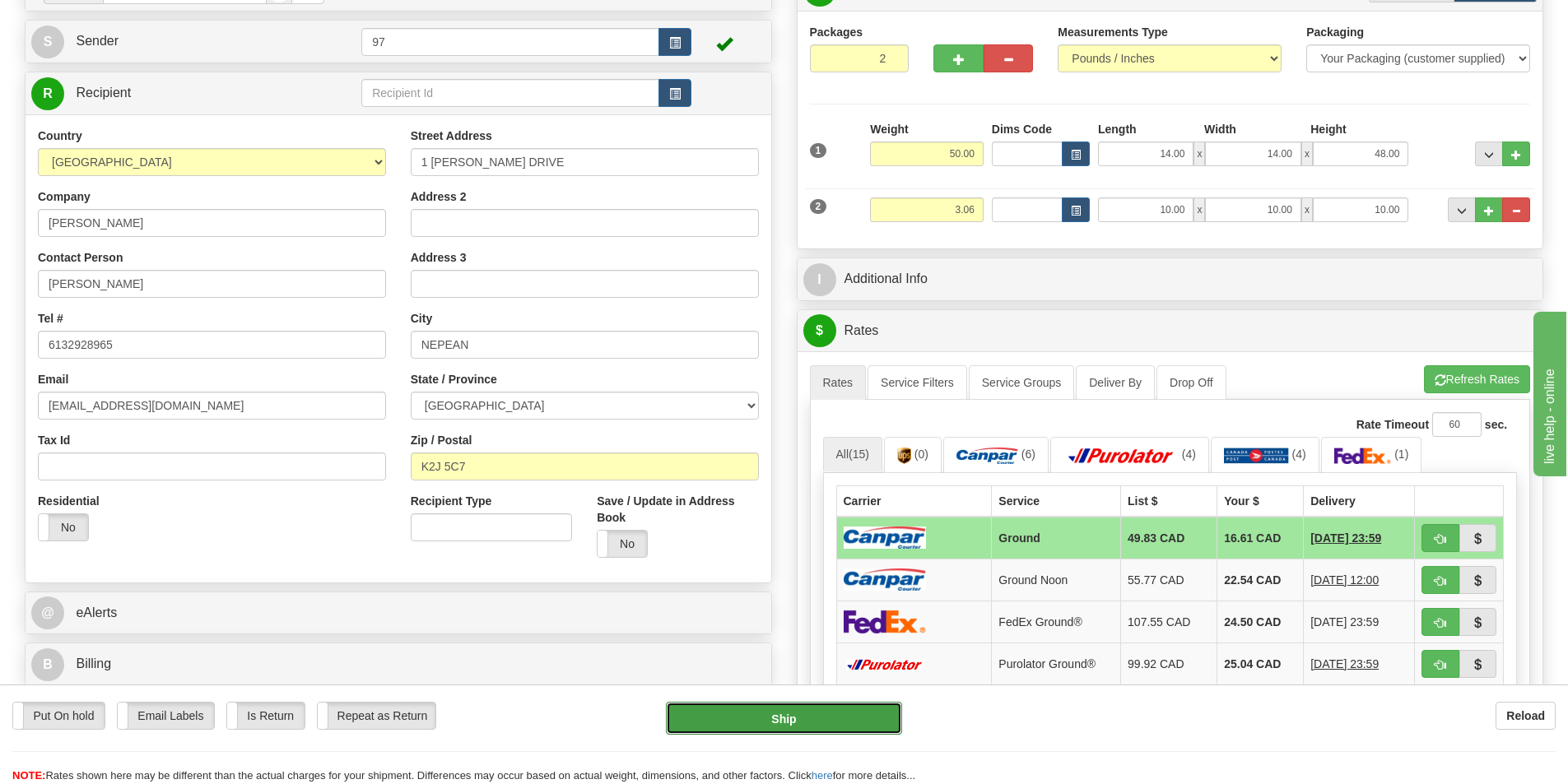
click at [787, 717] on button "Ship" at bounding box center [784, 718] width 236 height 33
type input "1"
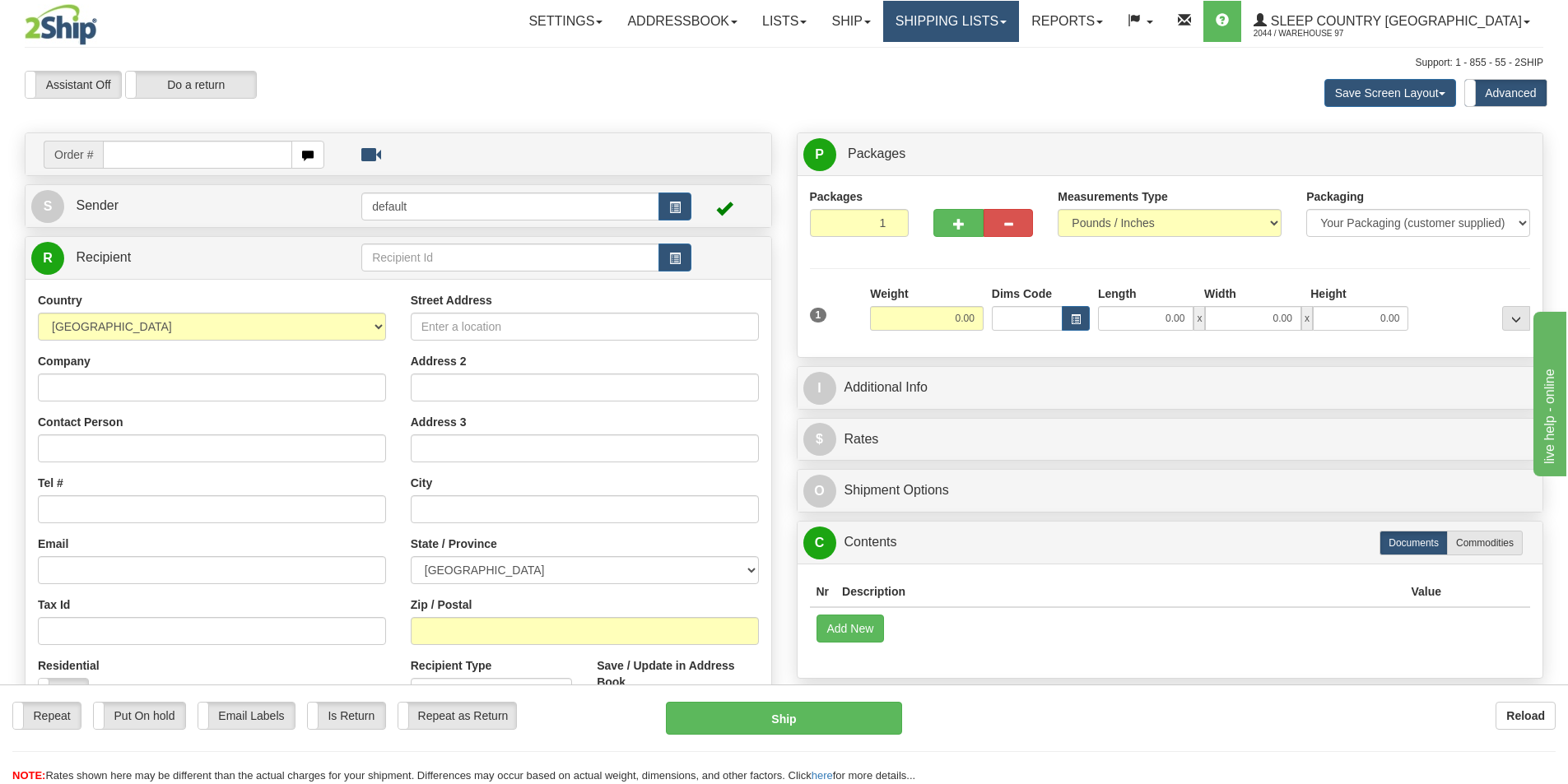
click at [1019, 21] on link "Shipping lists" at bounding box center [951, 21] width 136 height 41
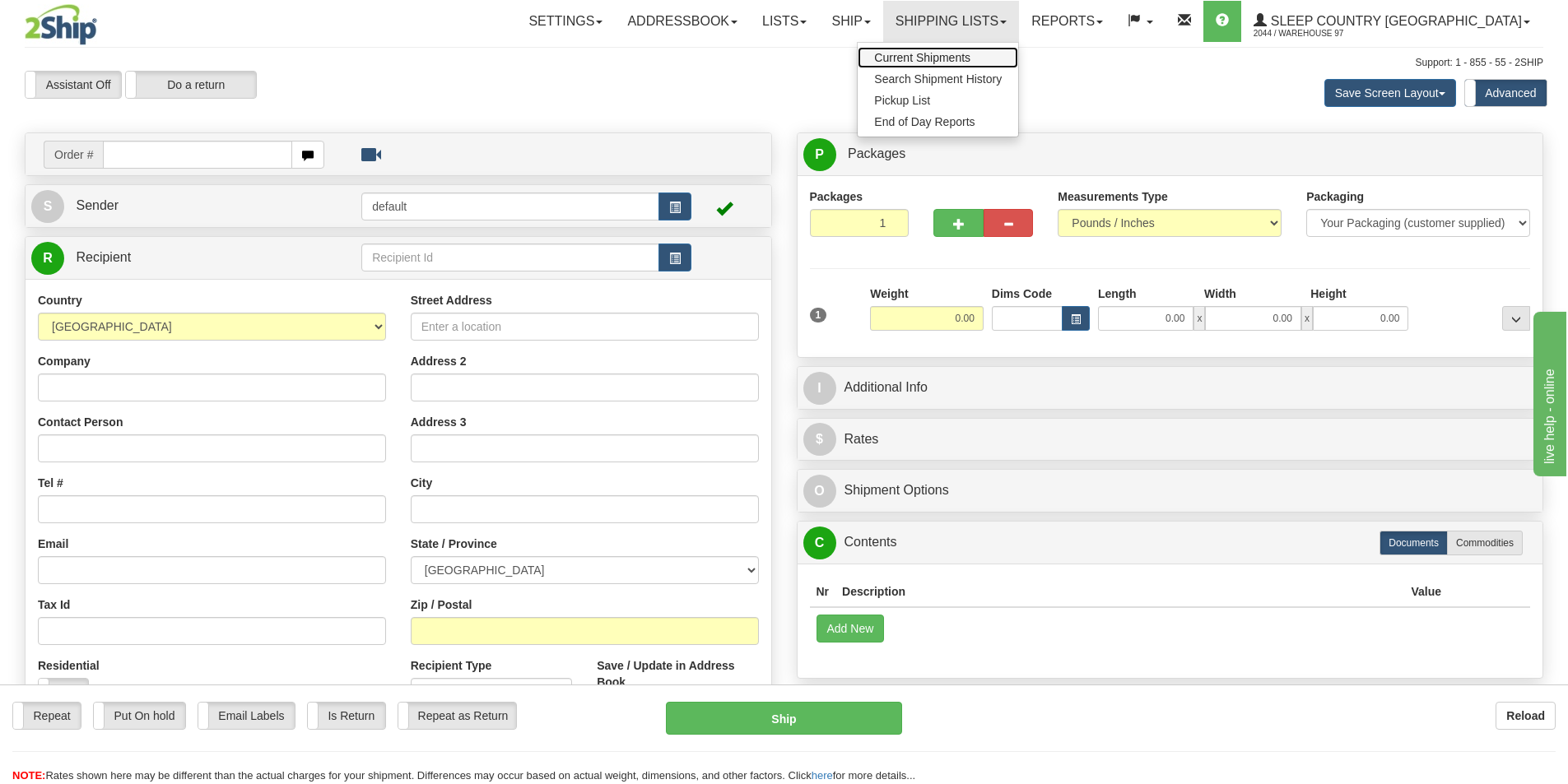
click at [970, 62] on span "Current Shipments" at bounding box center [922, 58] width 96 height 13
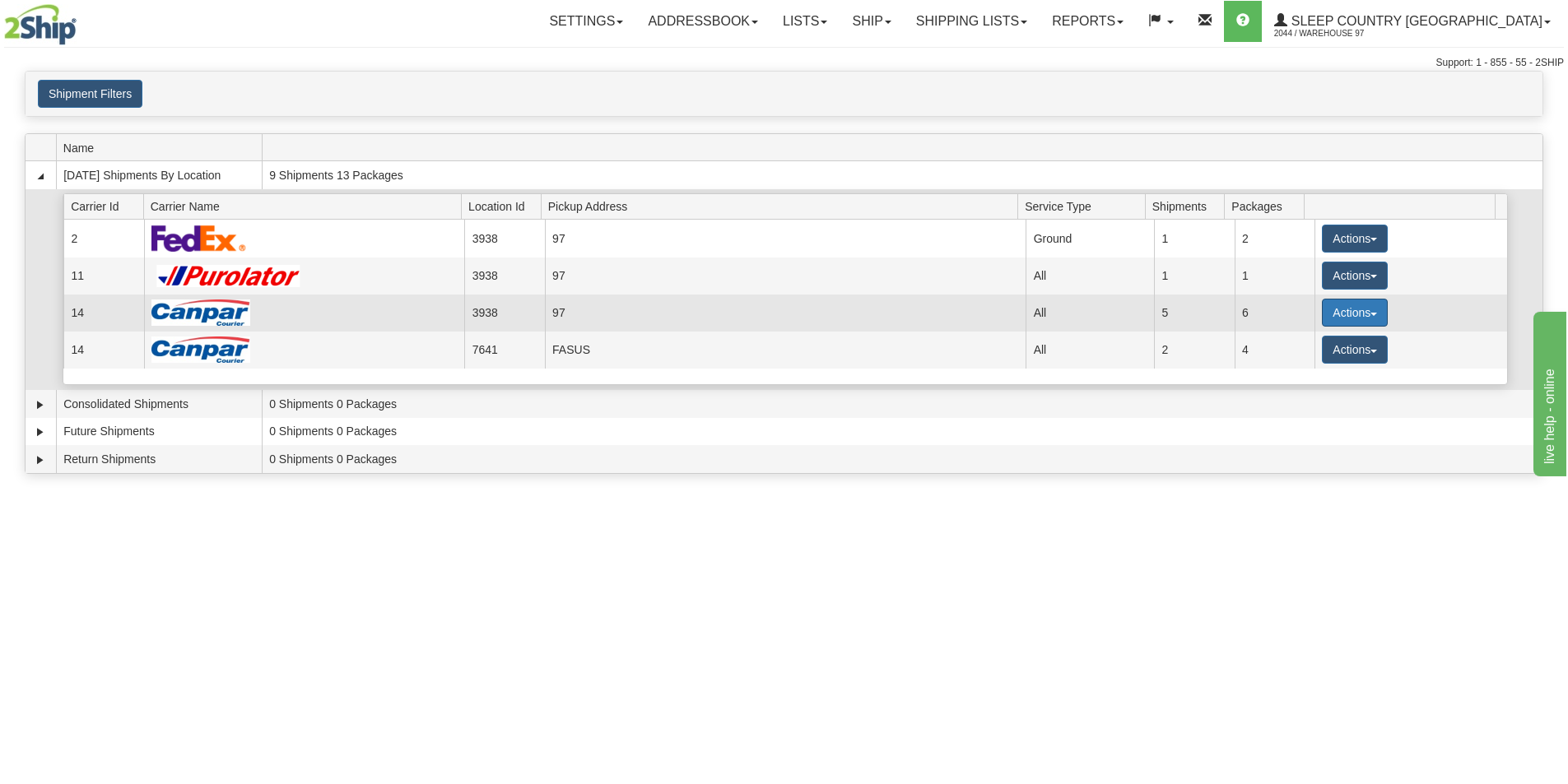
click at [1345, 314] on button "Actions" at bounding box center [1355, 313] width 66 height 28
click at [1320, 362] on link "Close" at bounding box center [1321, 365] width 132 height 21
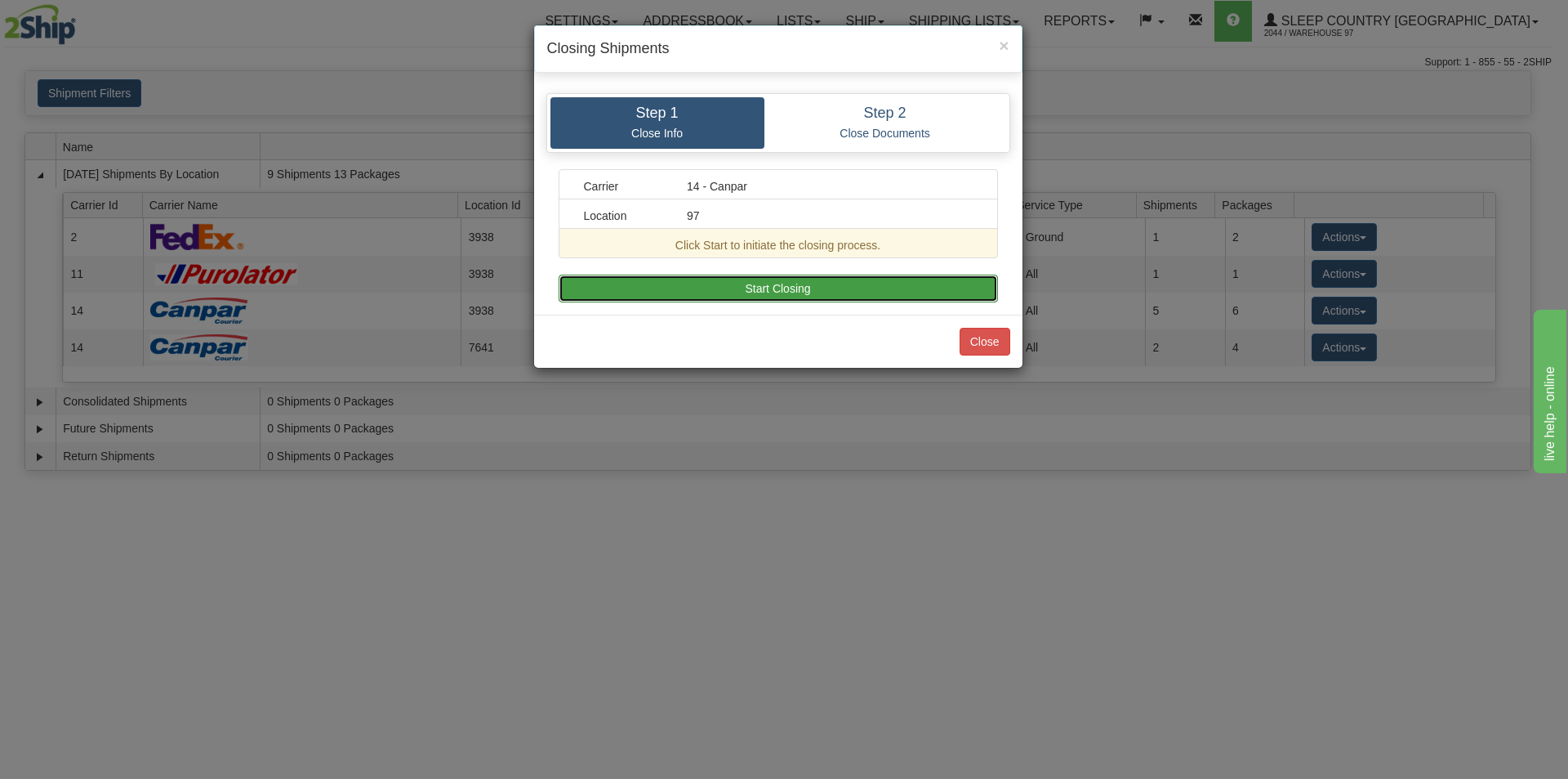
click at [867, 281] on button "Start Closing" at bounding box center [779, 288] width 439 height 28
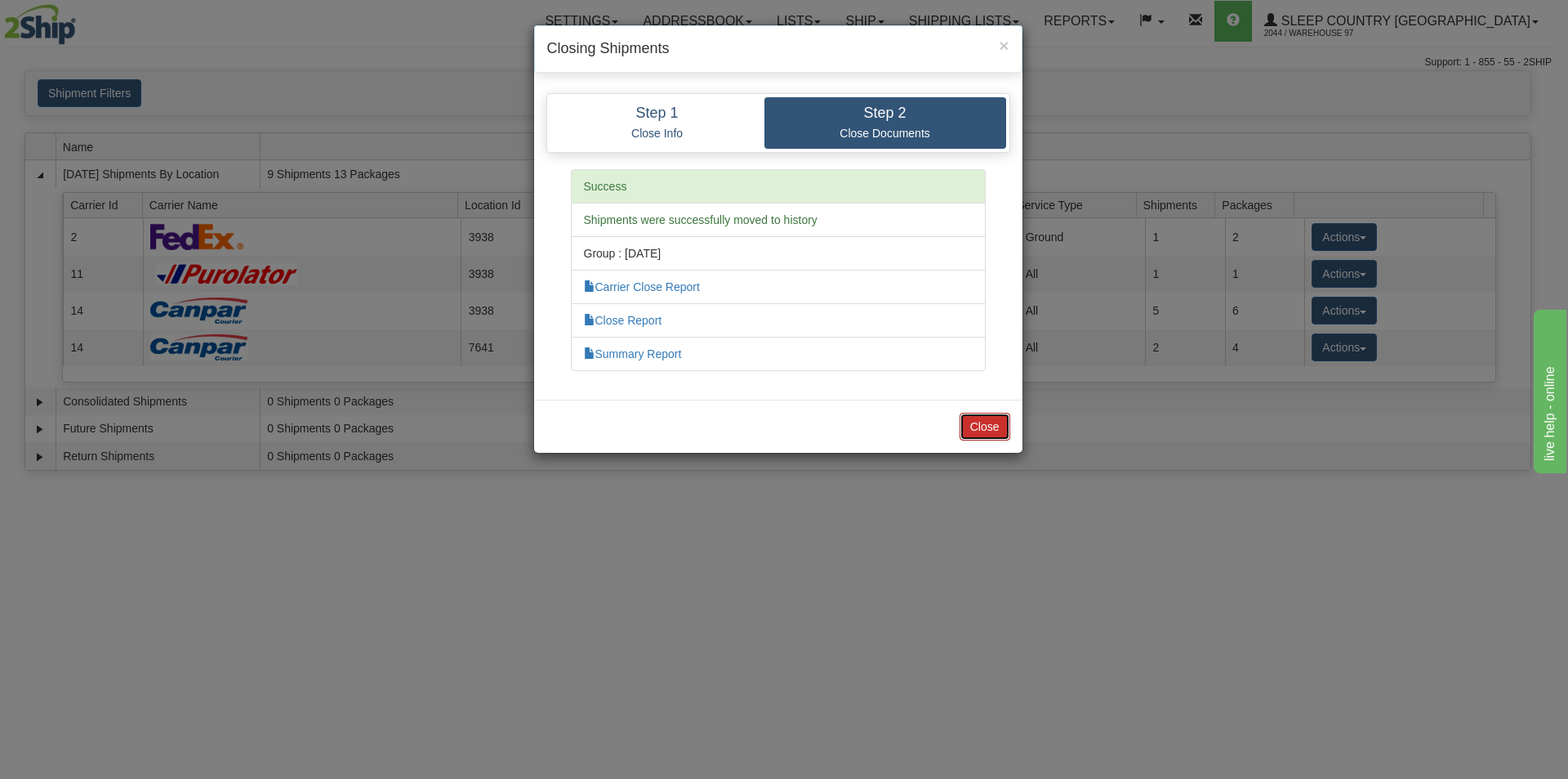
click at [965, 429] on button "Close" at bounding box center [985, 427] width 51 height 28
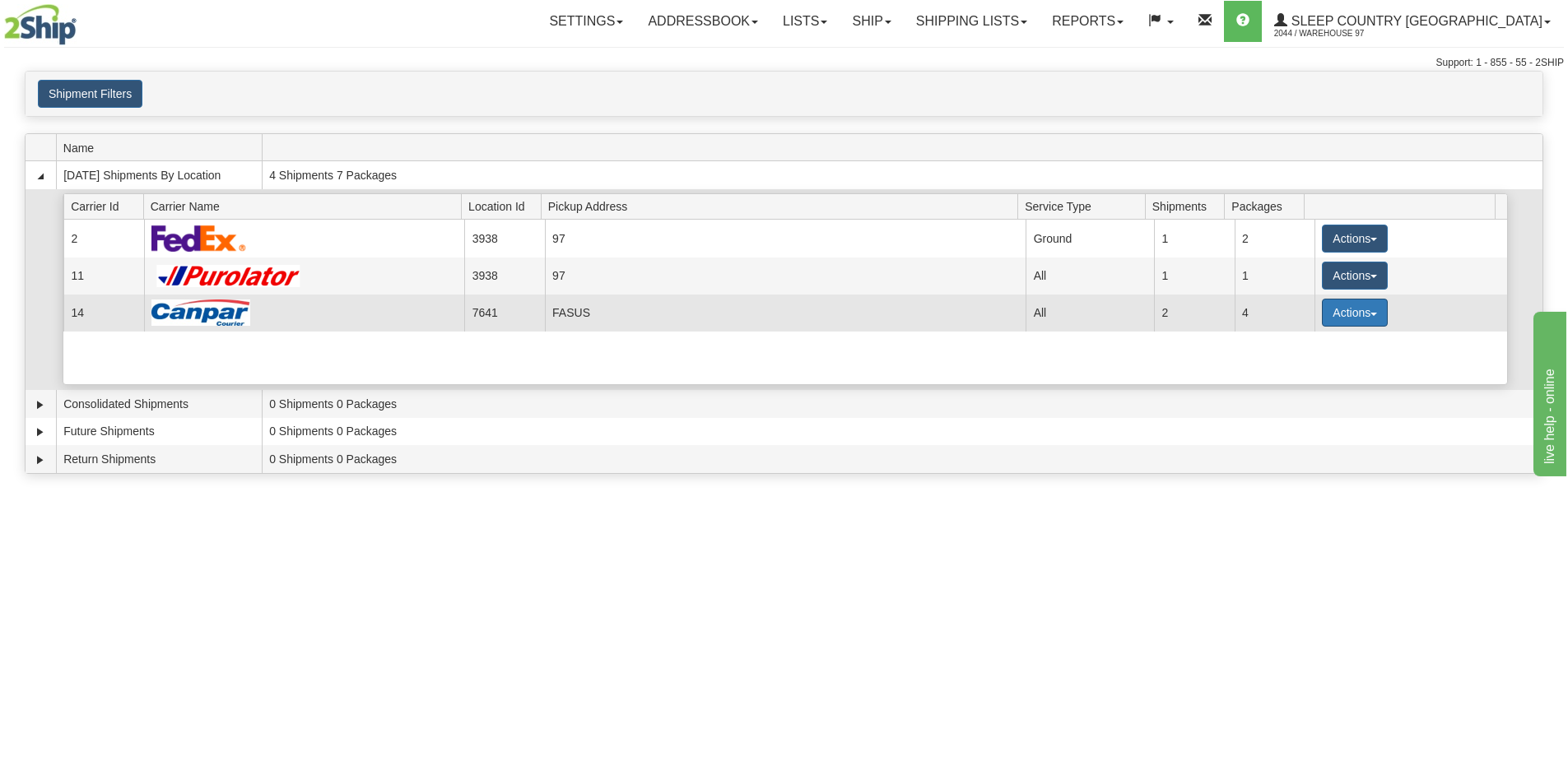
click at [1349, 309] on button "Actions" at bounding box center [1355, 313] width 66 height 28
click at [1339, 358] on link "Close" at bounding box center [1321, 365] width 132 height 21
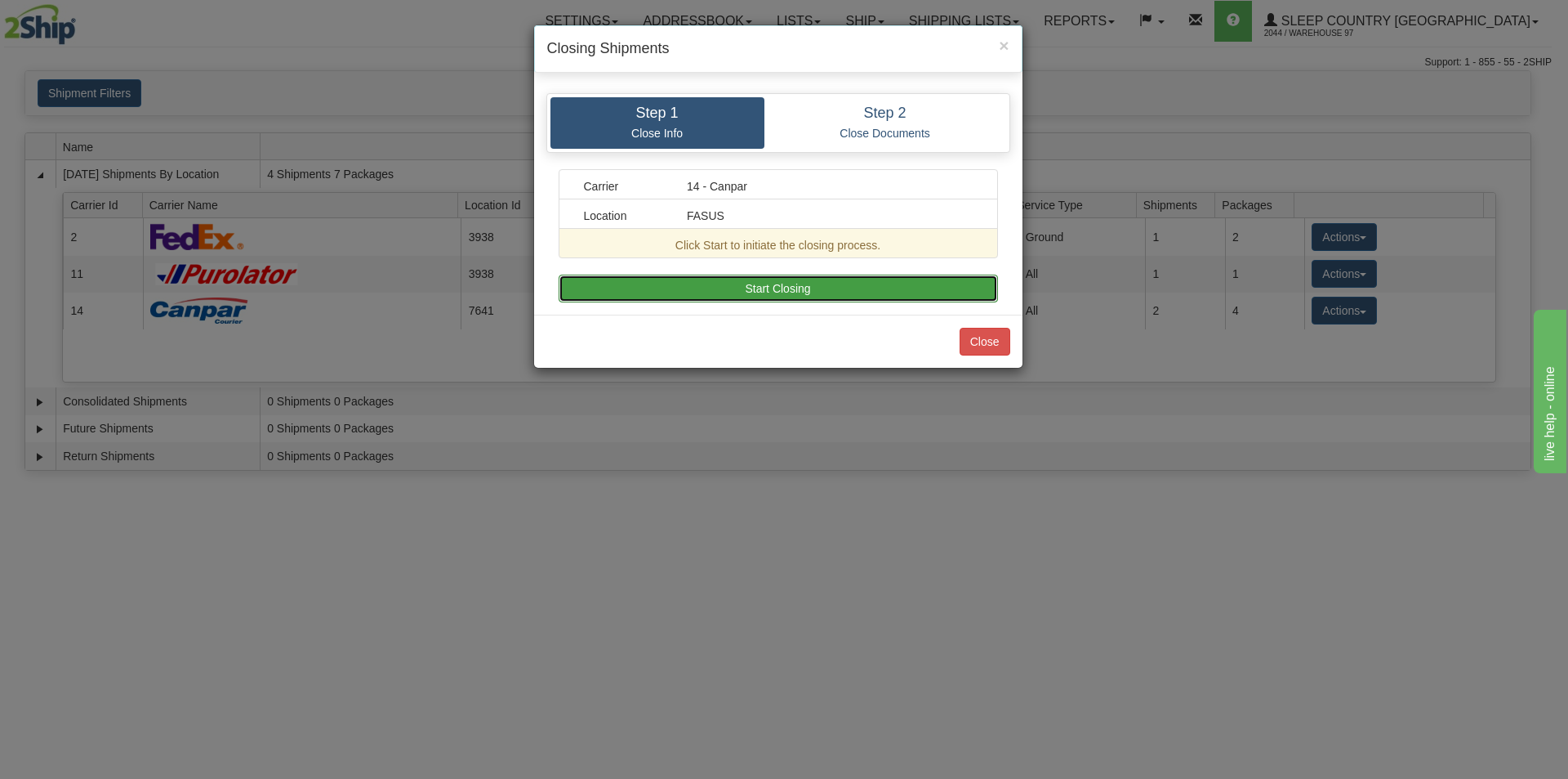
click at [838, 286] on button "Start Closing" at bounding box center [779, 288] width 439 height 28
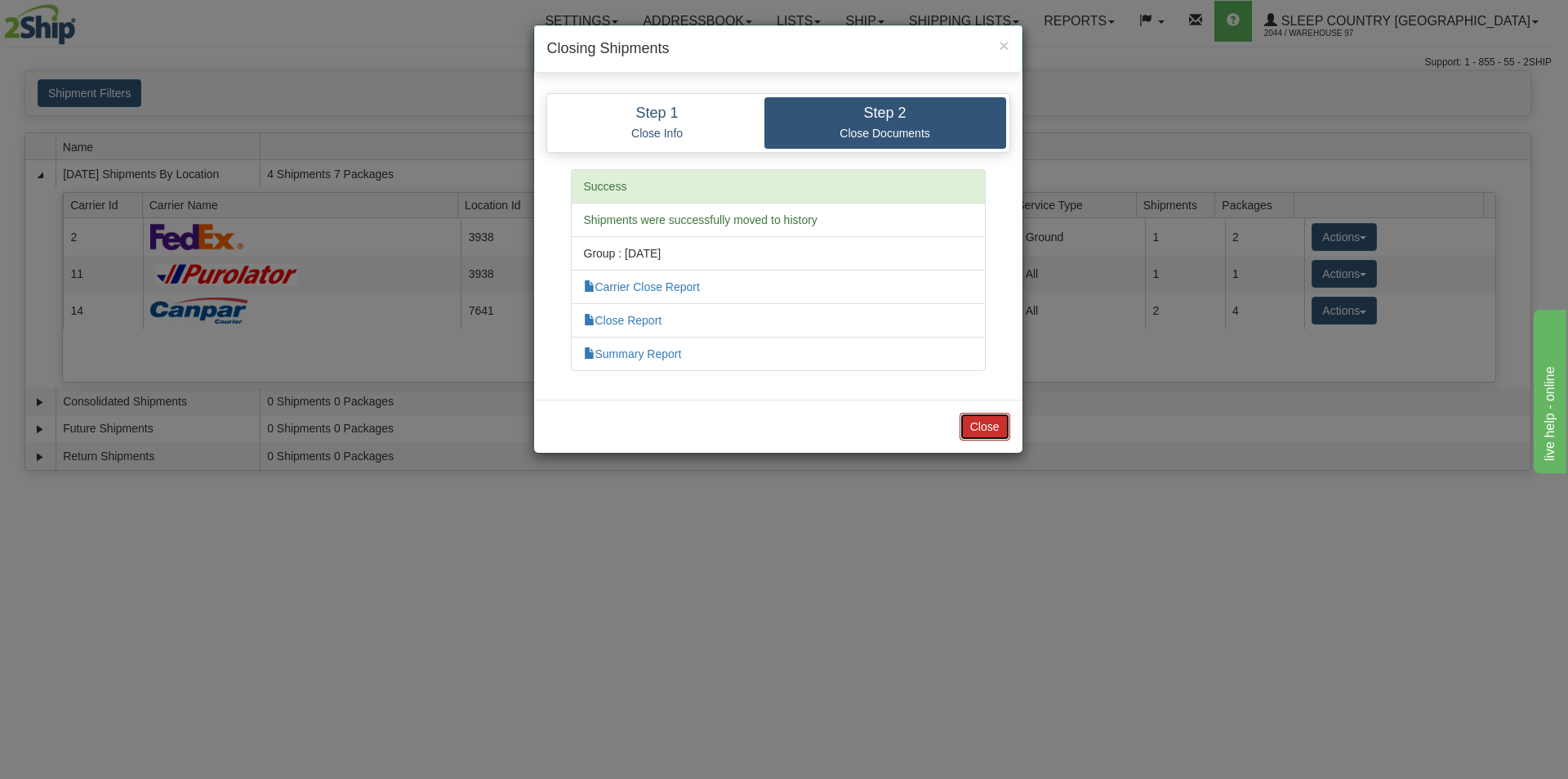
click at [967, 419] on button "Close" at bounding box center [985, 427] width 51 height 28
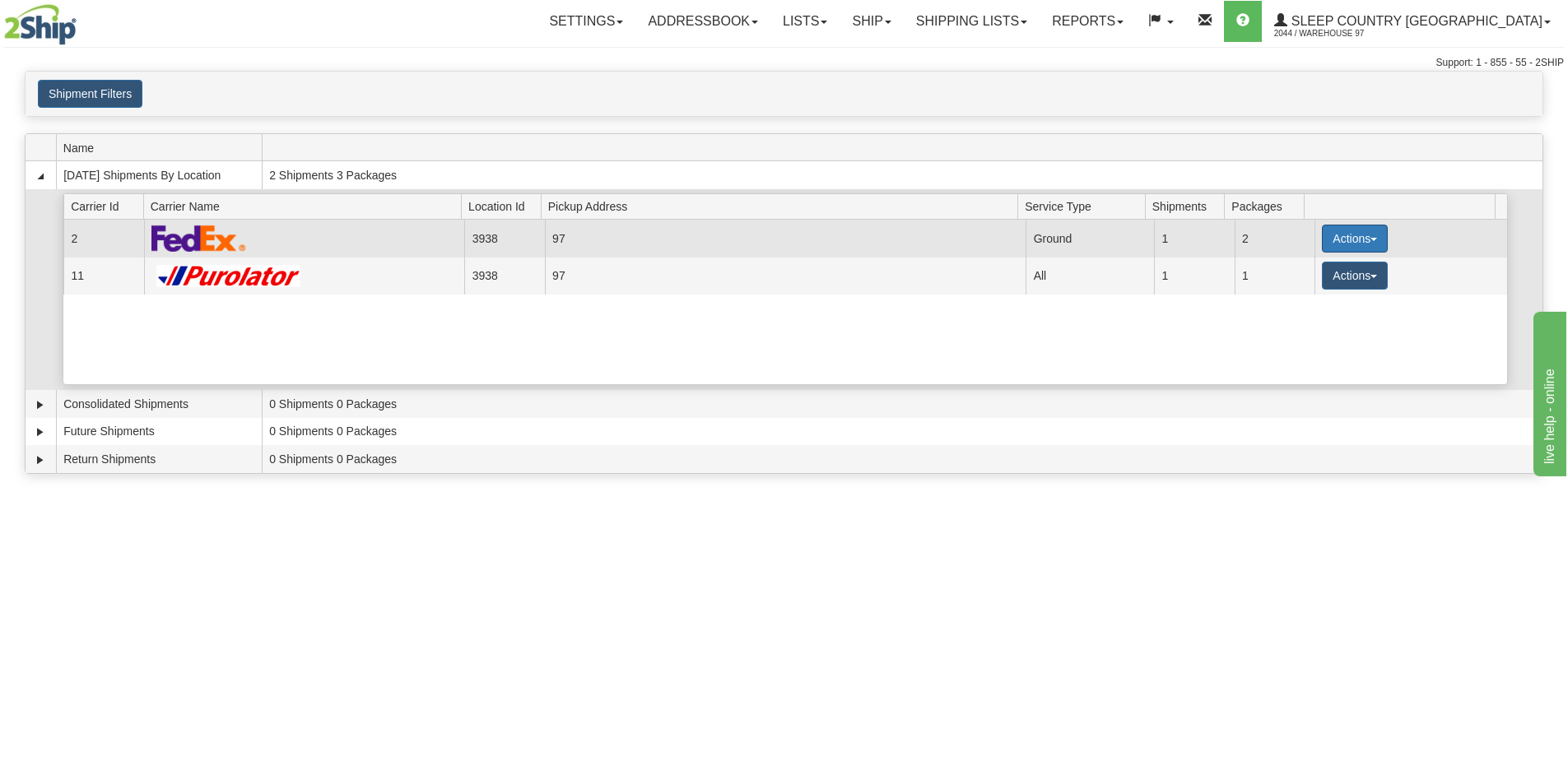
click at [1350, 246] on button "Actions" at bounding box center [1355, 238] width 66 height 28
click at [1328, 293] on link "Close" at bounding box center [1321, 291] width 132 height 21
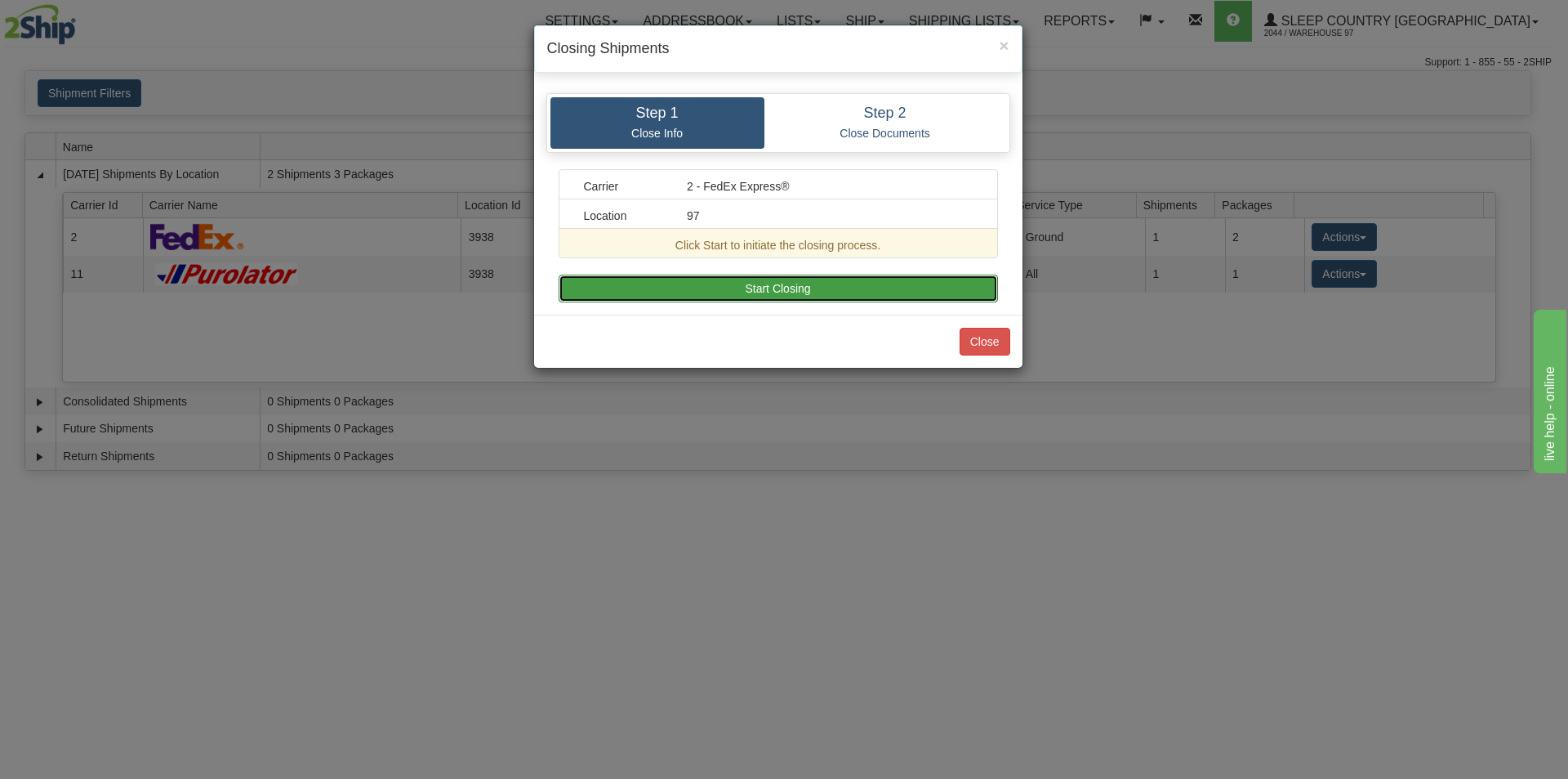
click at [925, 291] on button "Start Closing" at bounding box center [779, 288] width 439 height 28
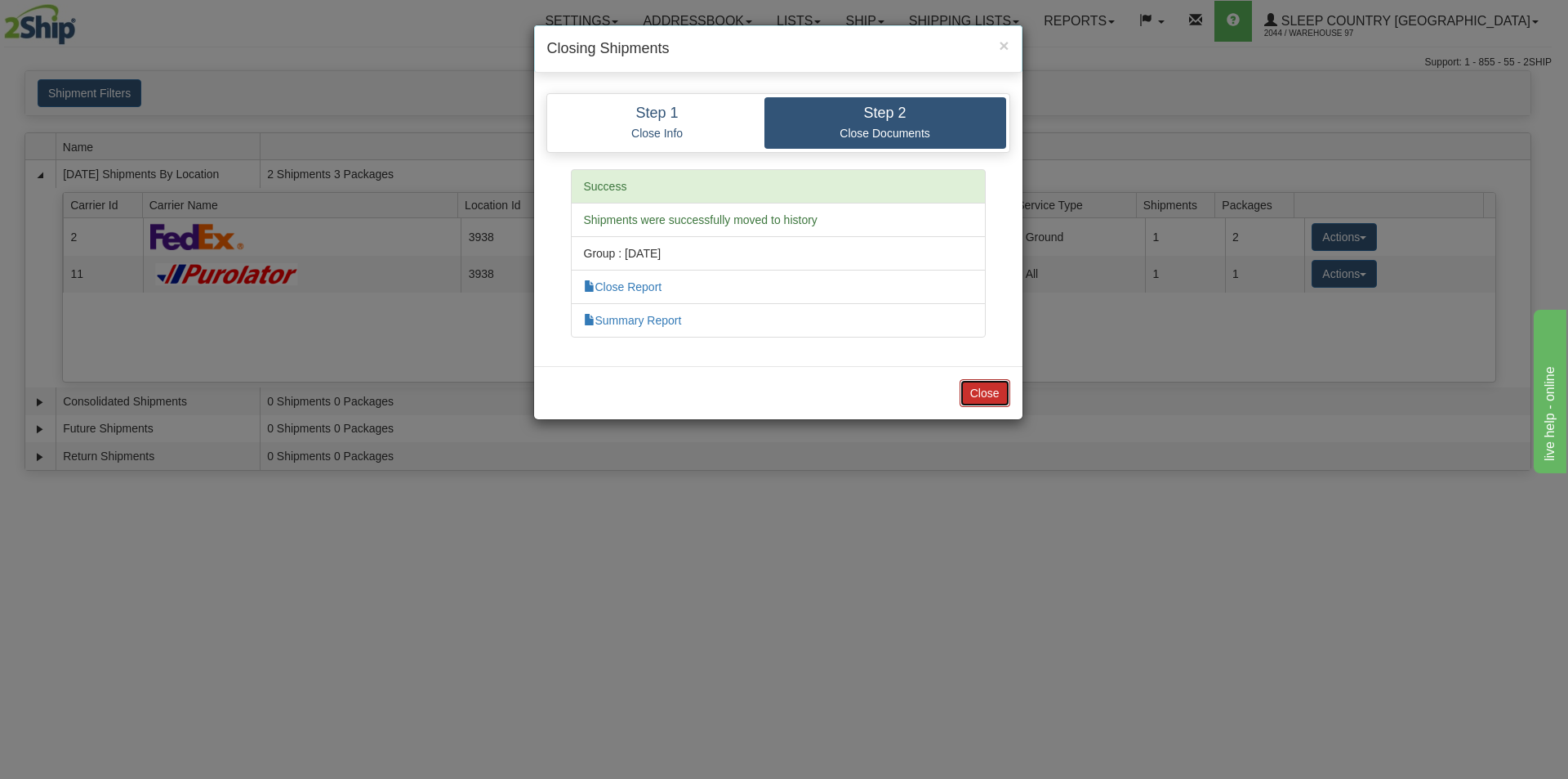
click at [969, 387] on button "Close" at bounding box center [985, 393] width 51 height 28
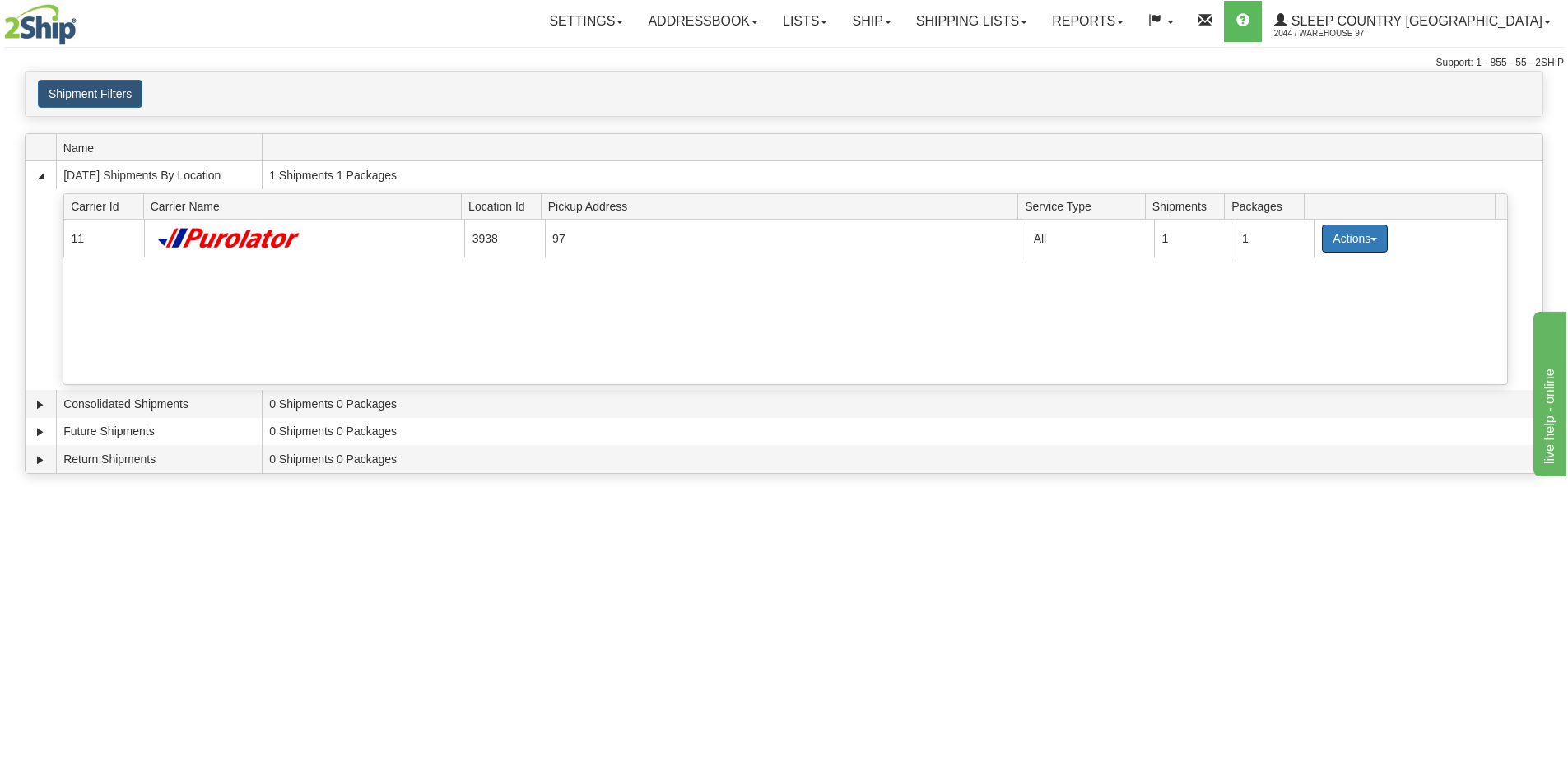
click at [1353, 234] on button "Actions" at bounding box center [1355, 238] width 66 height 28
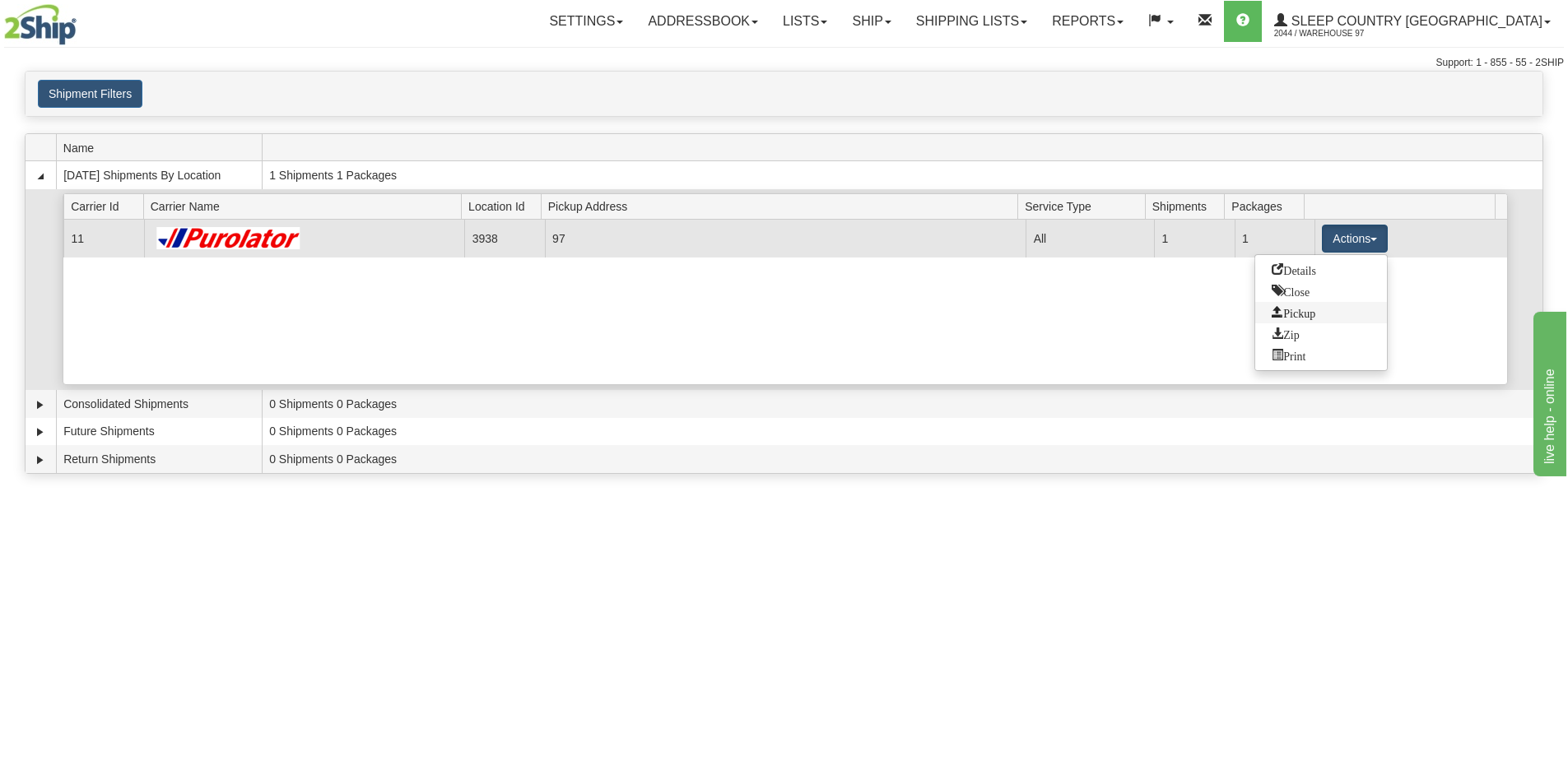
click at [1322, 309] on link "Pickup" at bounding box center [1321, 312] width 132 height 21
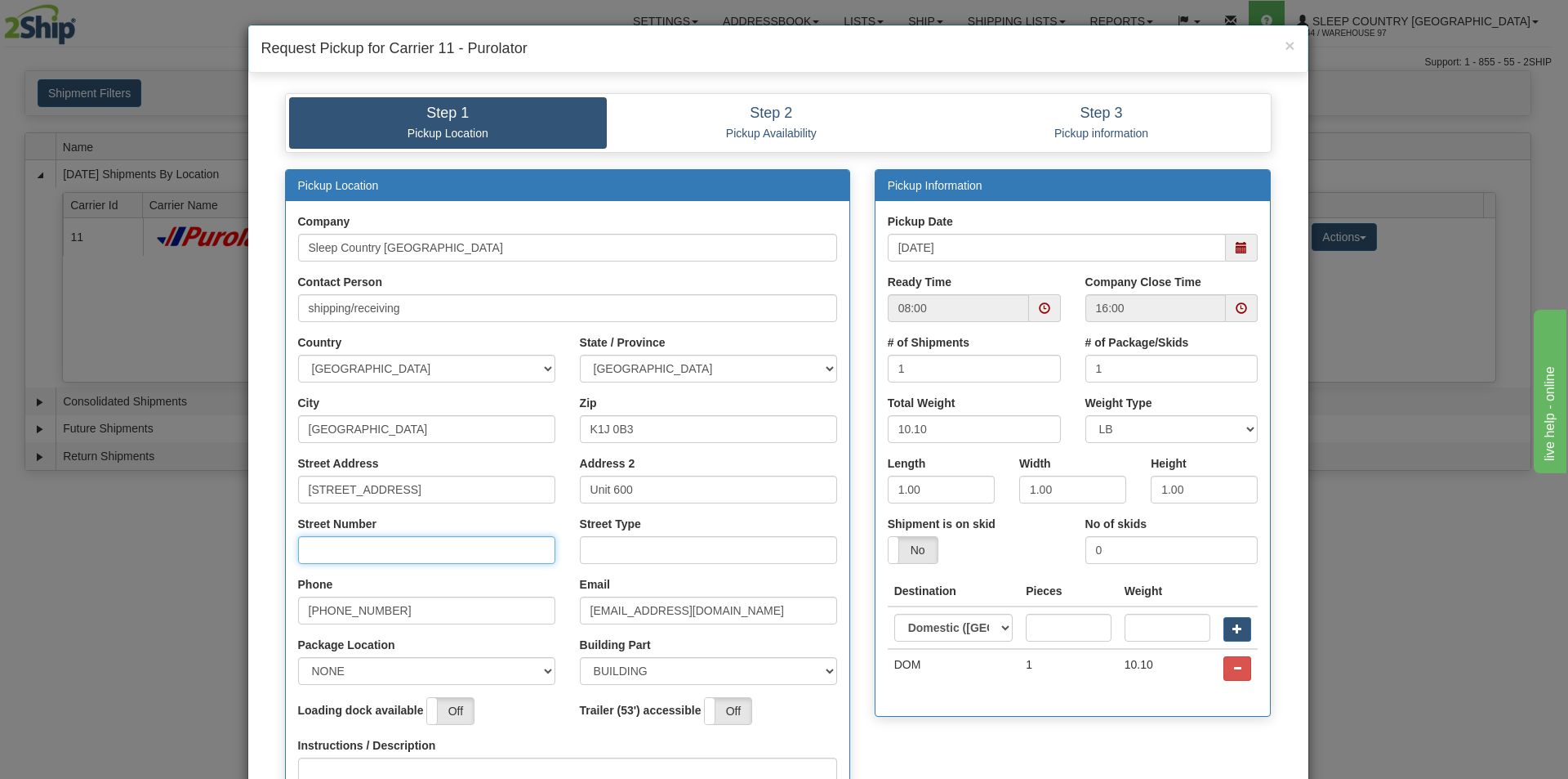
click at [330, 551] on input "Street Number" at bounding box center [427, 550] width 258 height 28
type input "1101"
click at [630, 559] on input "Street Type" at bounding box center [709, 550] width 258 height 28
type input "STREET"
click at [452, 672] on select "NONE FRONT REAR SIDE" at bounding box center [427, 671] width 258 height 28
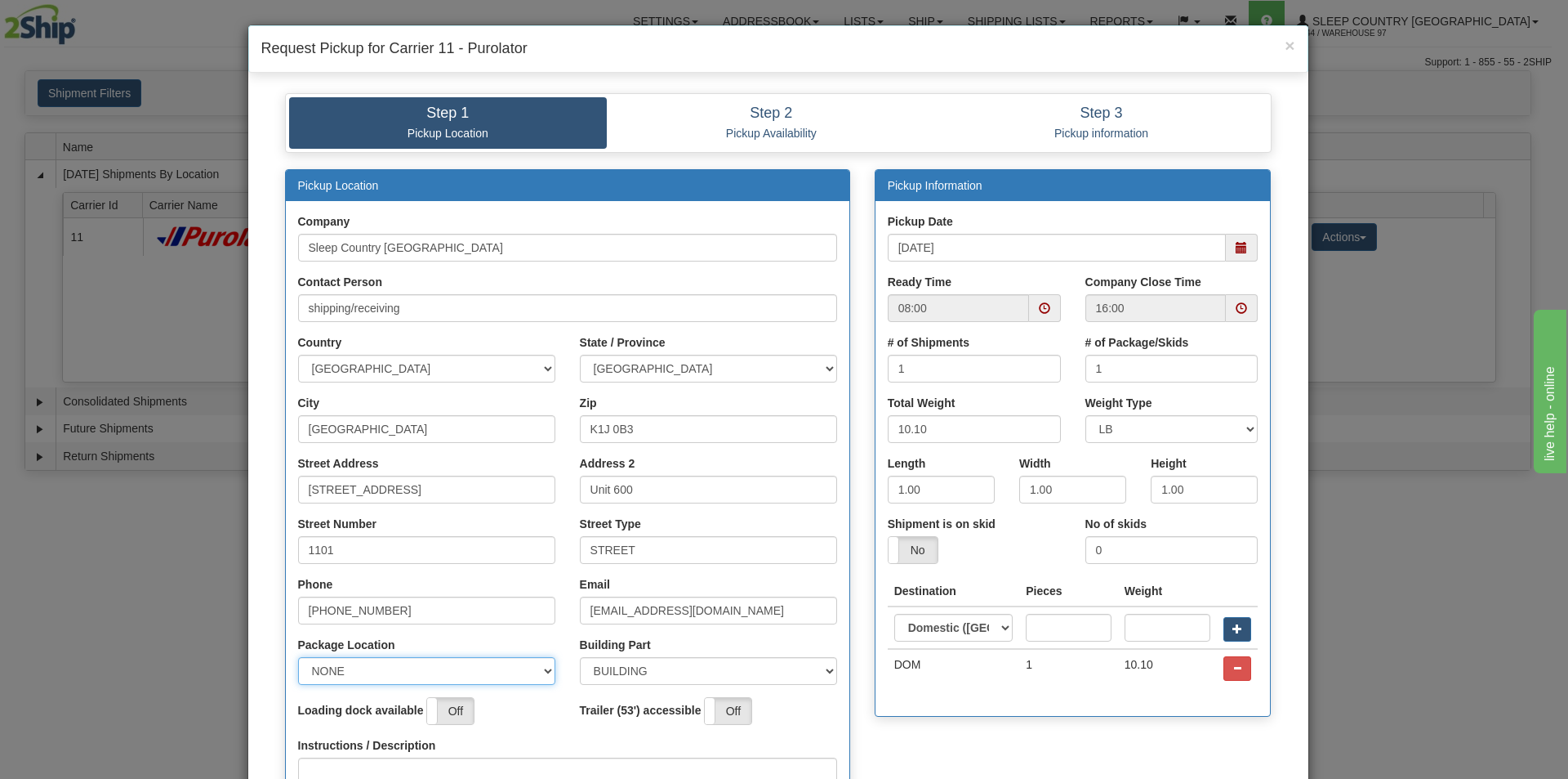
select select "2"
click at [299, 657] on select "NONE FRONT REAR SIDE" at bounding box center [427, 671] width 258 height 28
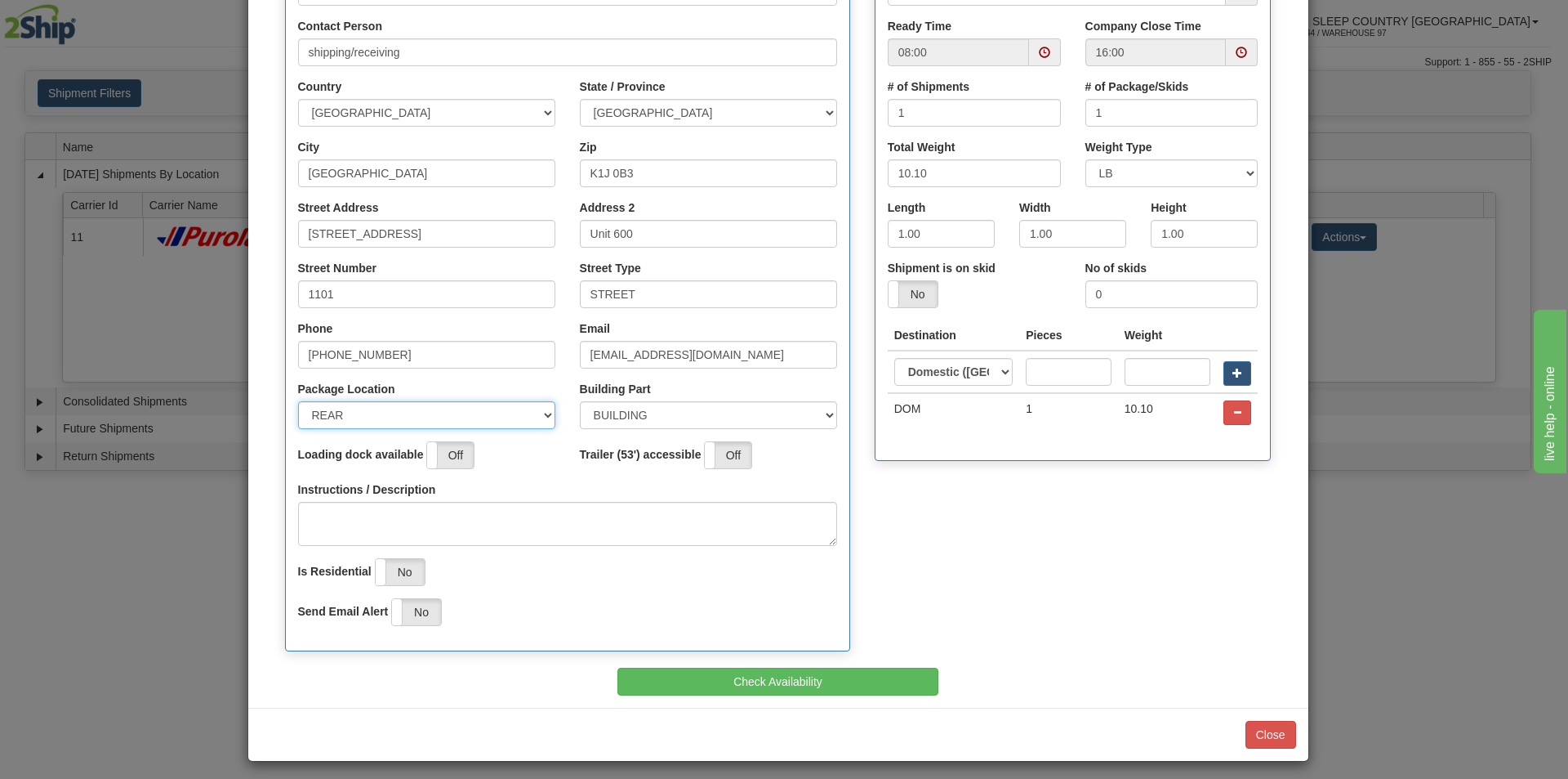
scroll to position [263, 0]
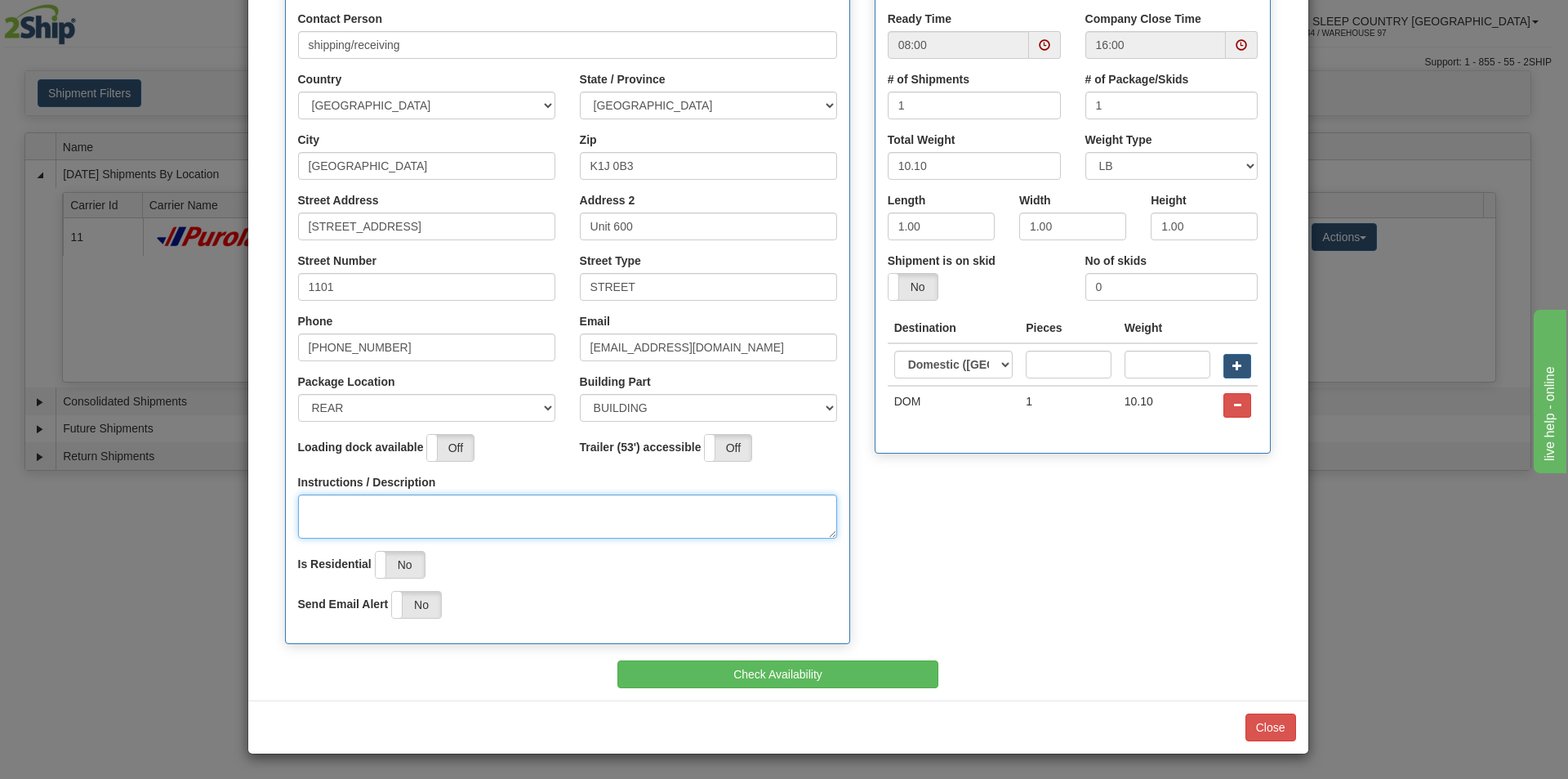
click at [475, 526] on textarea "Instructions / Description" at bounding box center [568, 517] width 539 height 44
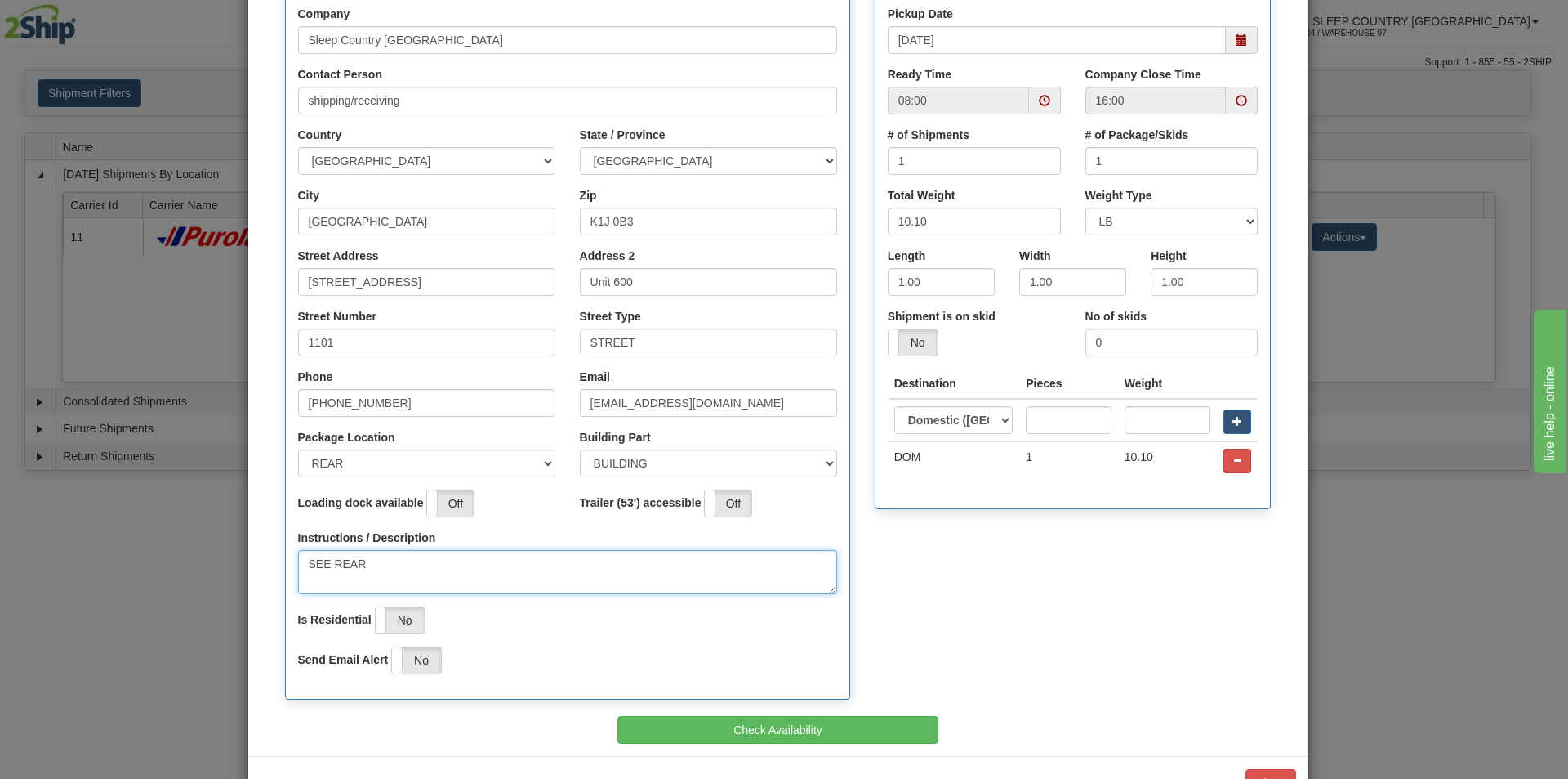
scroll to position [100, 0]
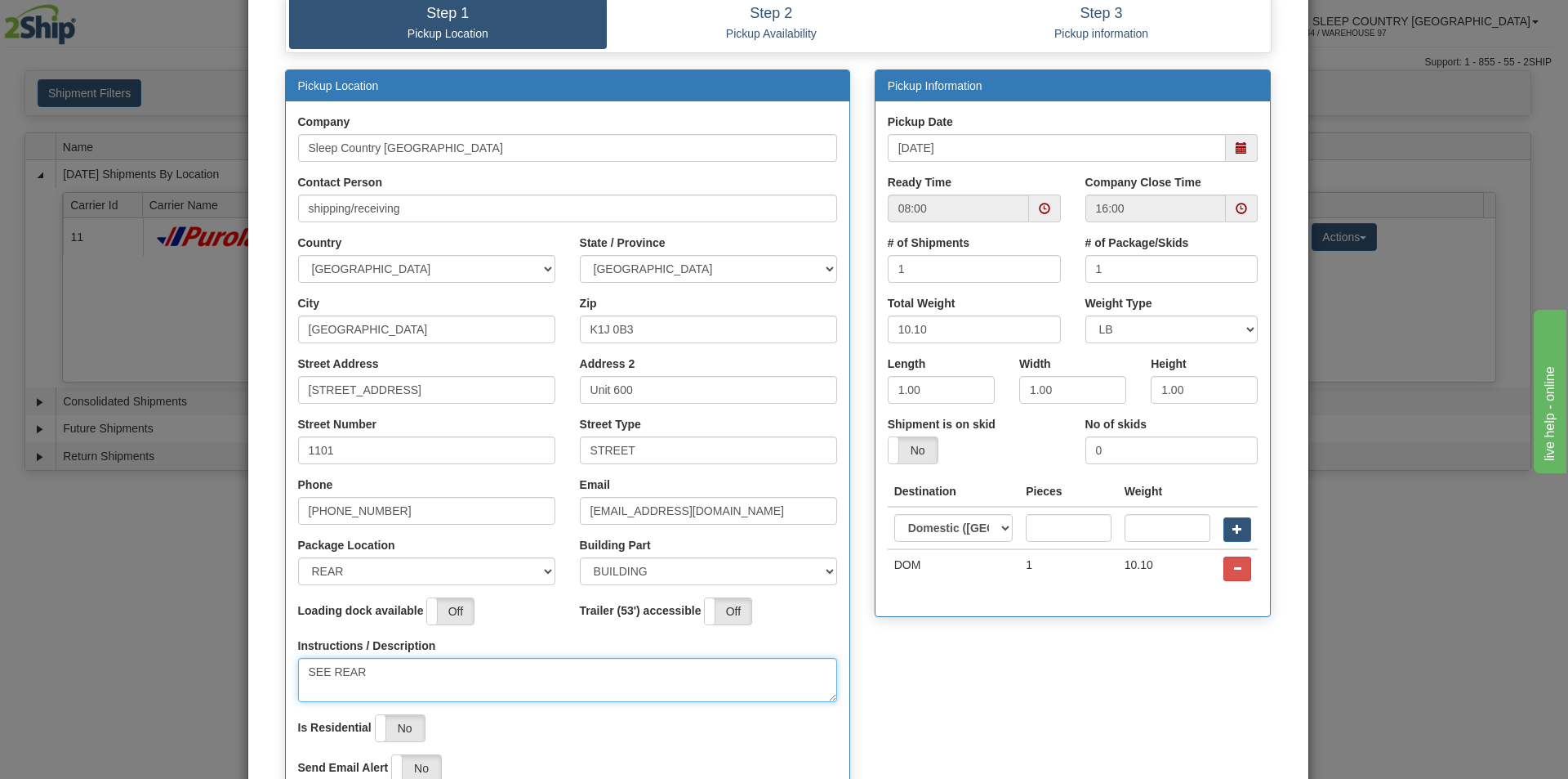
click at [1039, 213] on span at bounding box center [1044, 208] width 12 height 12
type textarea "SEE REAR"
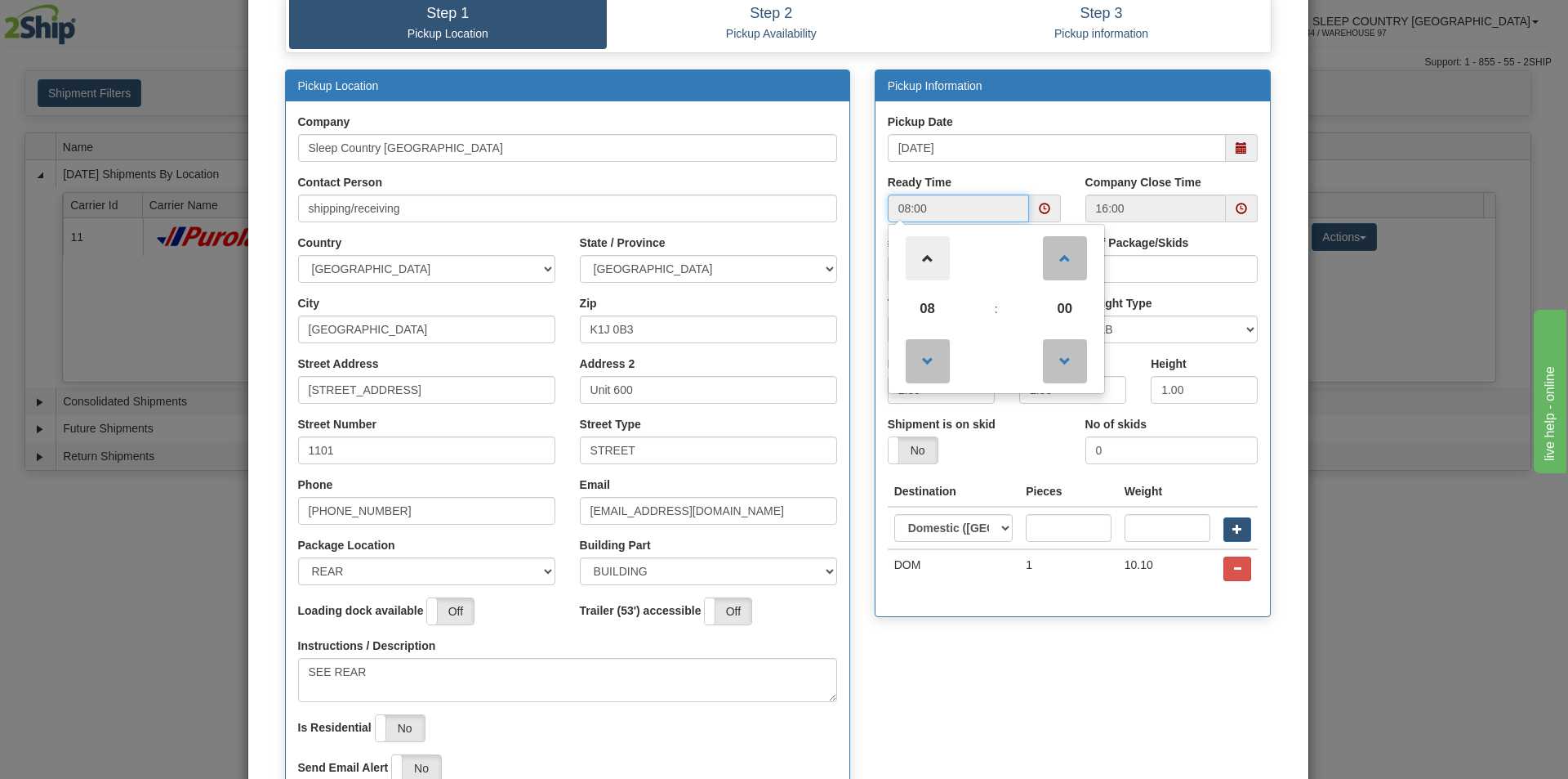
click at [927, 265] on span at bounding box center [927, 258] width 44 height 44
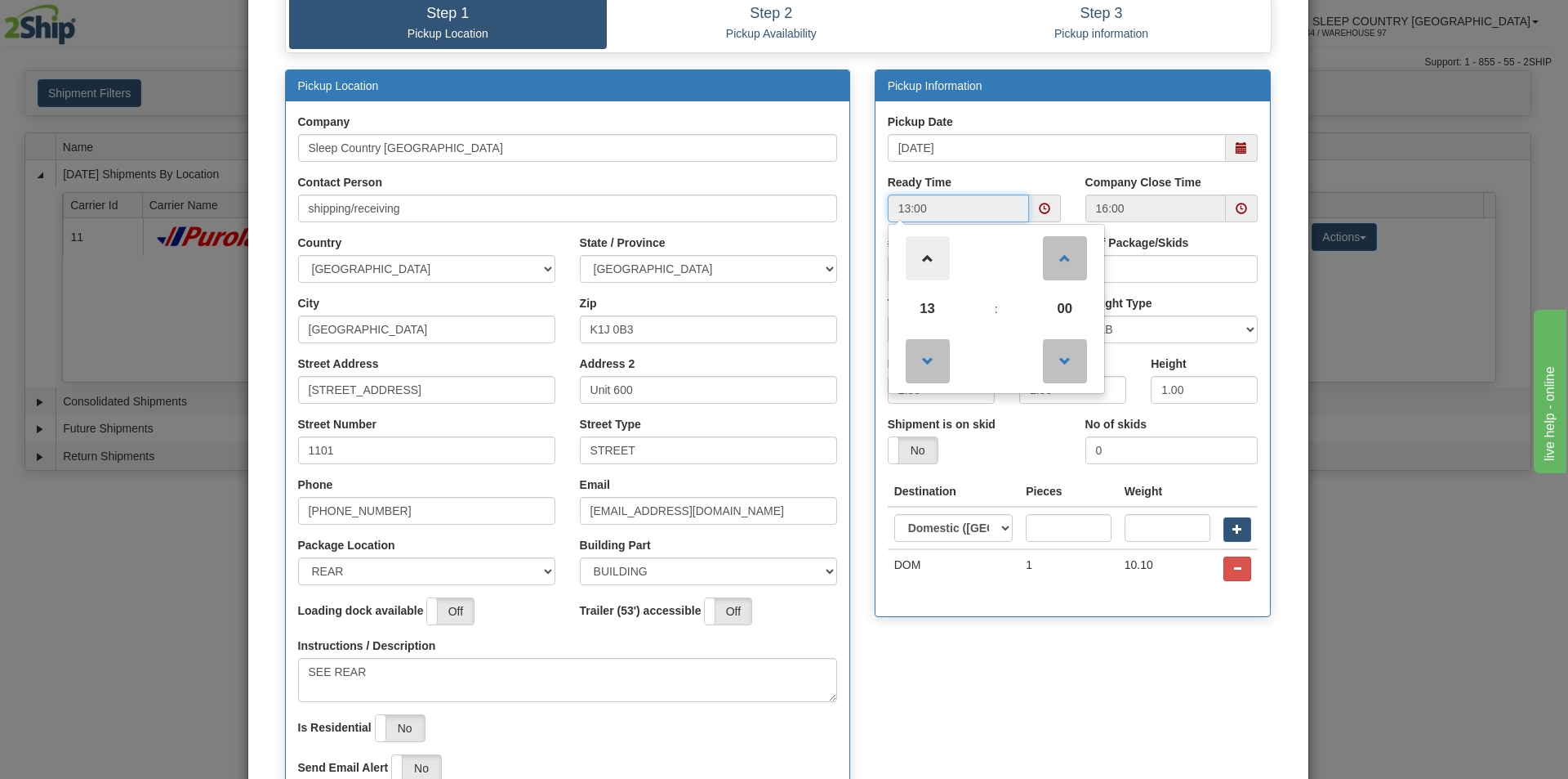
click at [927, 265] on span at bounding box center [927, 258] width 44 height 44
type input "14:00"
click at [1236, 209] on span at bounding box center [1241, 208] width 12 height 12
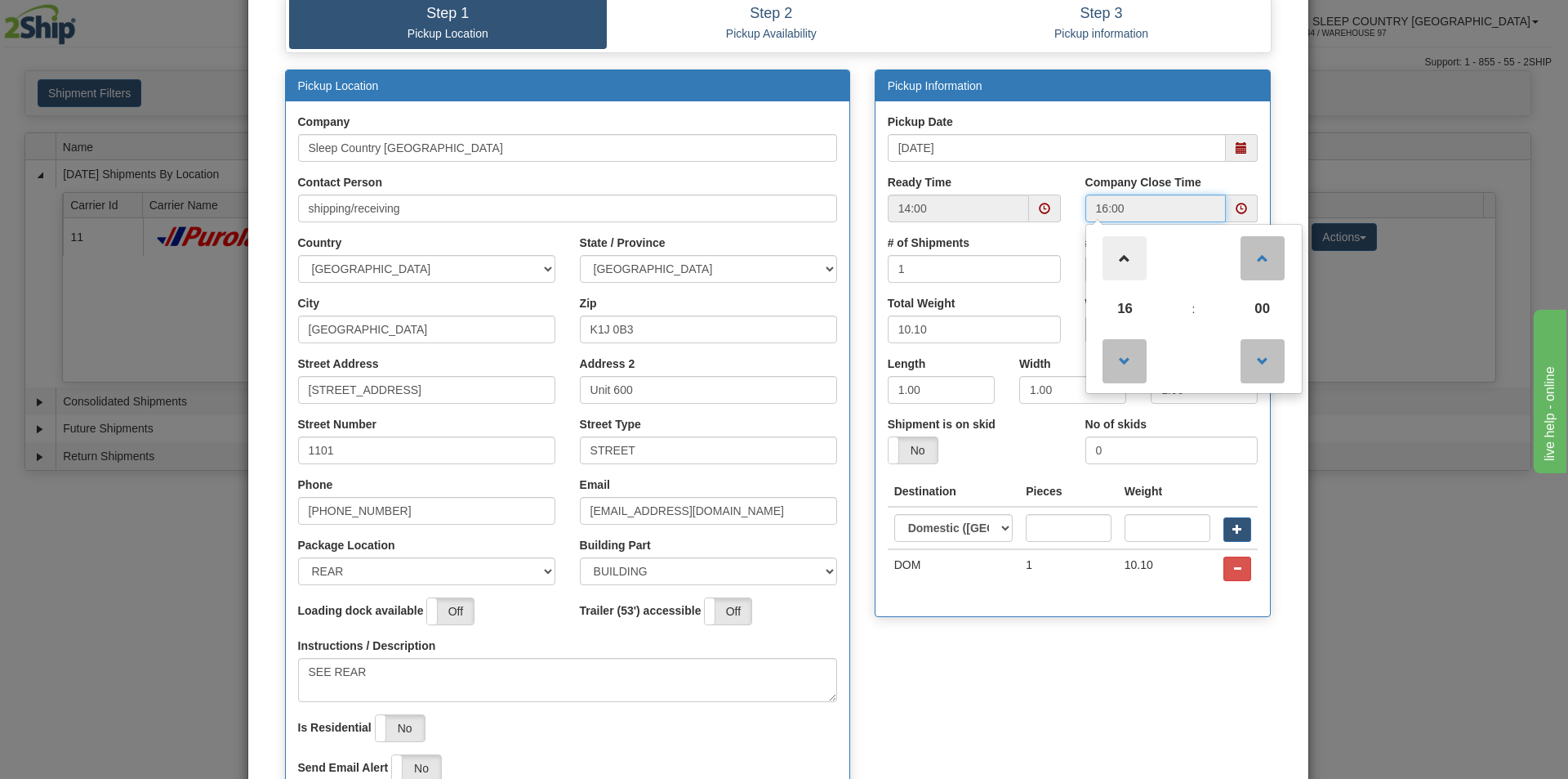
click at [1112, 256] on span at bounding box center [1124, 258] width 44 height 44
click at [1113, 357] on span at bounding box center [1124, 361] width 44 height 44
drag, startPoint x: 1120, startPoint y: 684, endPoint x: 1106, endPoint y: 665, distance: 23.6
click at [1119, 684] on div "Pickup Location Company Sleep Country [GEOGRAPHIC_DATA] Contact Person shipping…" at bounding box center [779, 448] width 1011 height 755
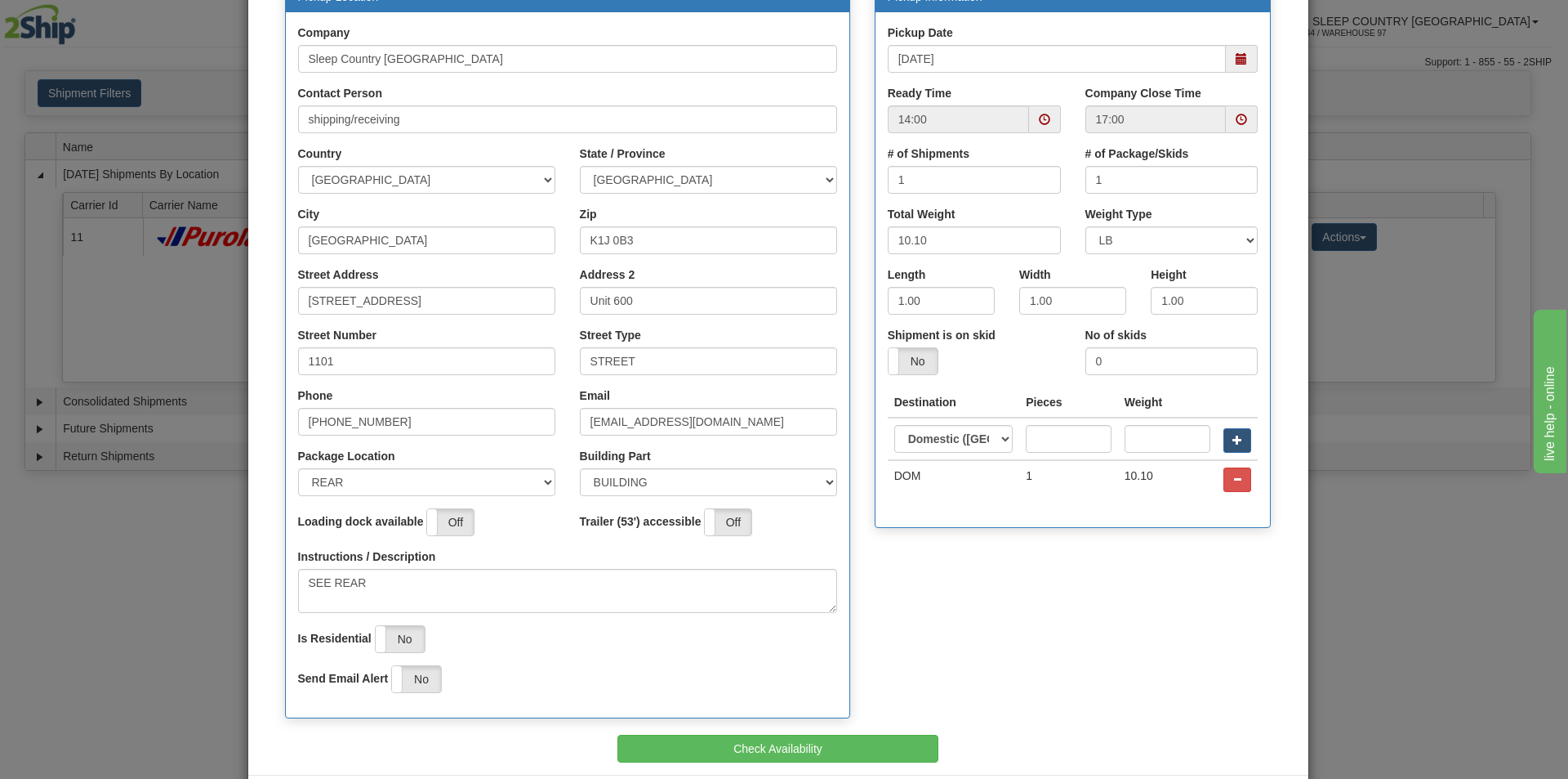
scroll to position [263, 0]
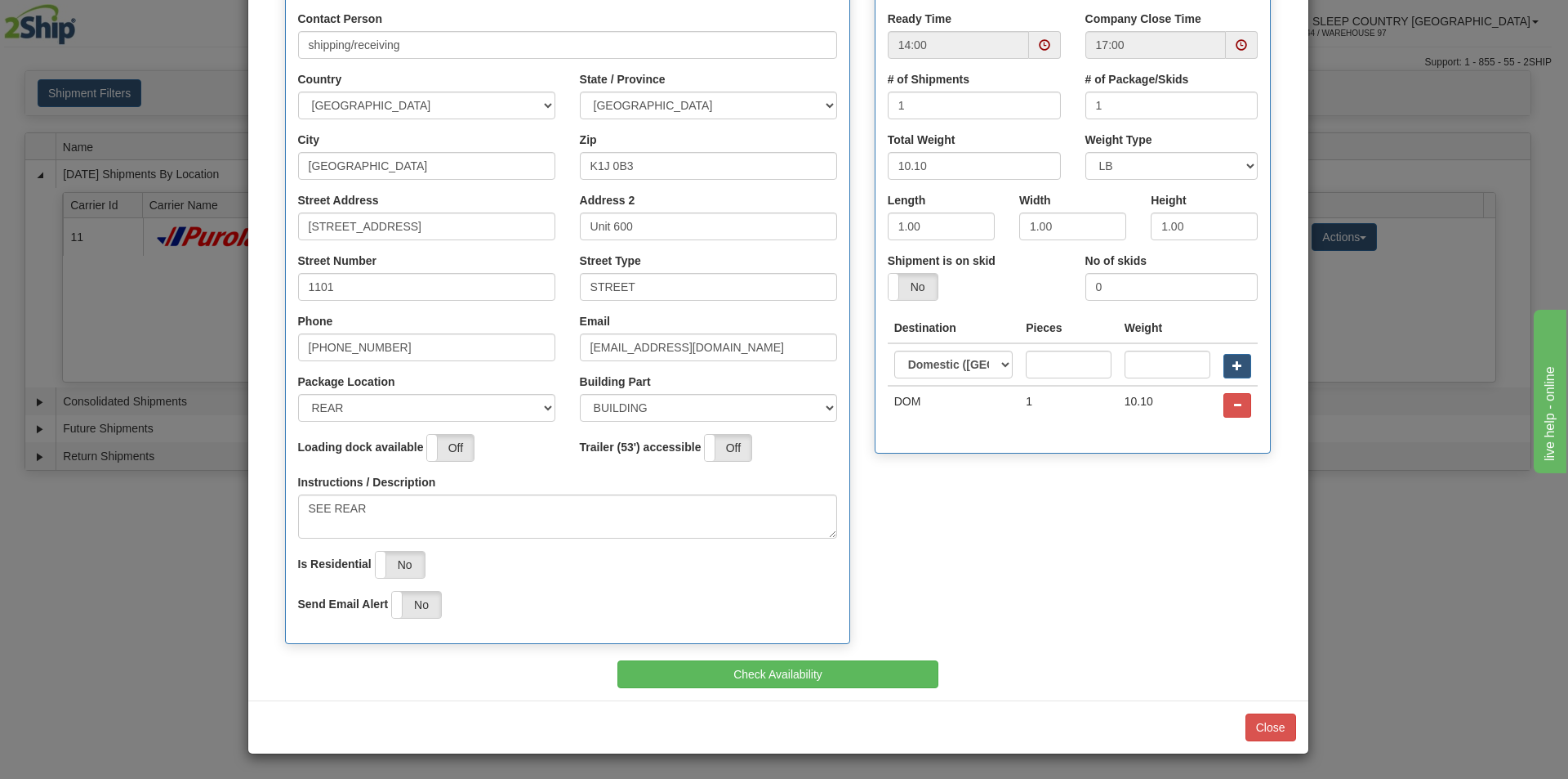
click at [1241, 53] on span at bounding box center [1241, 44] width 32 height 28
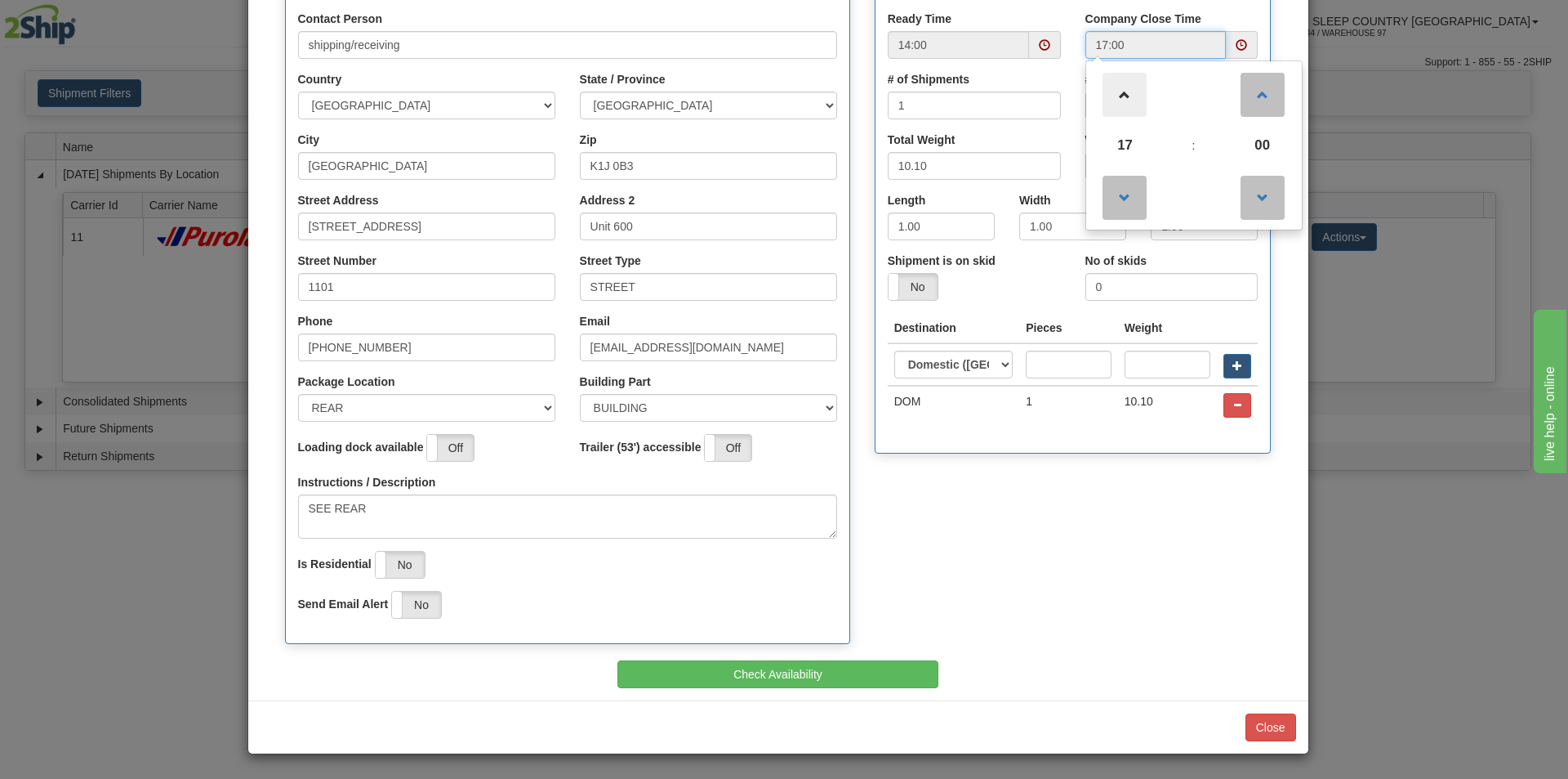
click at [1117, 84] on span at bounding box center [1124, 94] width 44 height 44
type input "18:00"
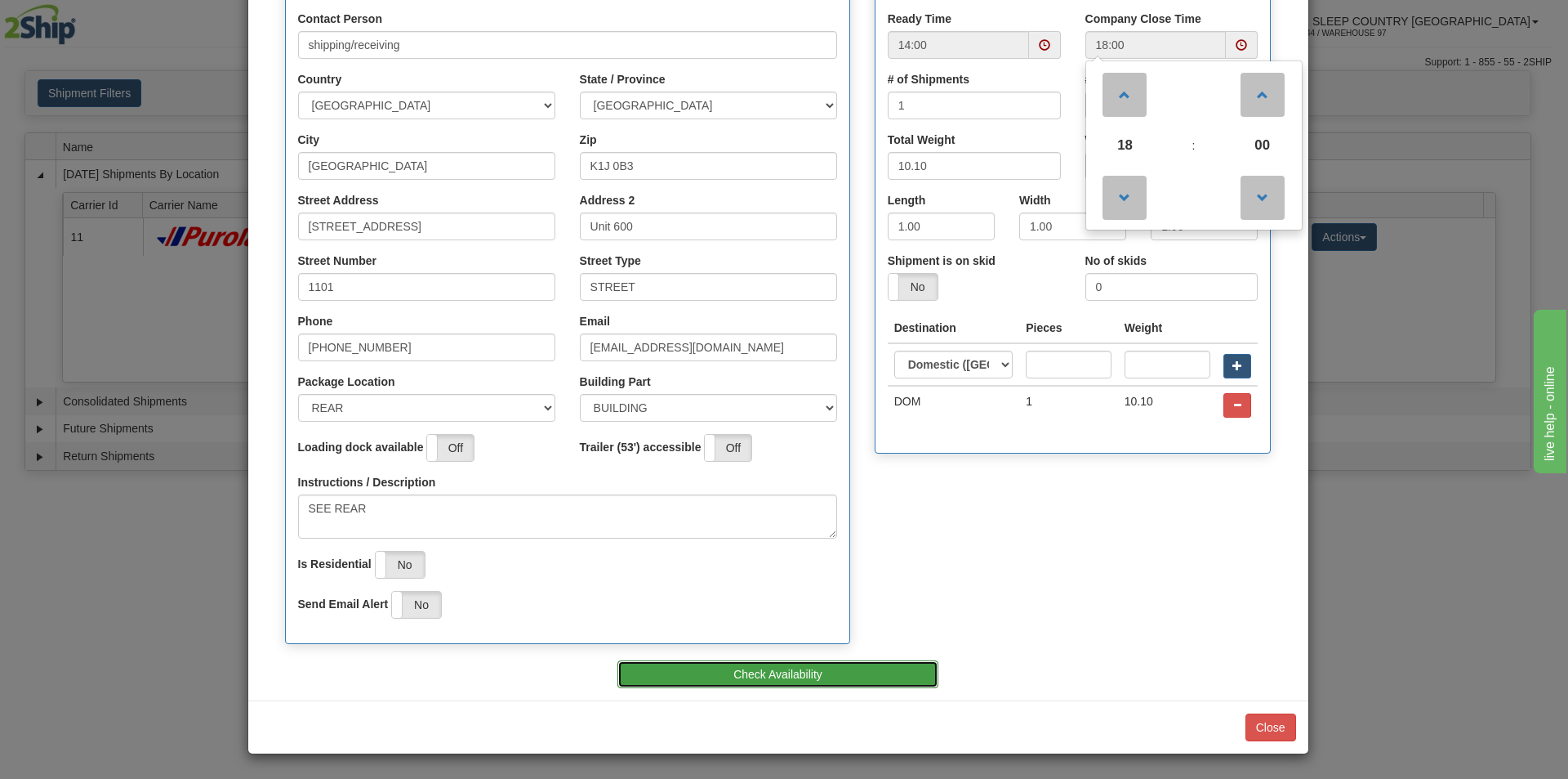
click at [790, 675] on button "Check Availability" at bounding box center [779, 674] width 321 height 28
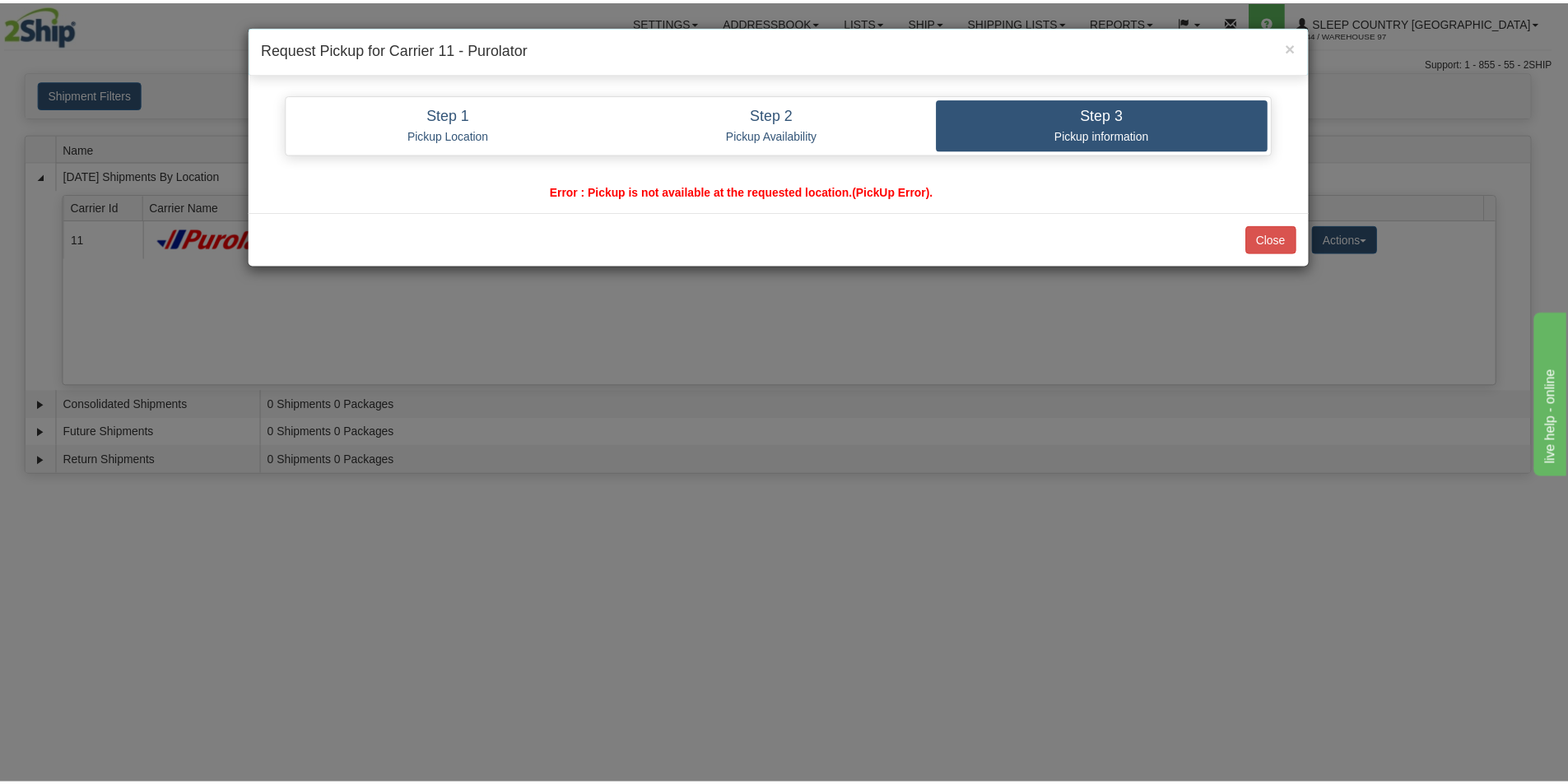
scroll to position [0, 0]
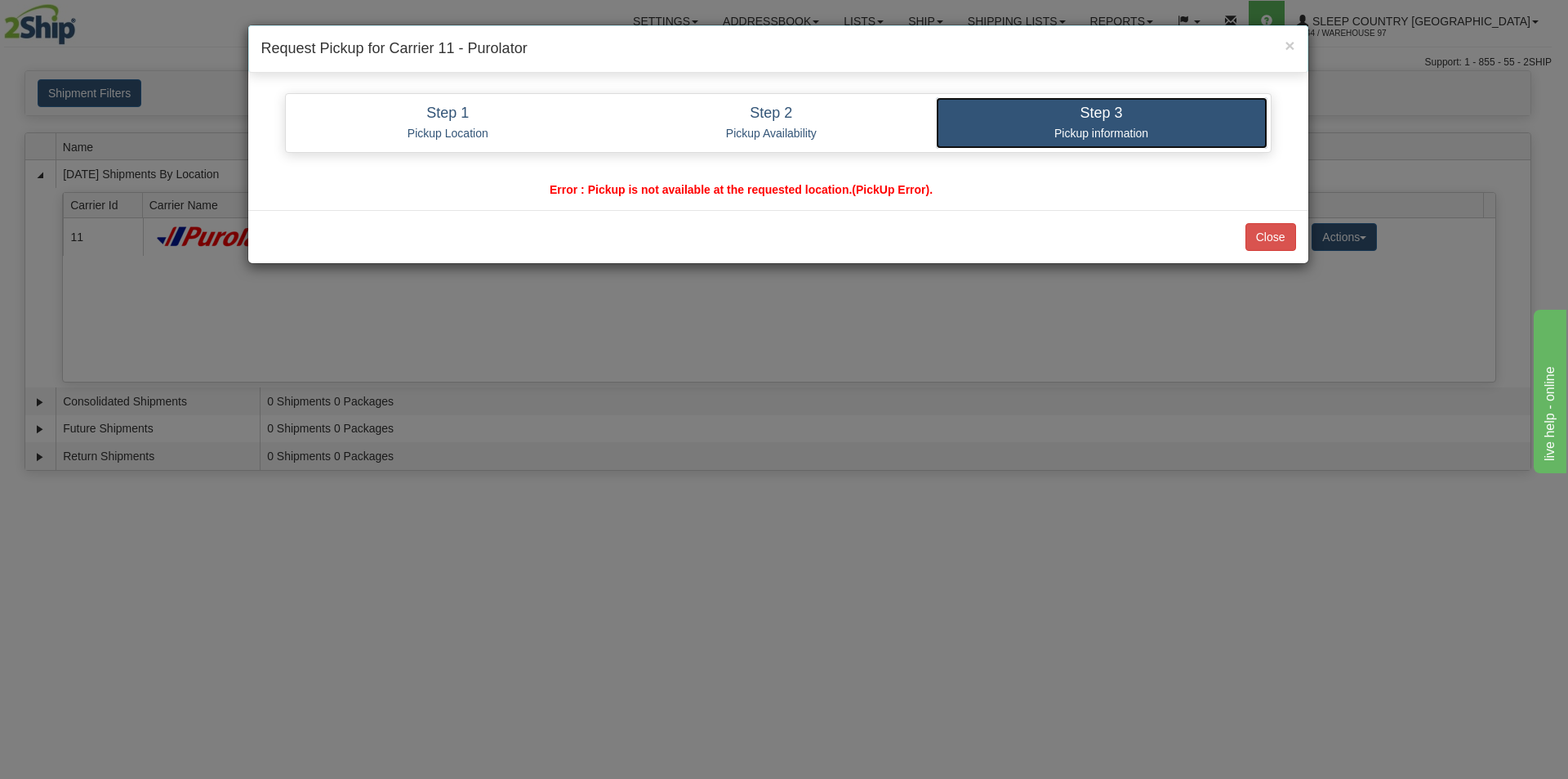
click at [1120, 115] on h4 "Step 3" at bounding box center [1102, 113] width 307 height 16
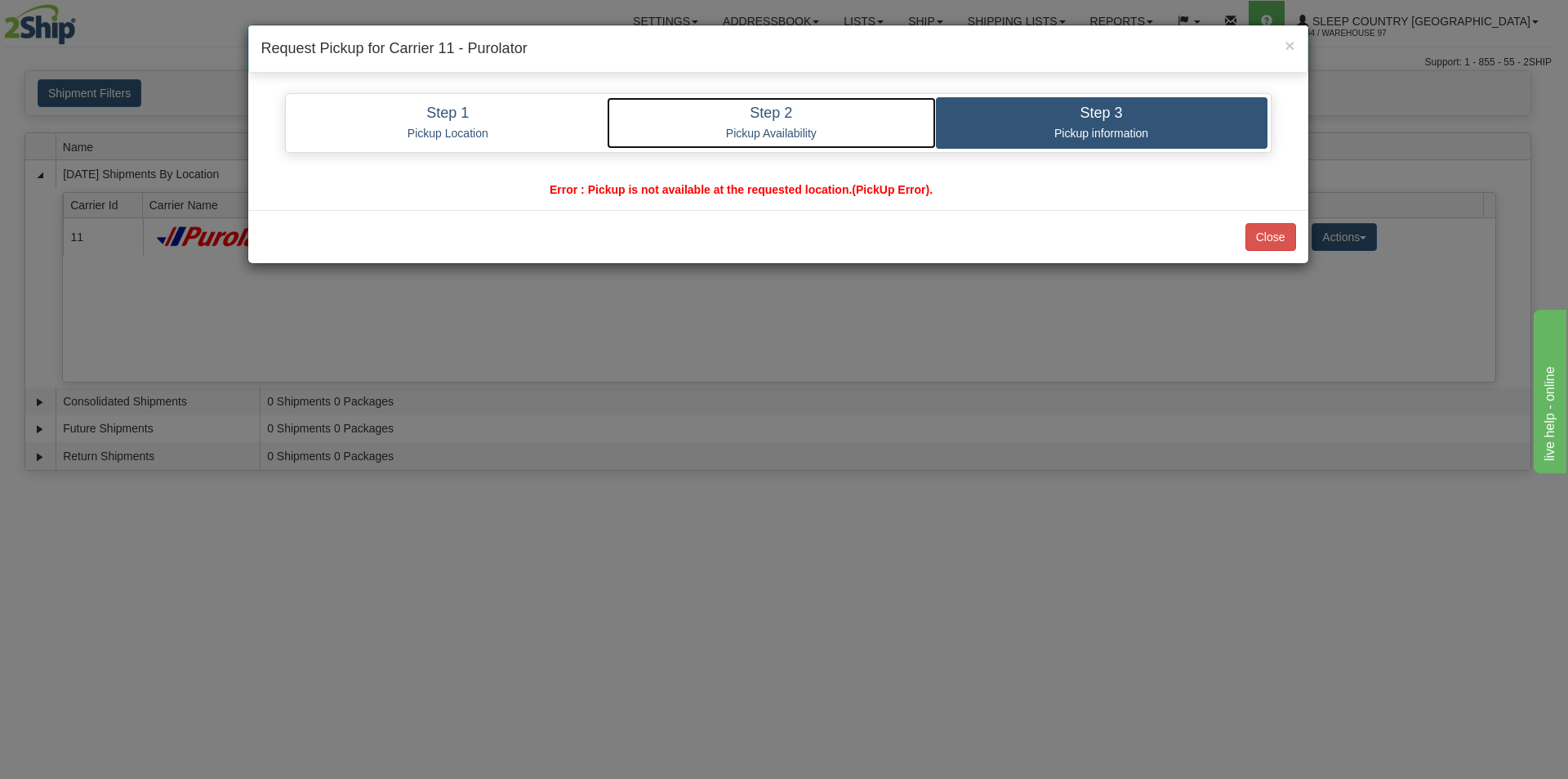
click at [747, 123] on link "Step 2 Pickup Availability" at bounding box center [771, 123] width 329 height 52
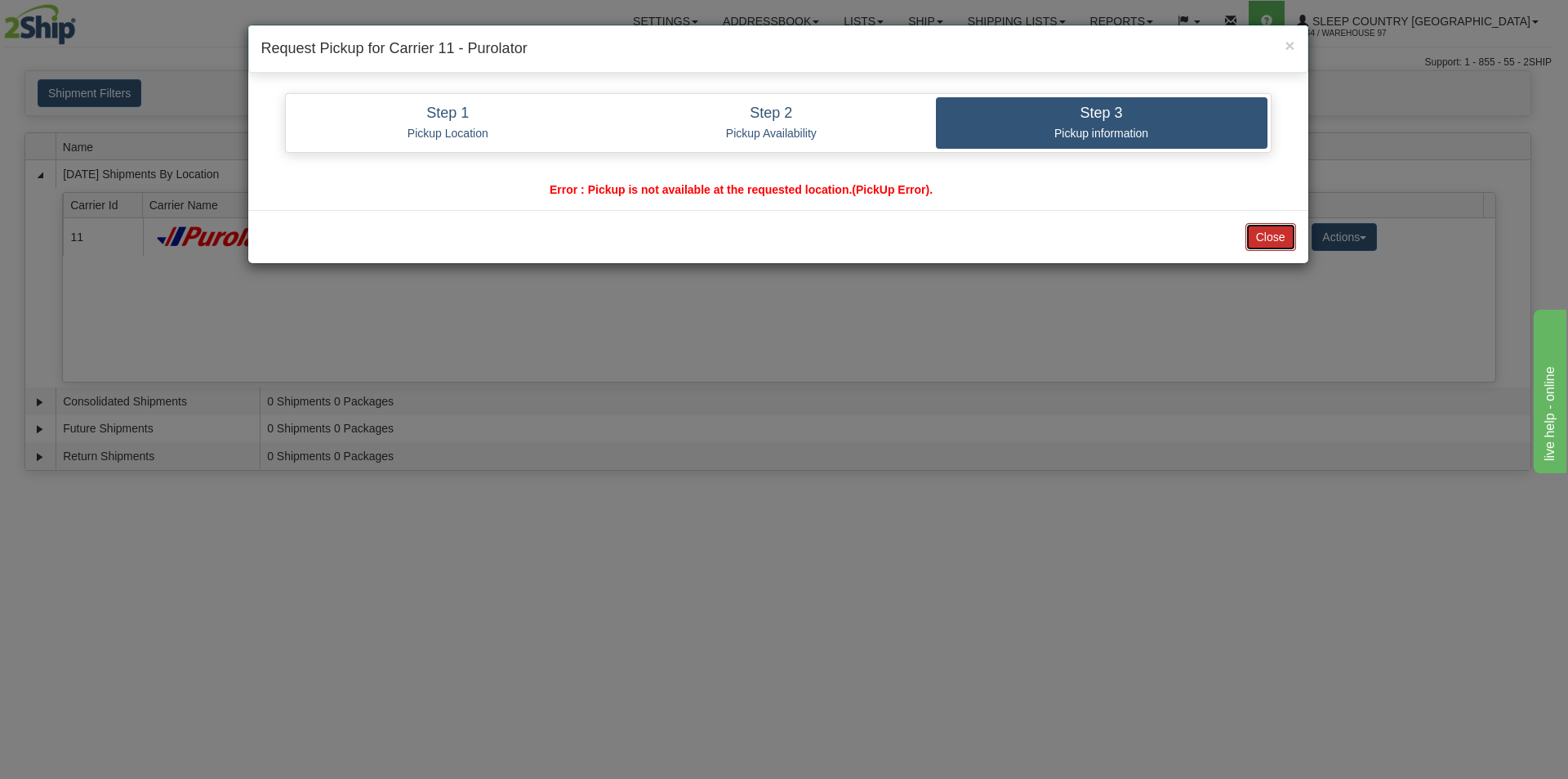
click at [1258, 245] on button "Close" at bounding box center [1271, 237] width 51 height 28
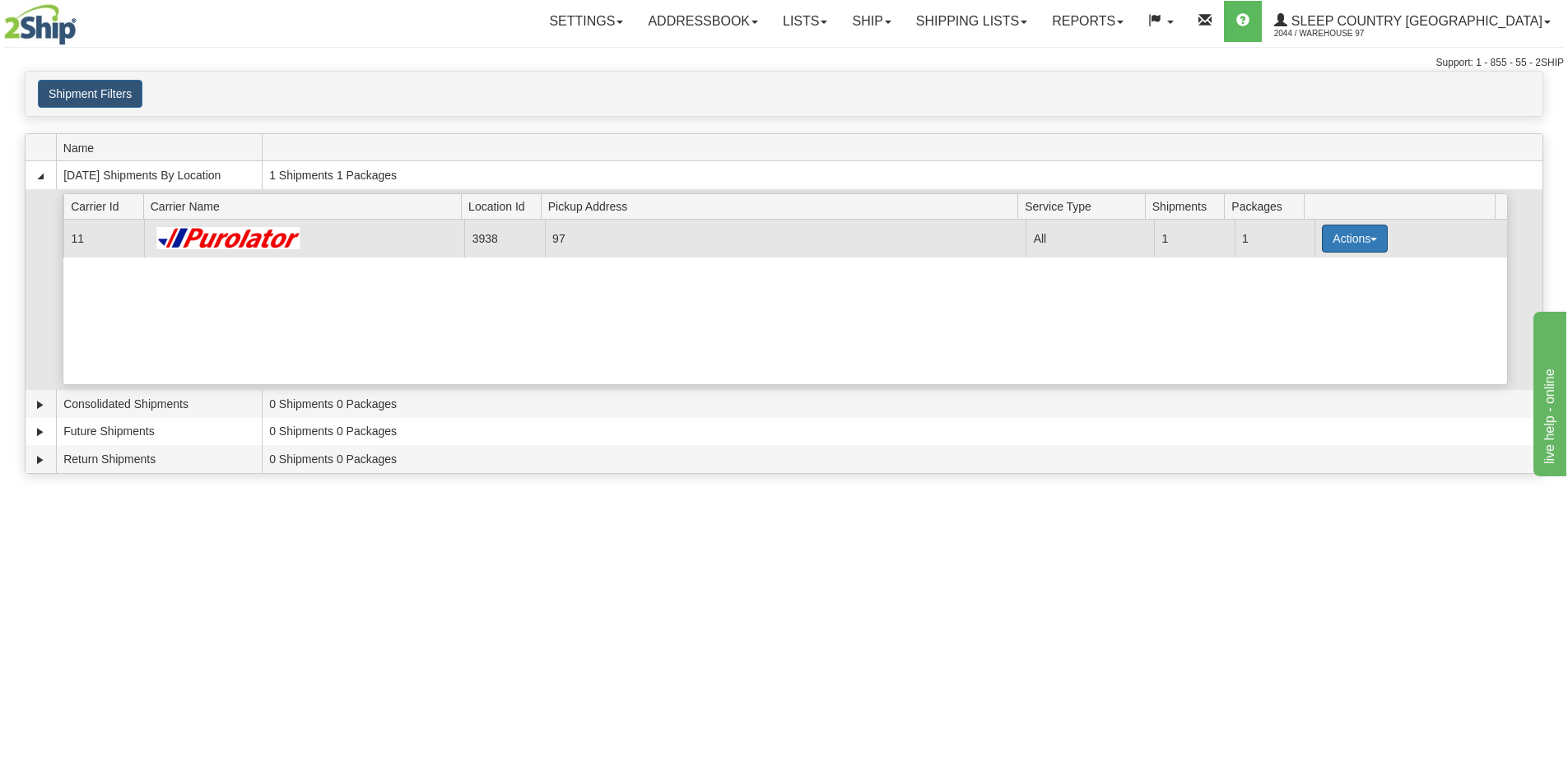
click at [1349, 231] on button "Actions" at bounding box center [1355, 238] width 66 height 28
click at [1306, 295] on span "Close" at bounding box center [1290, 290] width 37 height 12
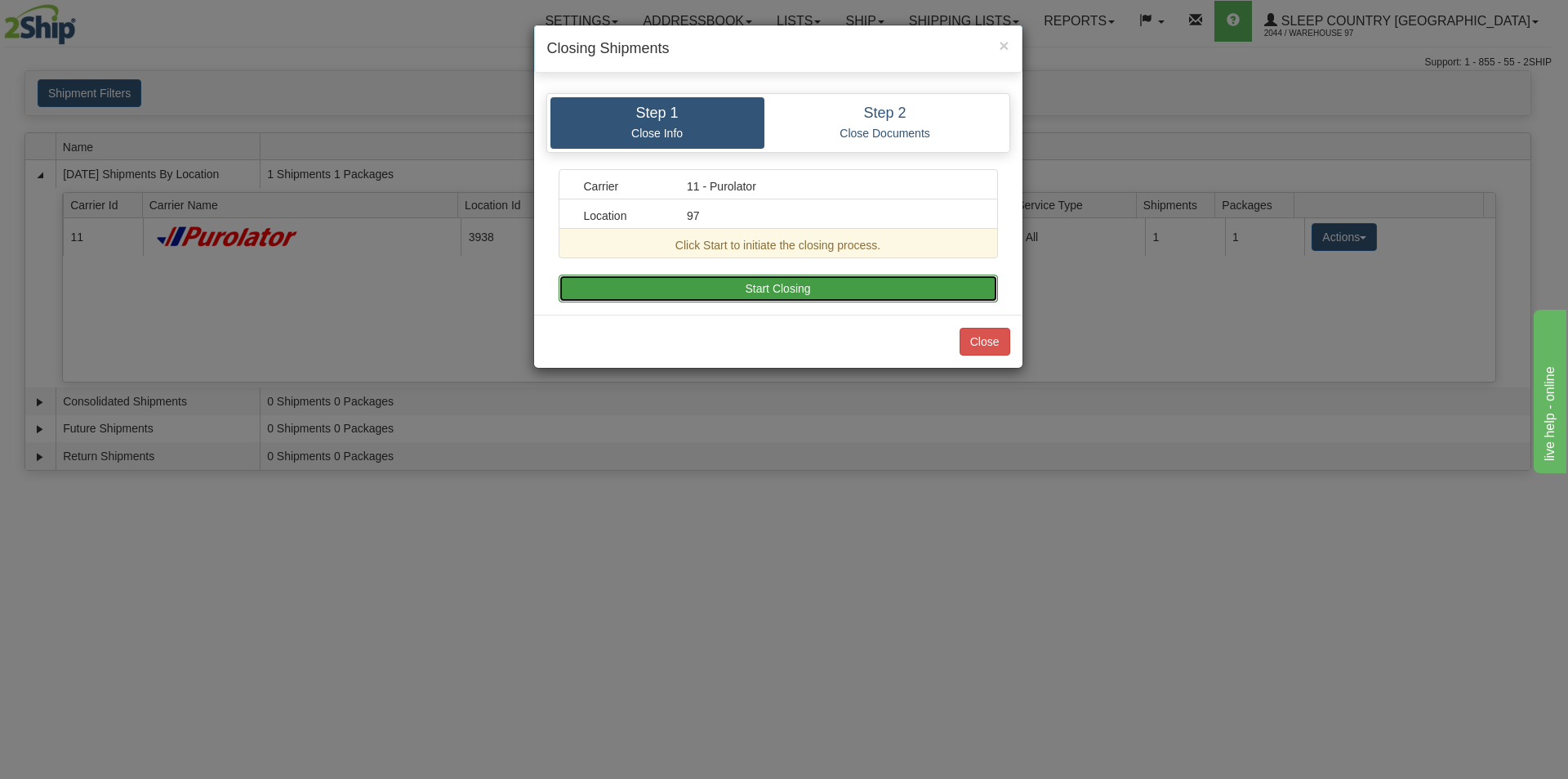
click at [813, 281] on button "Start Closing" at bounding box center [779, 288] width 439 height 28
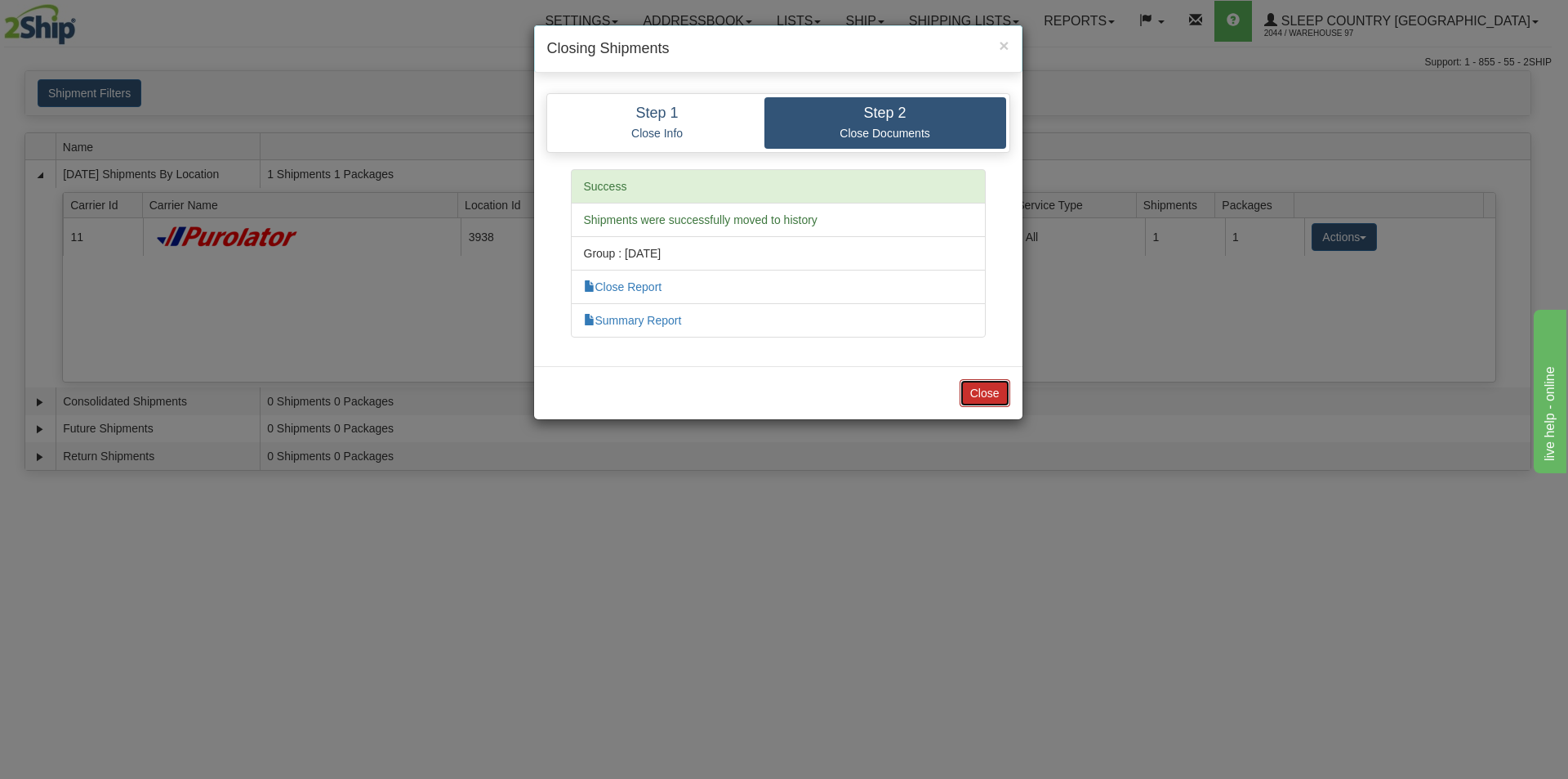
click at [968, 400] on button "Close" at bounding box center [985, 393] width 51 height 28
